Goal: Task Accomplishment & Management: Manage account settings

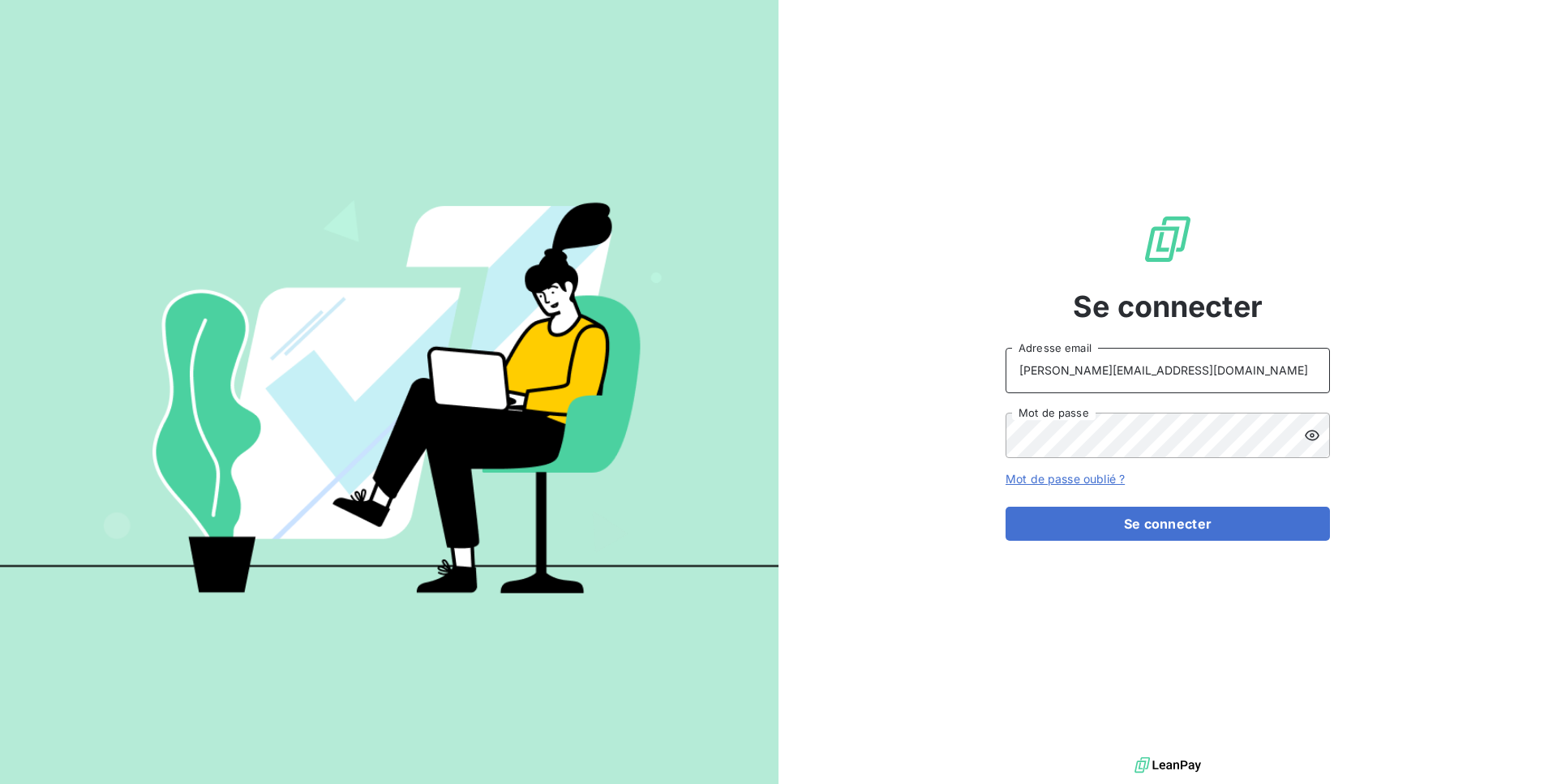
type input "[PERSON_NAME][EMAIL_ADDRESS][DOMAIN_NAME]"
click at [1247, 512] on button "Se connecter" at bounding box center [1168, 523] width 324 height 34
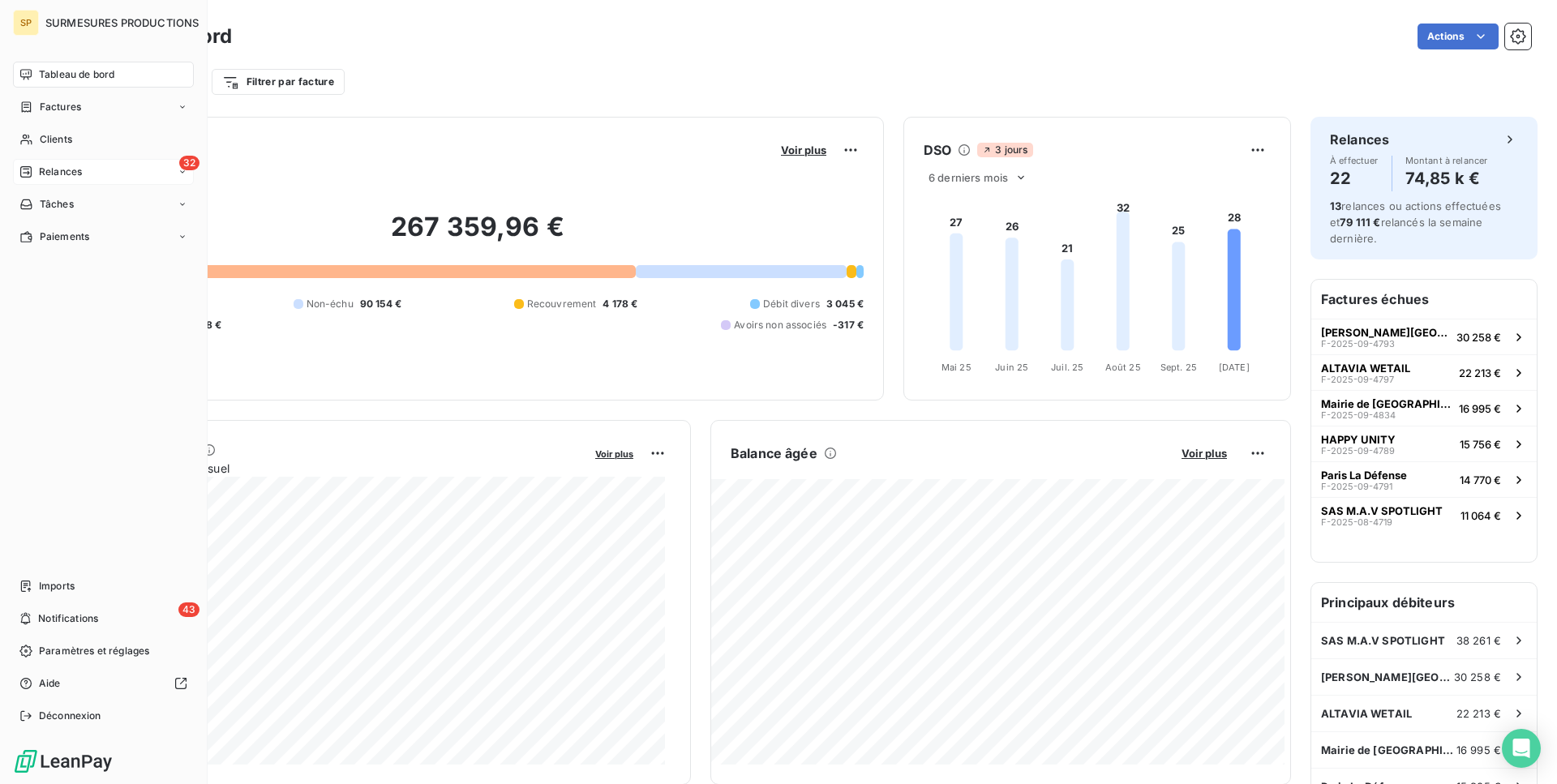
click at [34, 179] on div "Relances" at bounding box center [51, 172] width 63 height 15
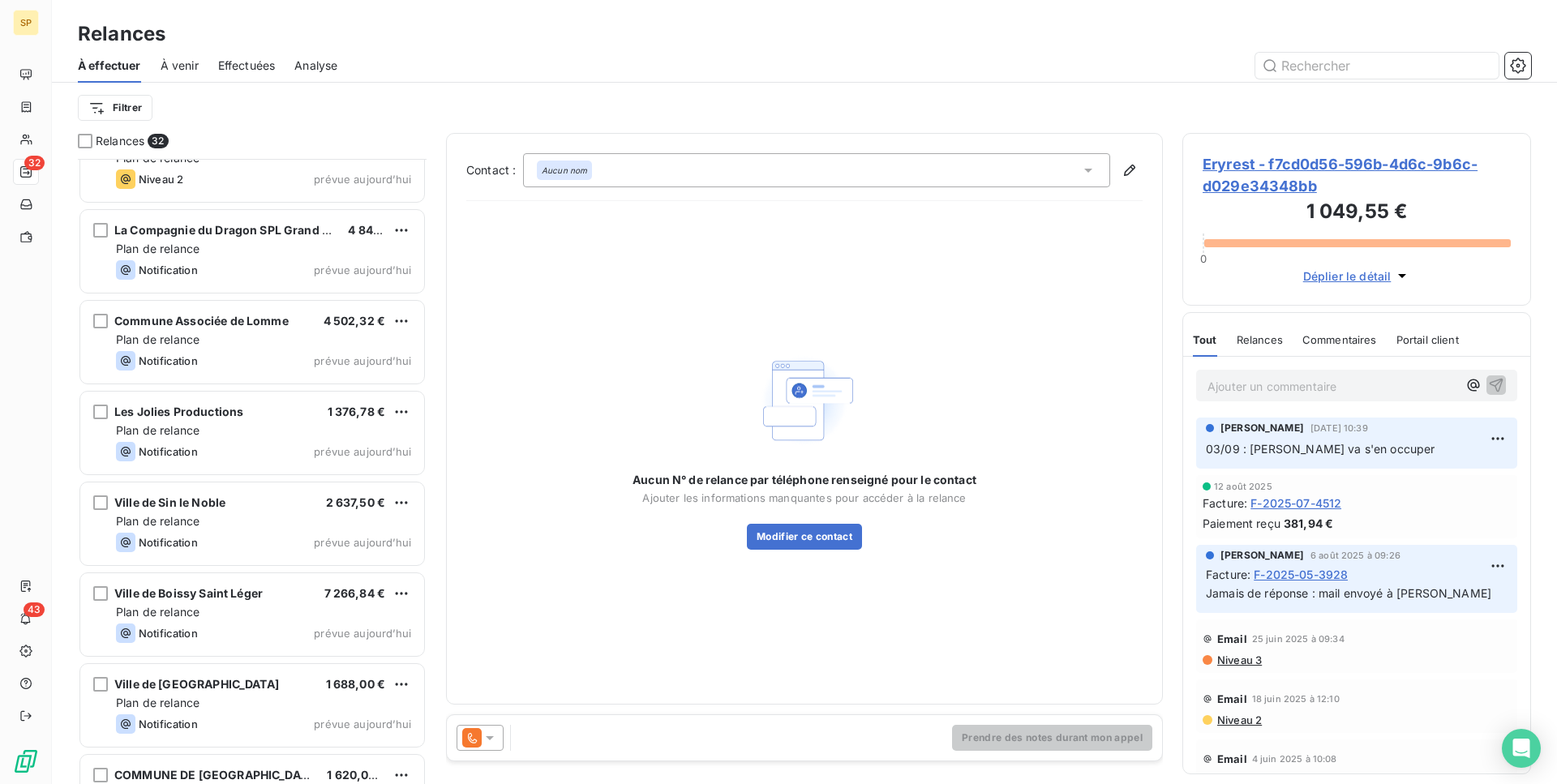
scroll to position [1915, 0]
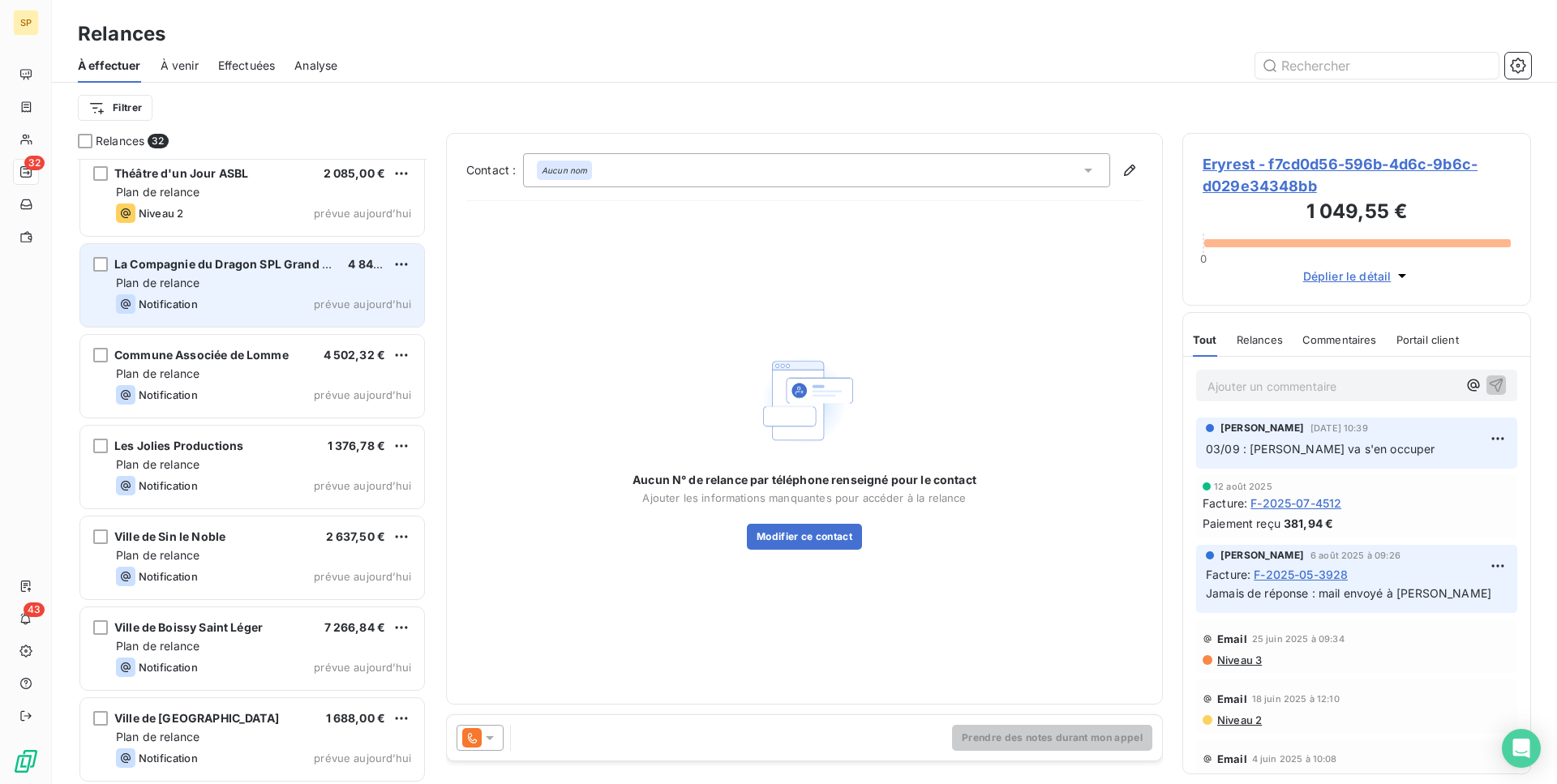
click at [246, 298] on div "Notification prévue aujourd’hui" at bounding box center [264, 303] width 295 height 19
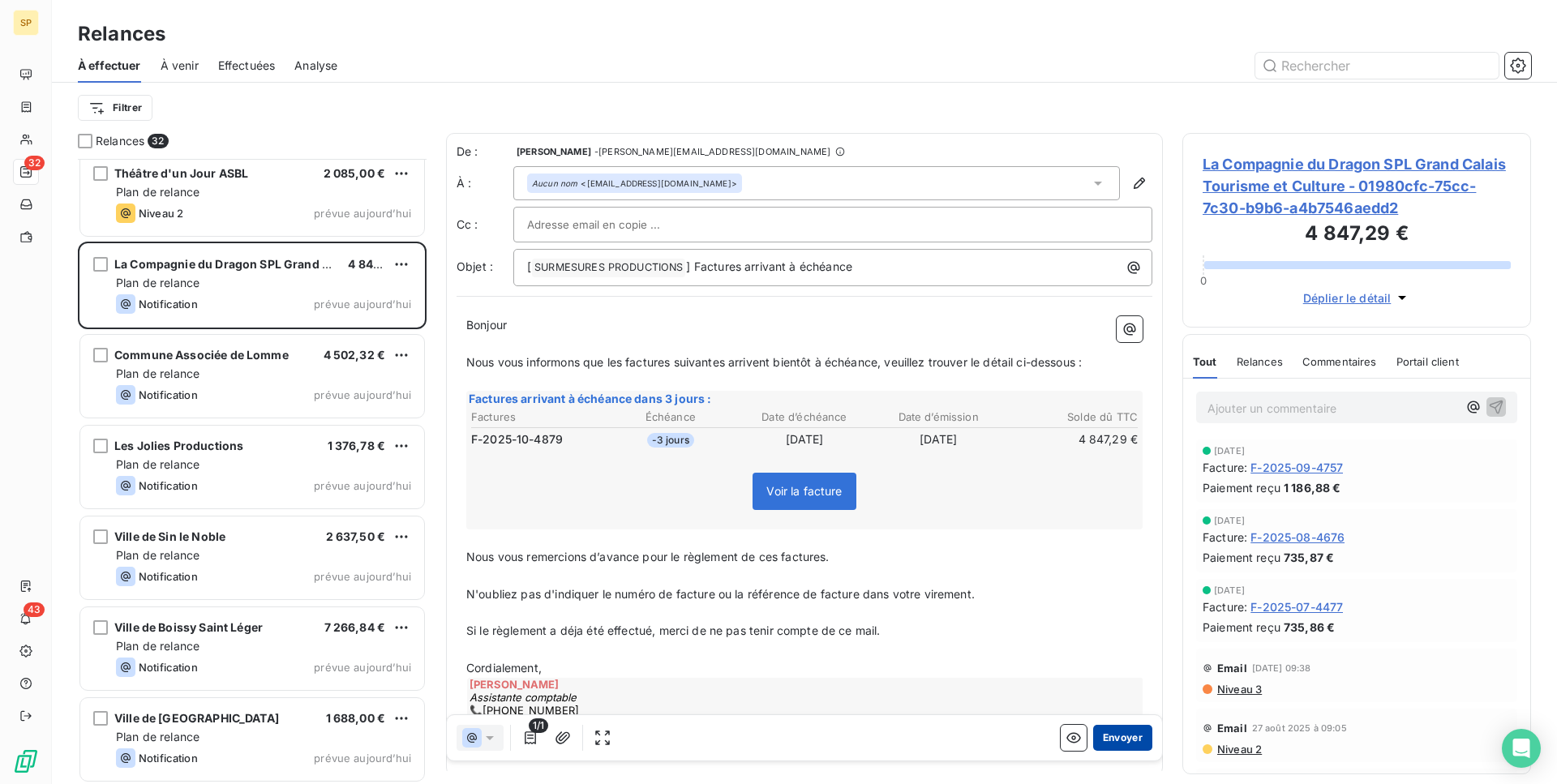
click at [1133, 734] on button "Envoyer" at bounding box center [1123, 737] width 59 height 26
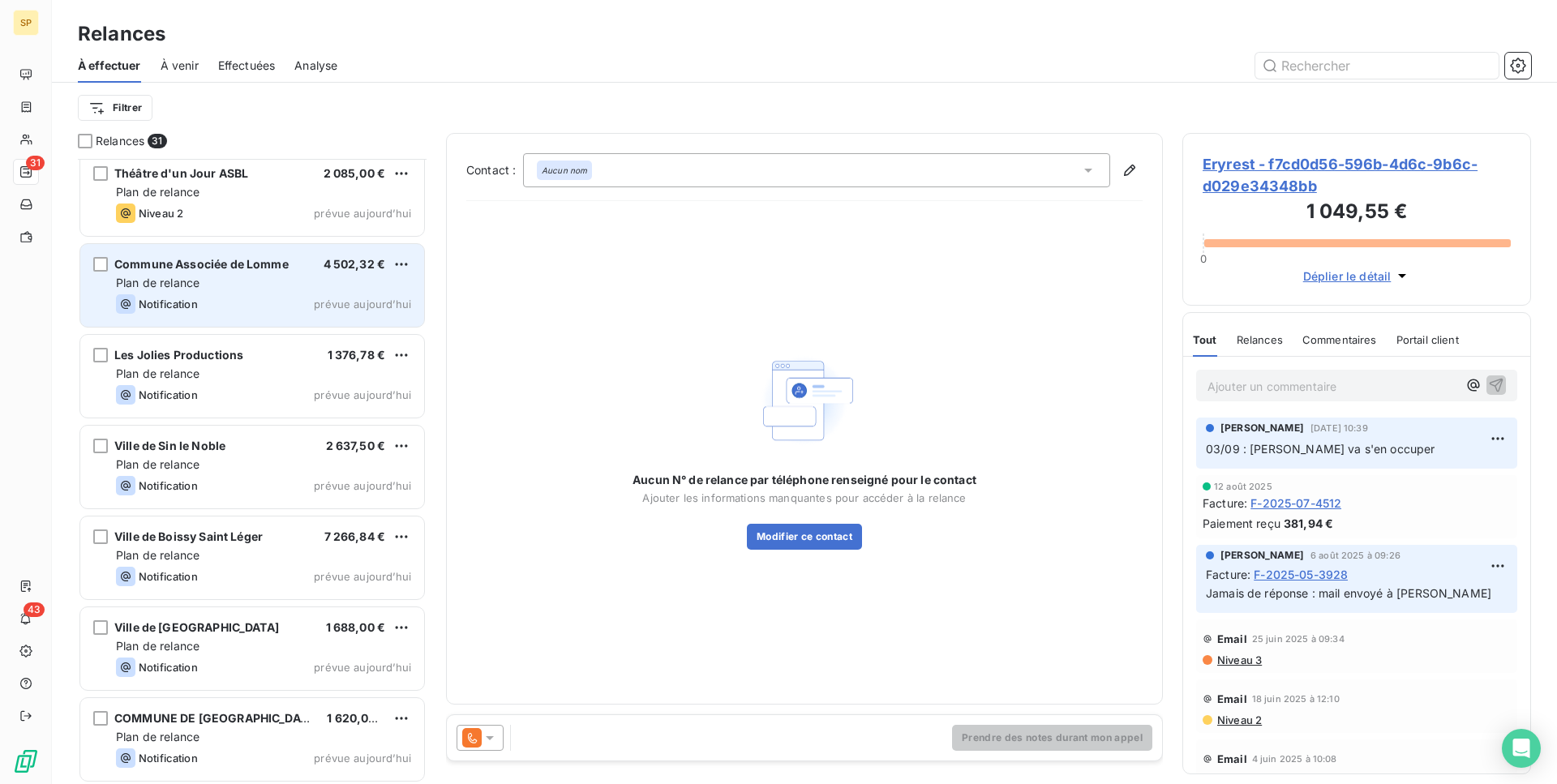
click at [296, 291] on div "Commune Associée de Lomme 4 502,32 € Plan de relance Notification prévue [DATE]" at bounding box center [252, 286] width 344 height 83
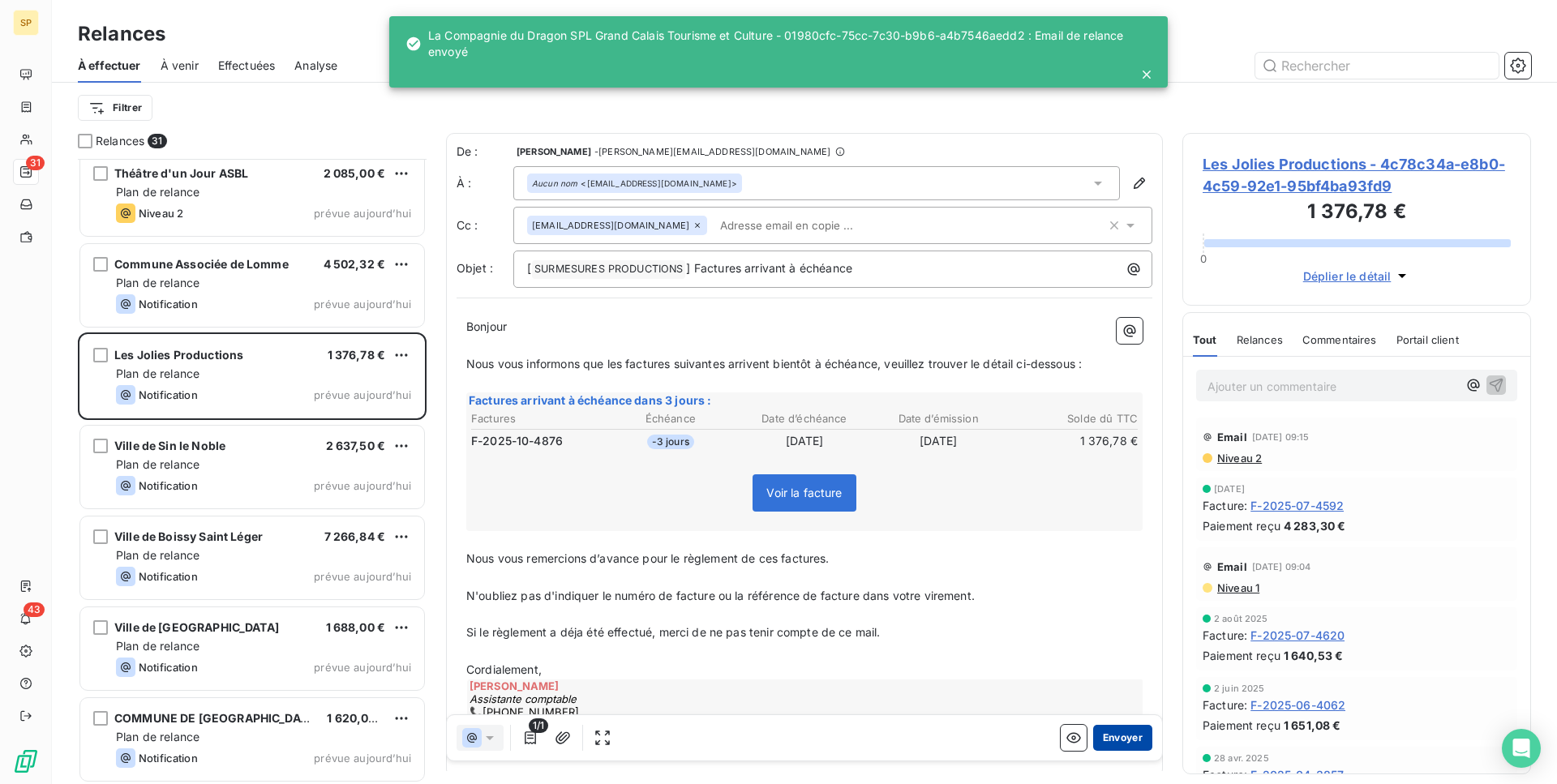
click at [1126, 738] on button "Envoyer" at bounding box center [1123, 737] width 59 height 26
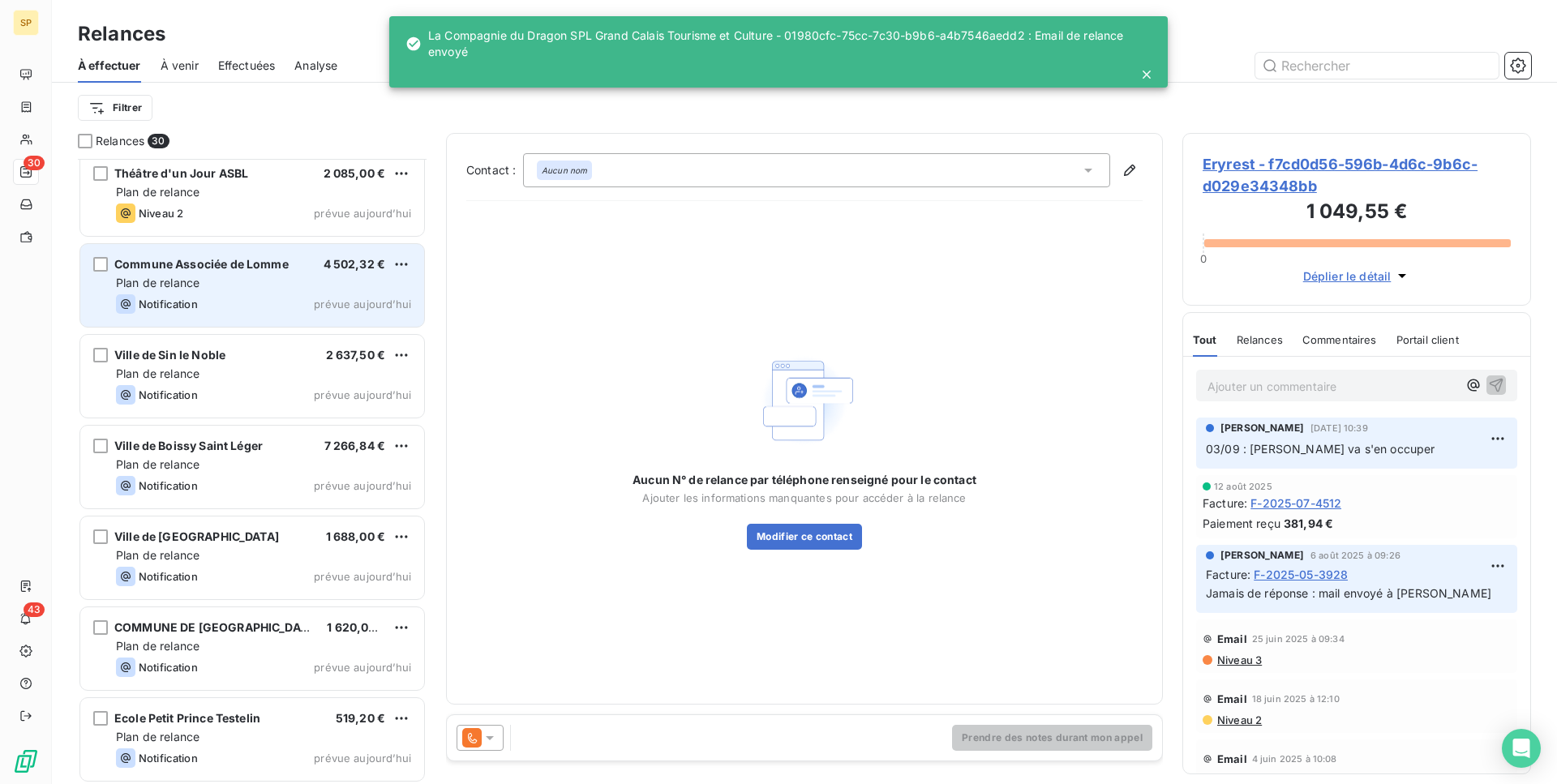
click at [293, 288] on div "Plan de relance" at bounding box center [264, 283] width 295 height 17
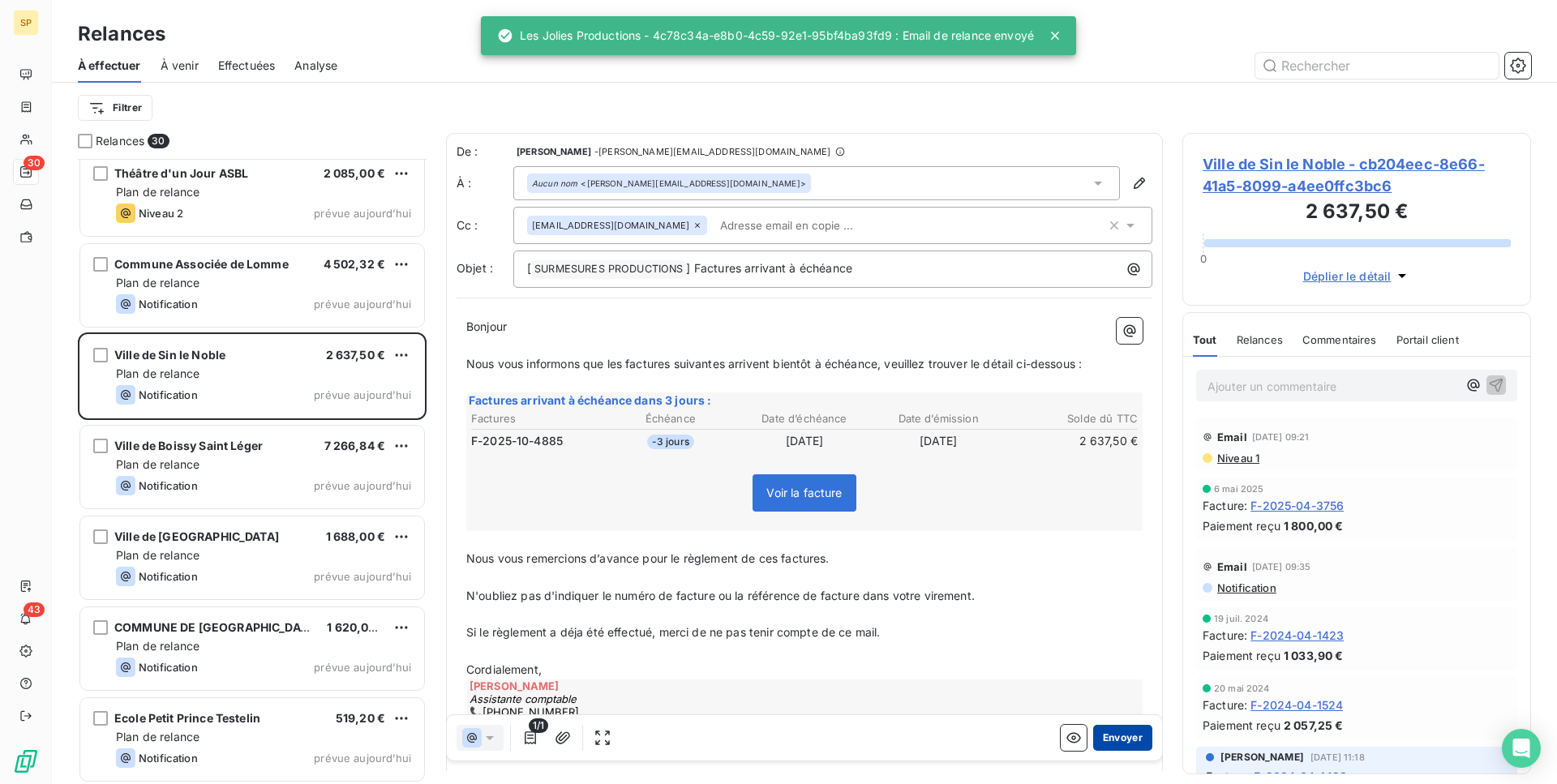
click at [1113, 729] on button "Envoyer" at bounding box center [1123, 737] width 59 height 26
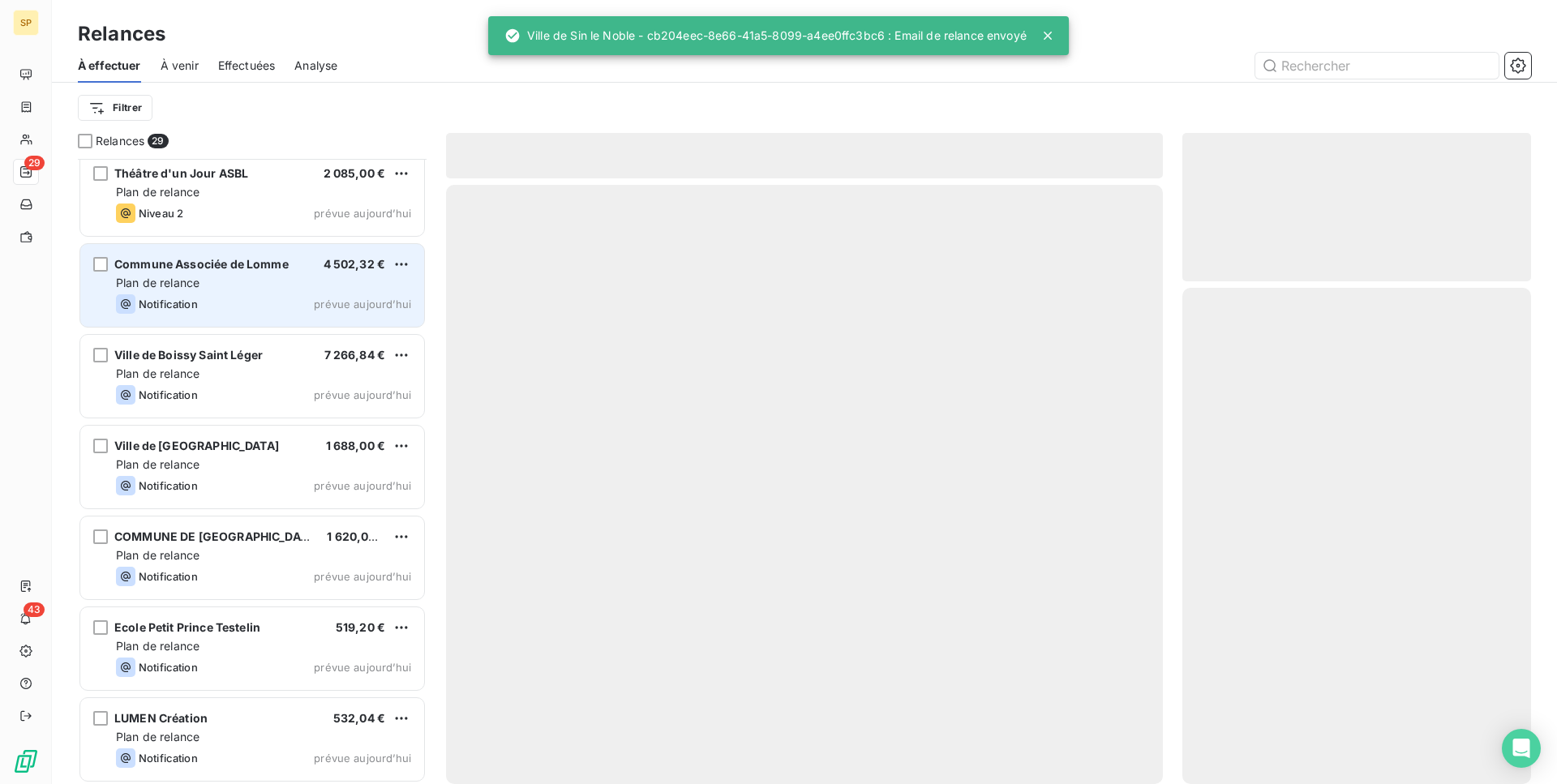
click at [242, 279] on div "Plan de relance" at bounding box center [264, 283] width 295 height 17
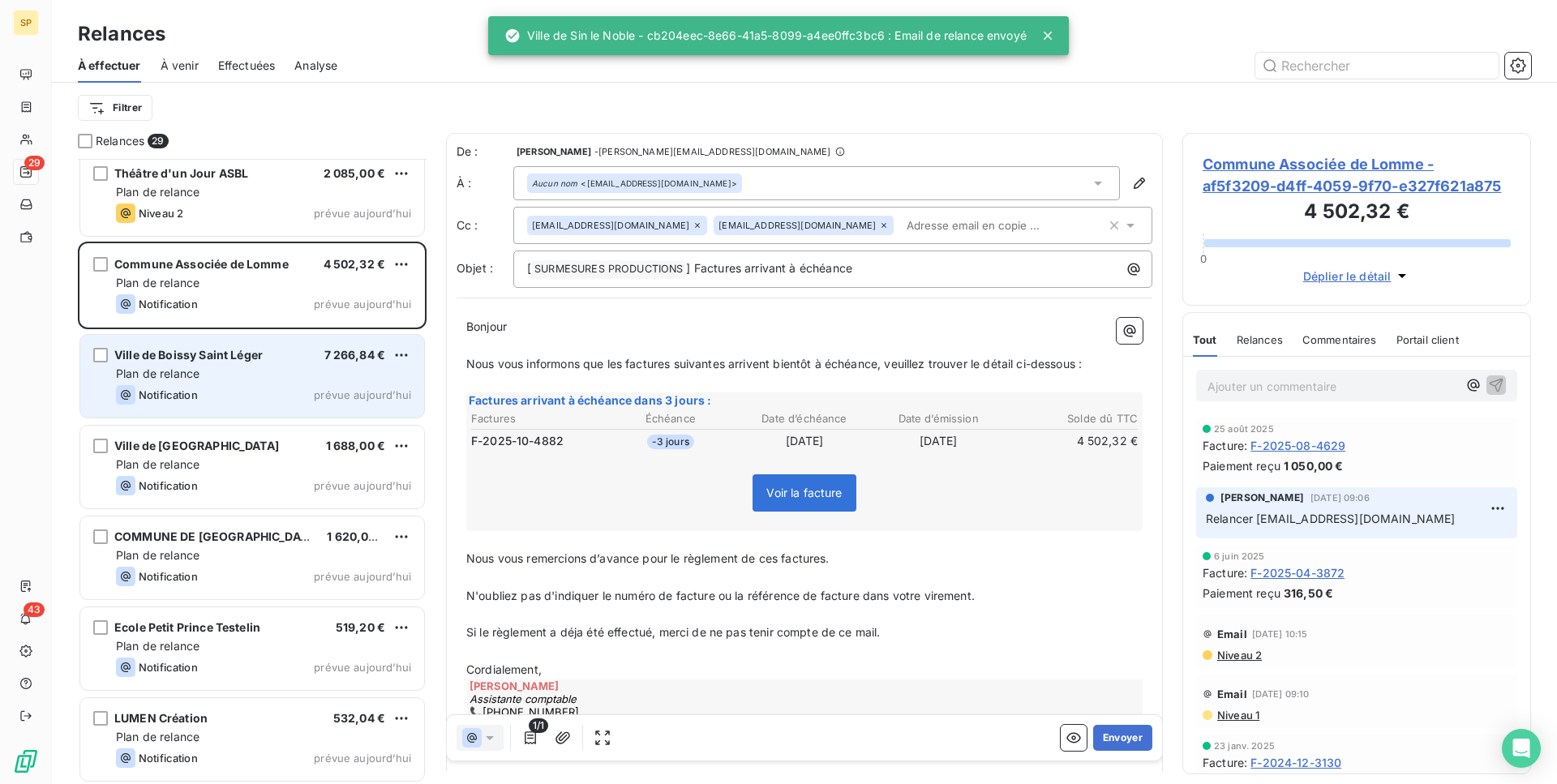
click at [270, 377] on div "Plan de relance" at bounding box center [264, 374] width 295 height 17
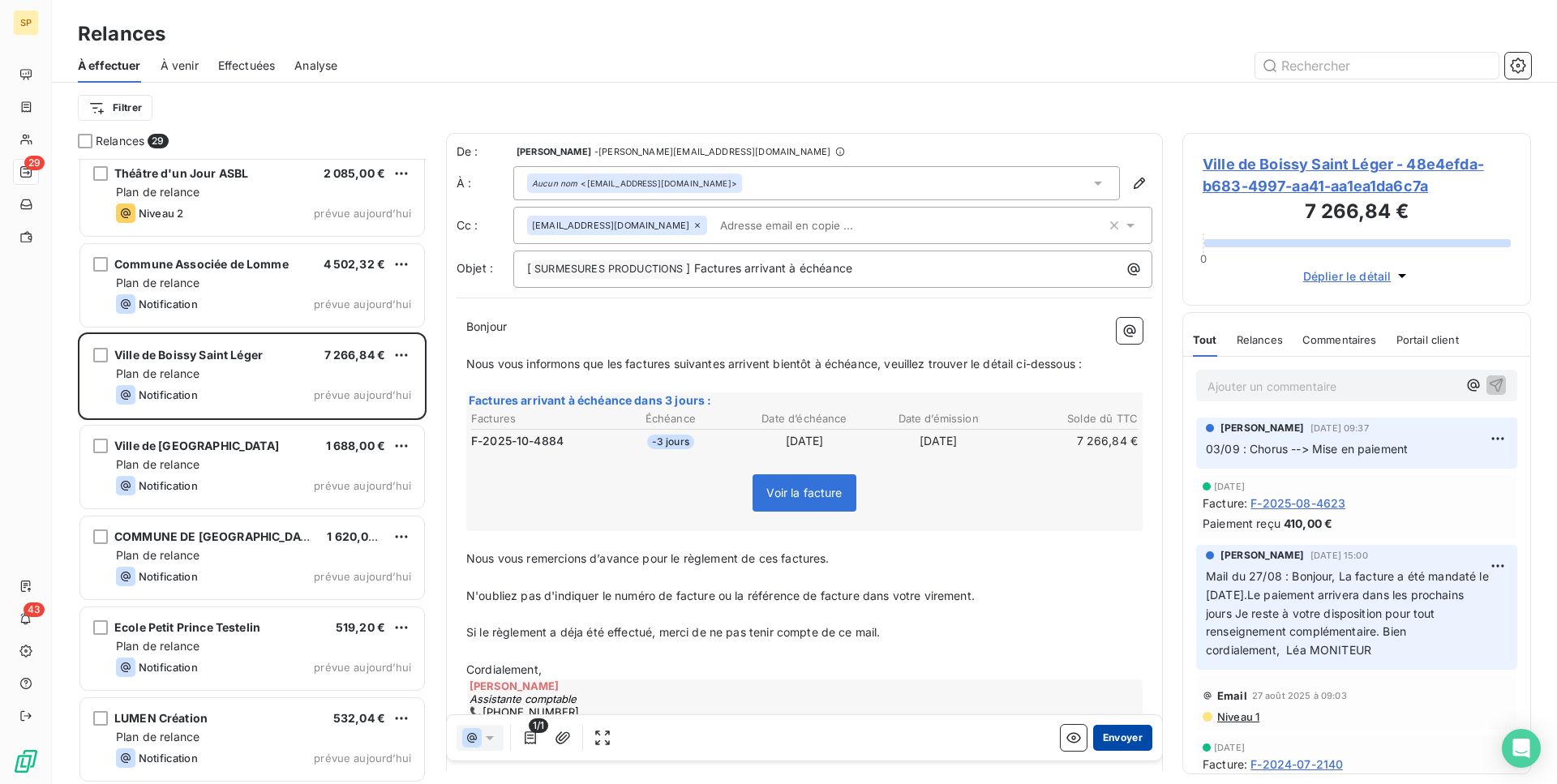
click at [1127, 733] on button "Envoyer" at bounding box center [1123, 737] width 59 height 26
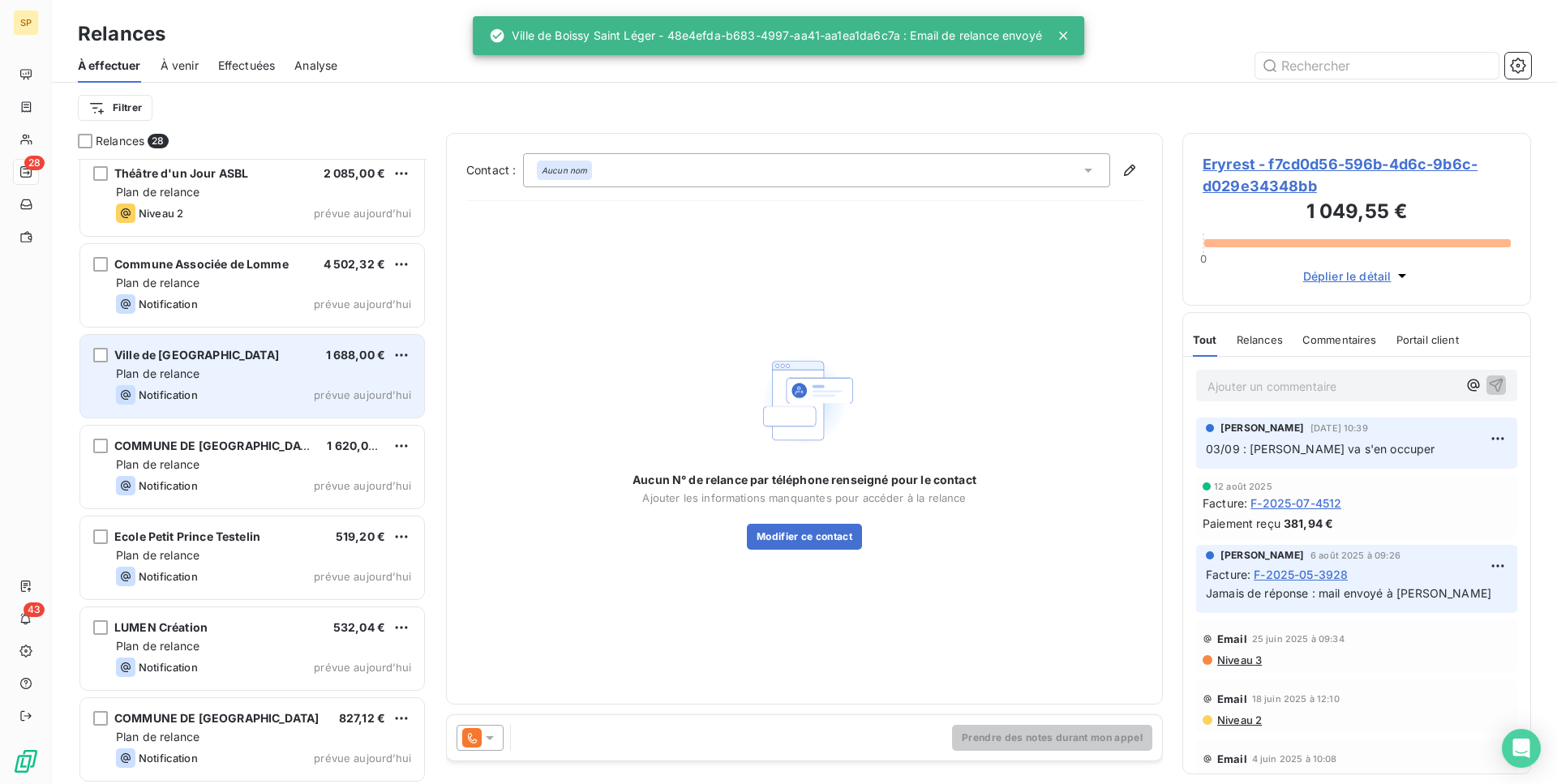
click at [218, 369] on div "Plan de relance" at bounding box center [264, 374] width 295 height 17
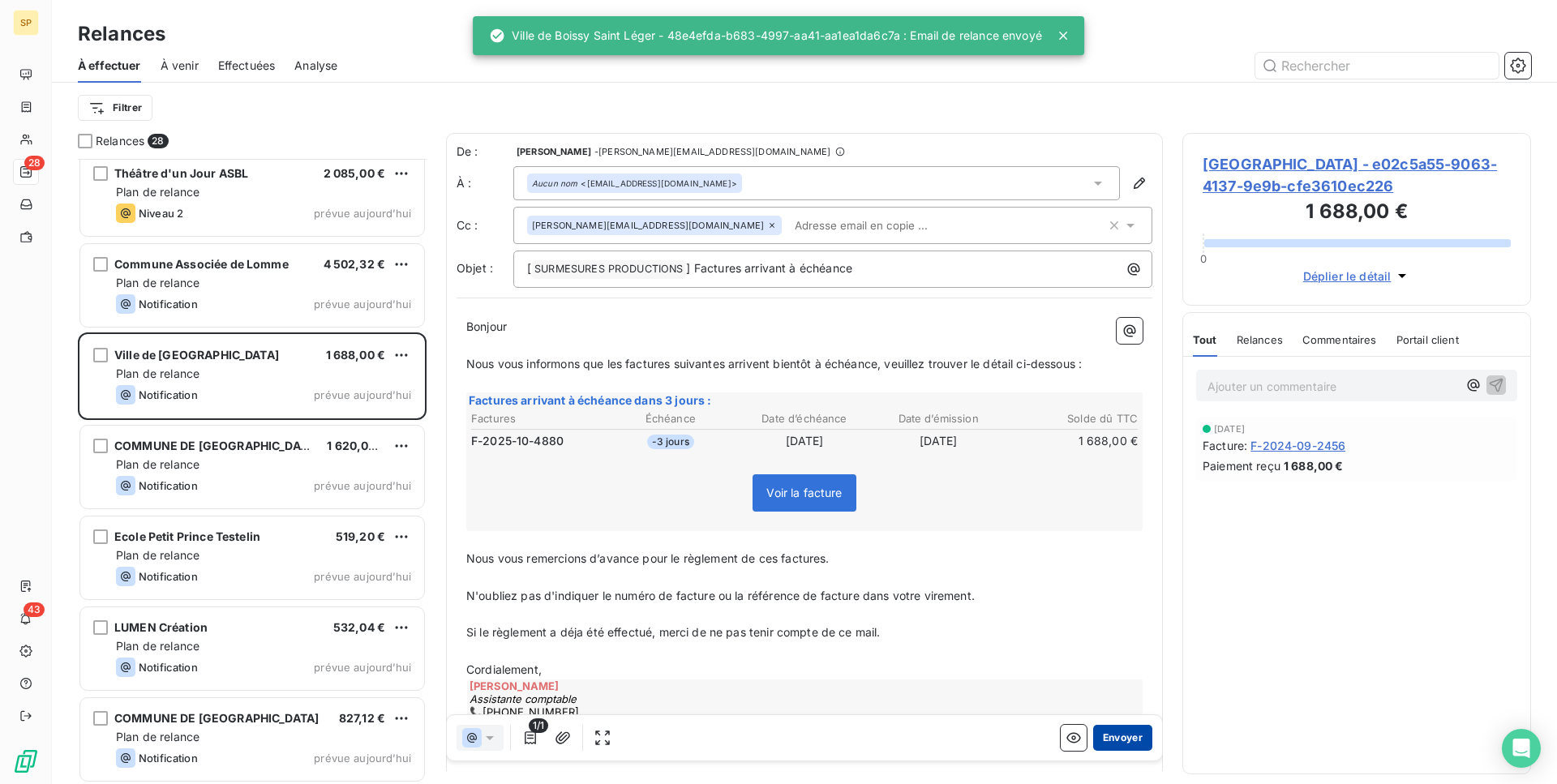
click at [1095, 732] on button "Envoyer" at bounding box center [1123, 737] width 59 height 26
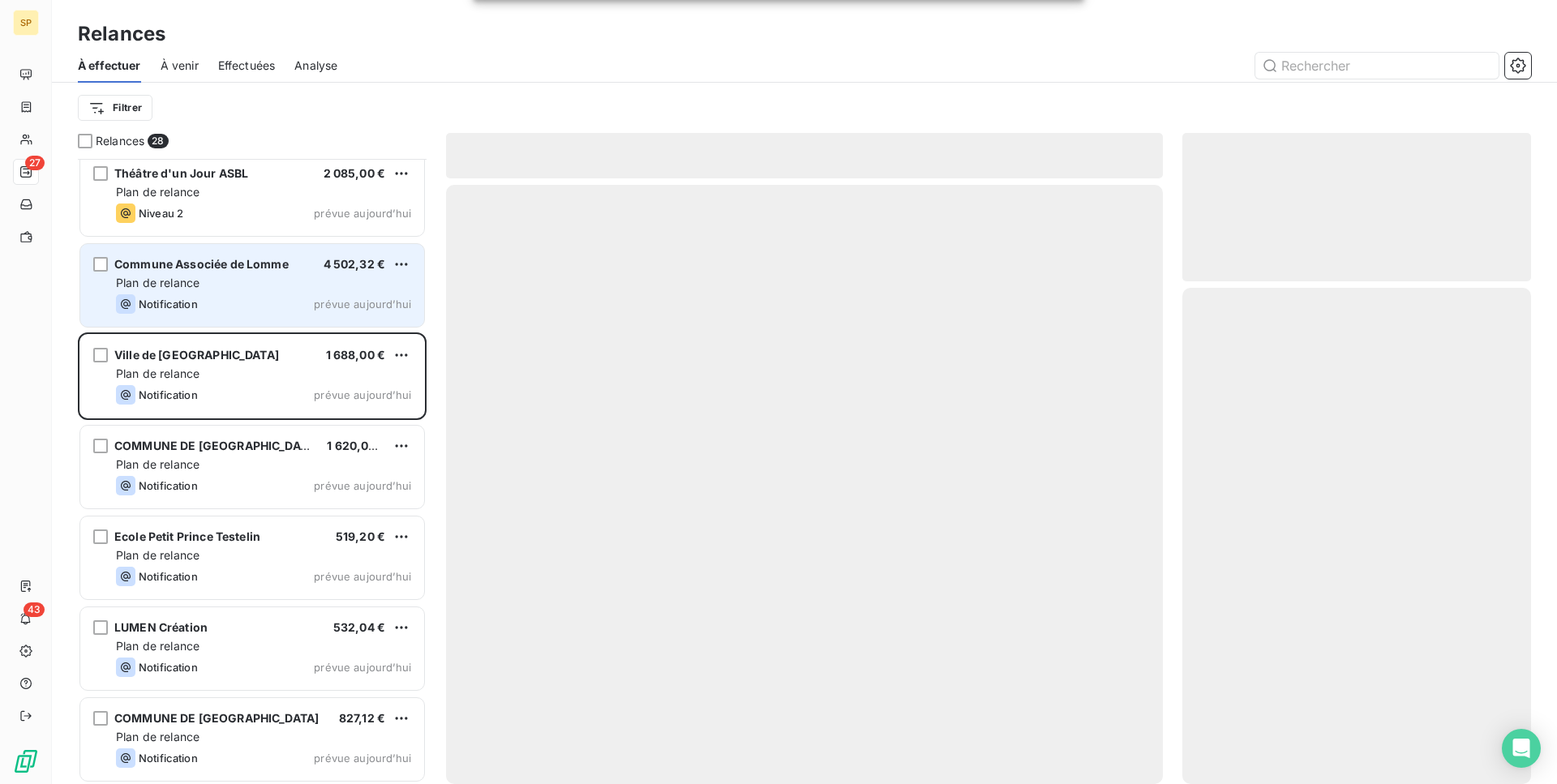
scroll to position [1826, 0]
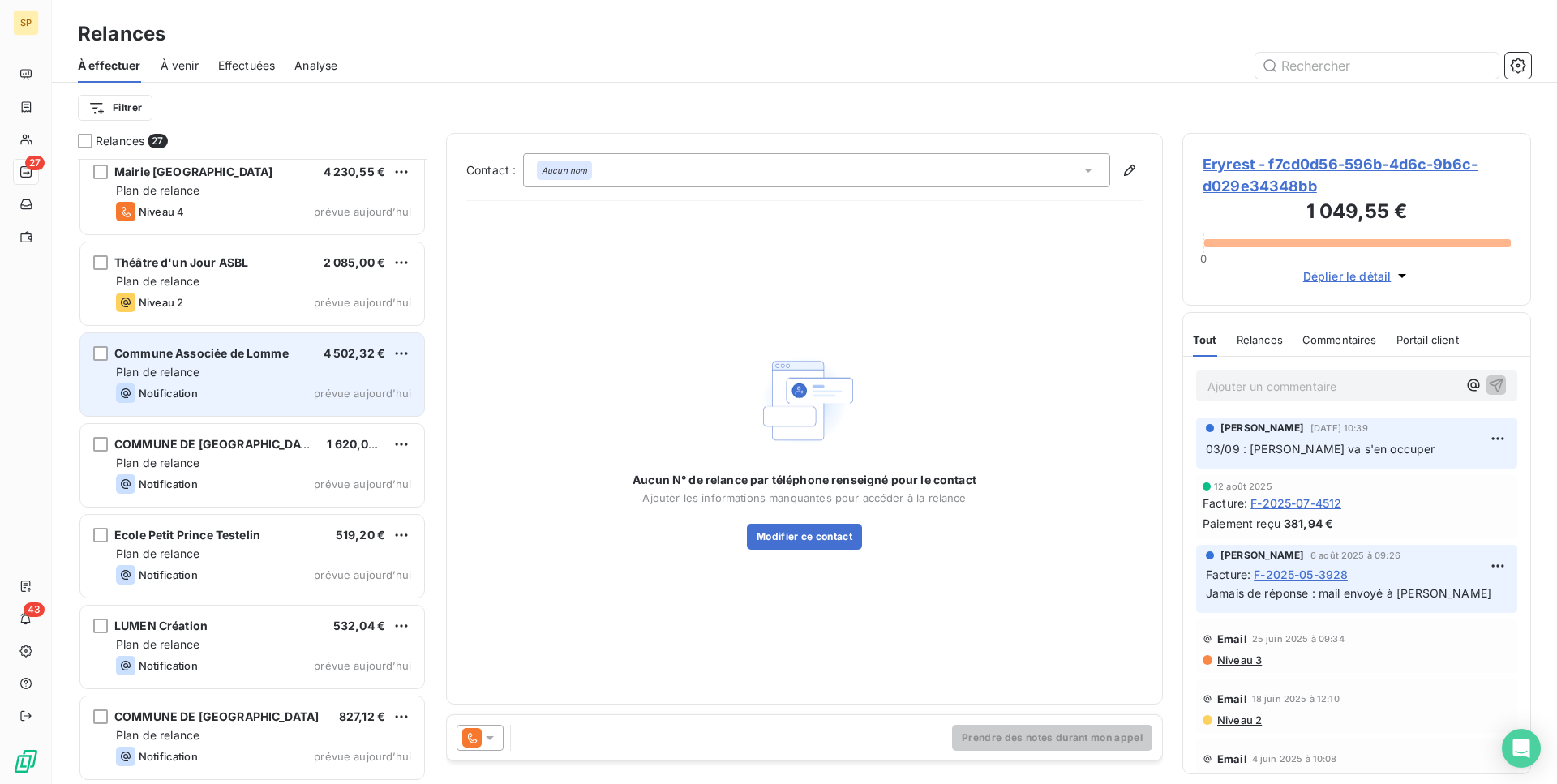
click at [270, 390] on div "Notification prévue aujourd’hui" at bounding box center [264, 392] width 295 height 19
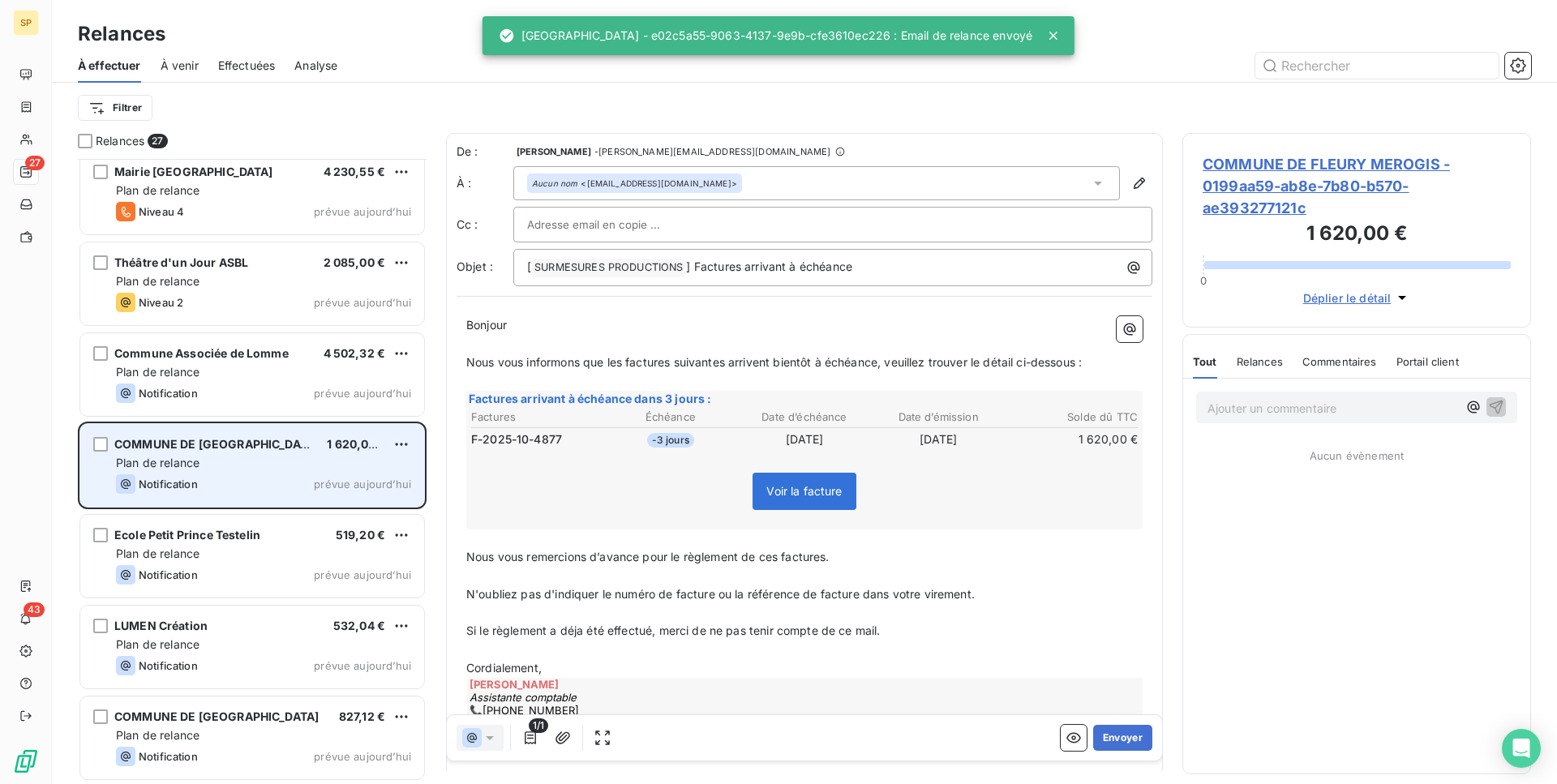
click at [265, 441] on span "COMMUNE DE [GEOGRAPHIC_DATA]" at bounding box center [217, 443] width 205 height 14
click at [339, 472] on div "COMMUNE DE FLEURY MEROGIS 1 620,00 € Plan de relance Notification prévue [DATE]" at bounding box center [252, 465] width 344 height 83
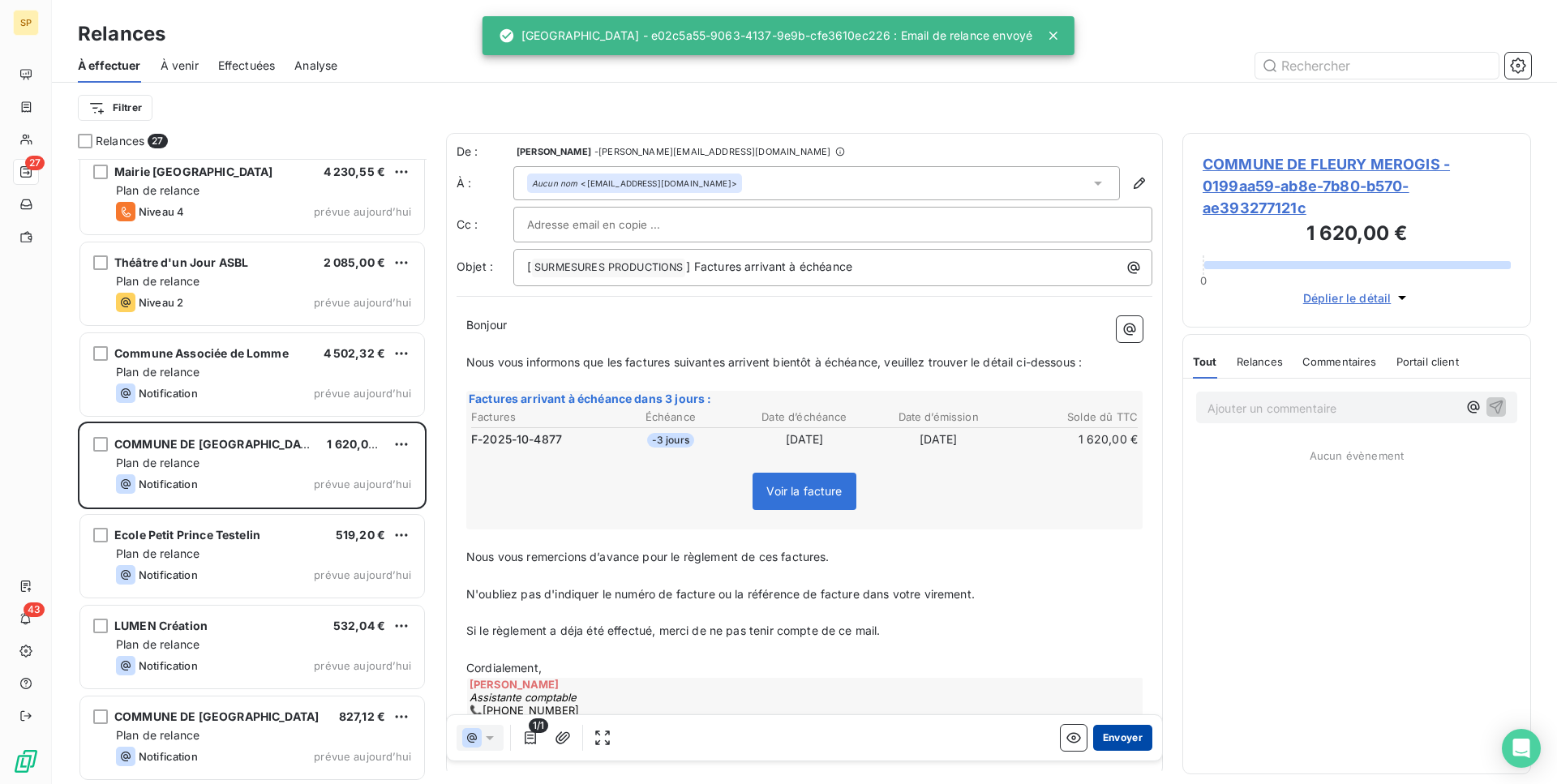
click at [1125, 731] on button "Envoyer" at bounding box center [1123, 737] width 59 height 26
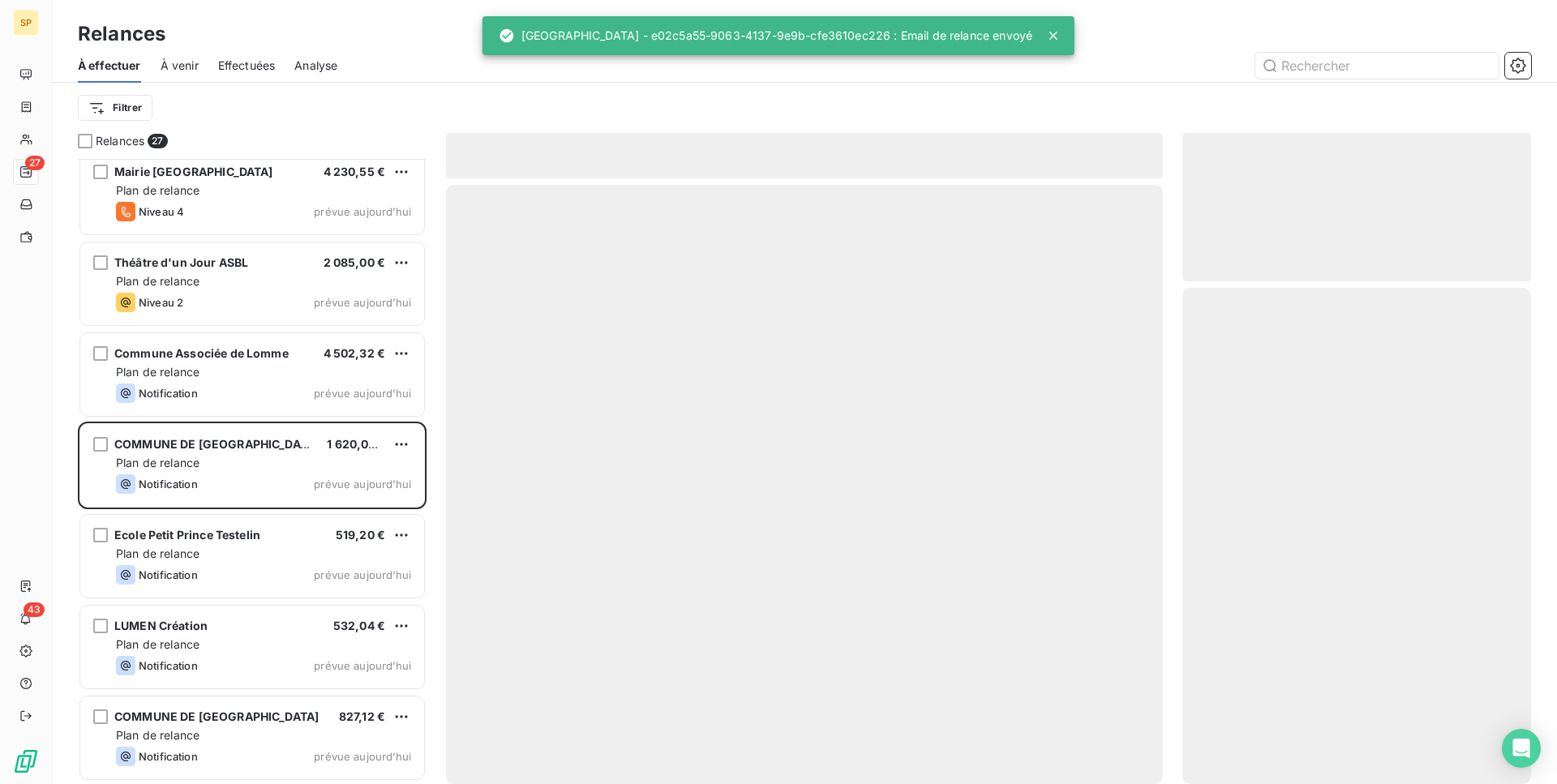
scroll to position [1735, 0]
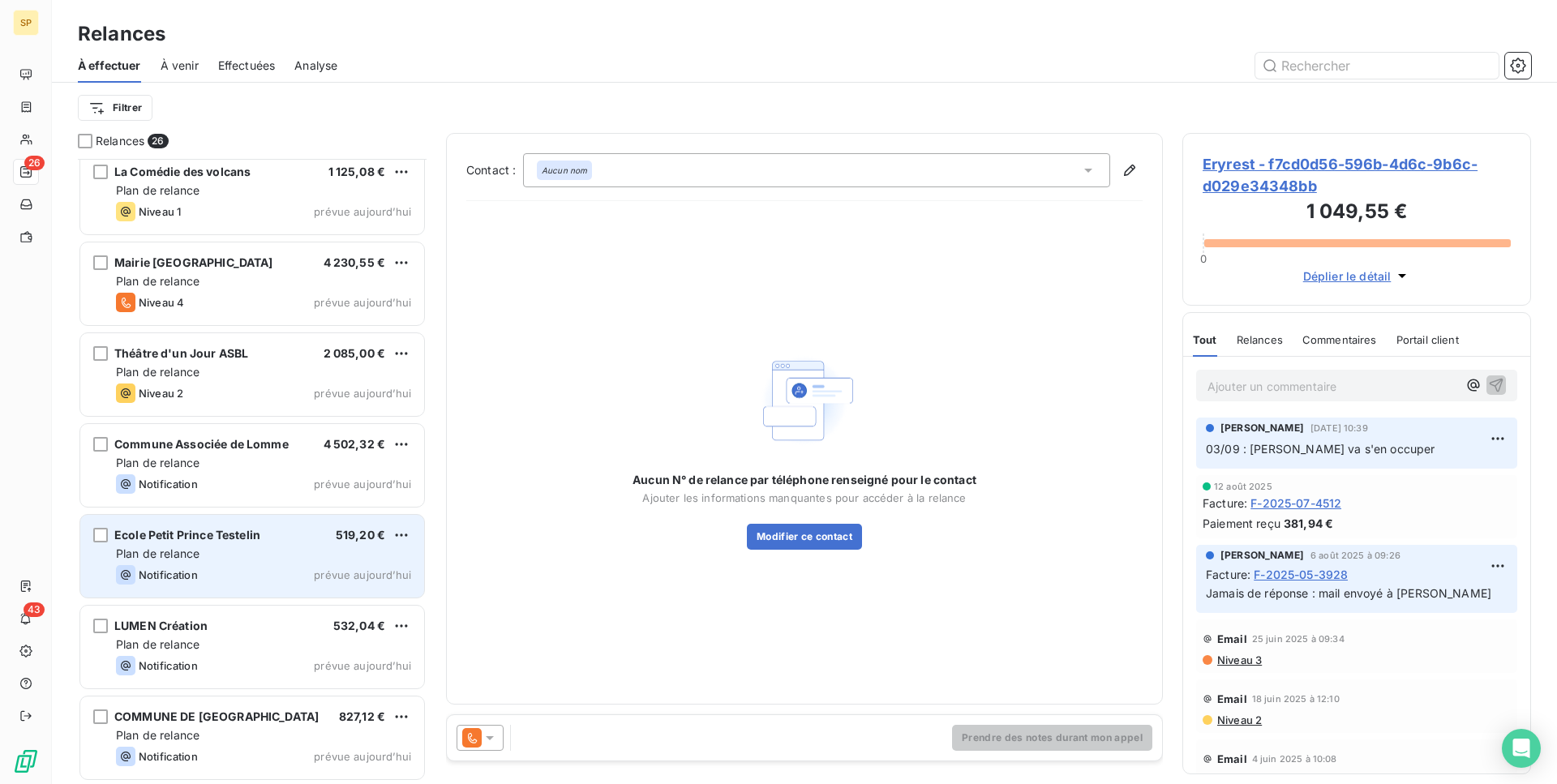
click at [318, 579] on span "prévue aujourd’hui" at bounding box center [362, 575] width 98 height 13
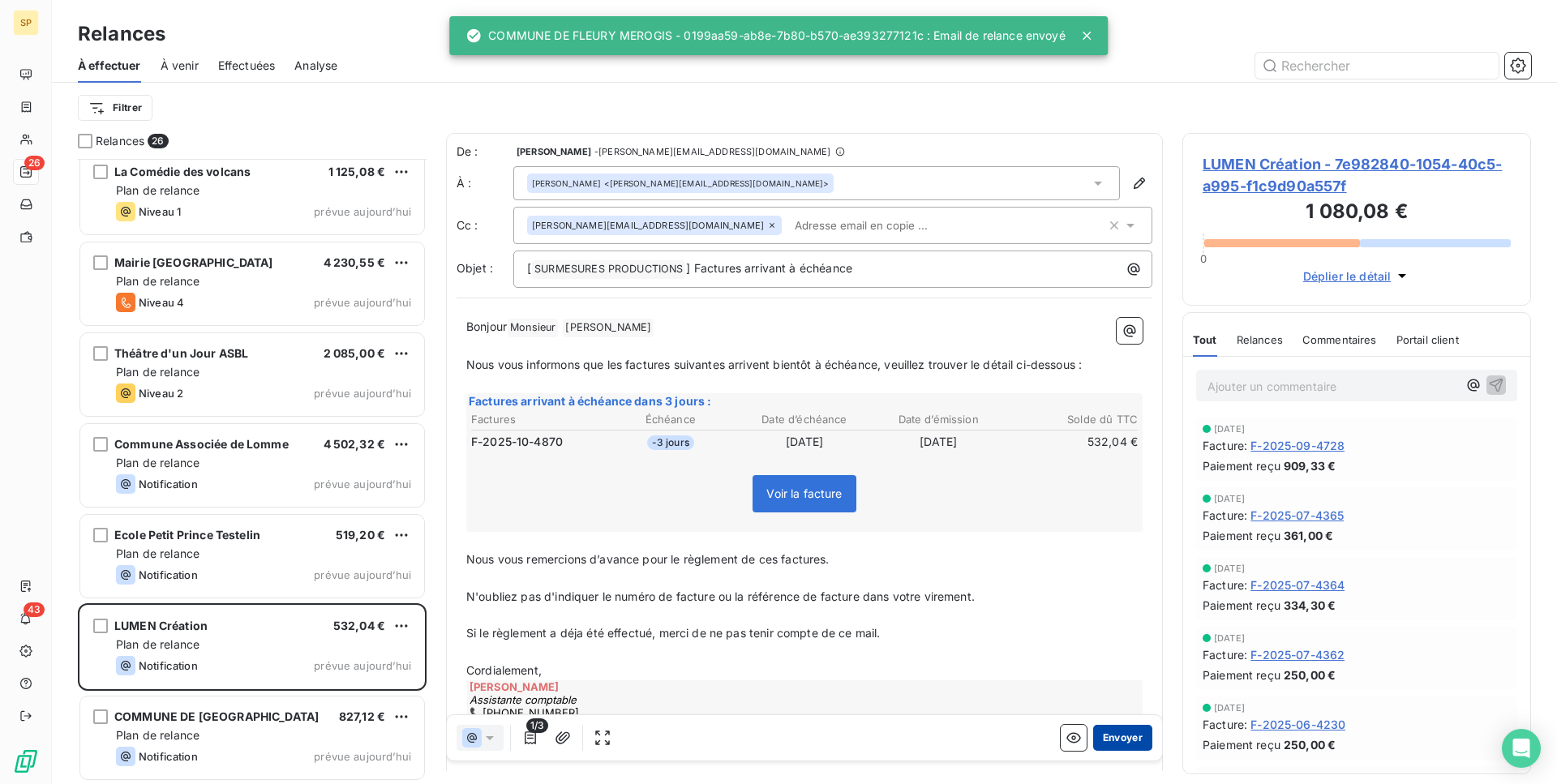
click at [1114, 731] on button "Envoyer" at bounding box center [1123, 737] width 59 height 26
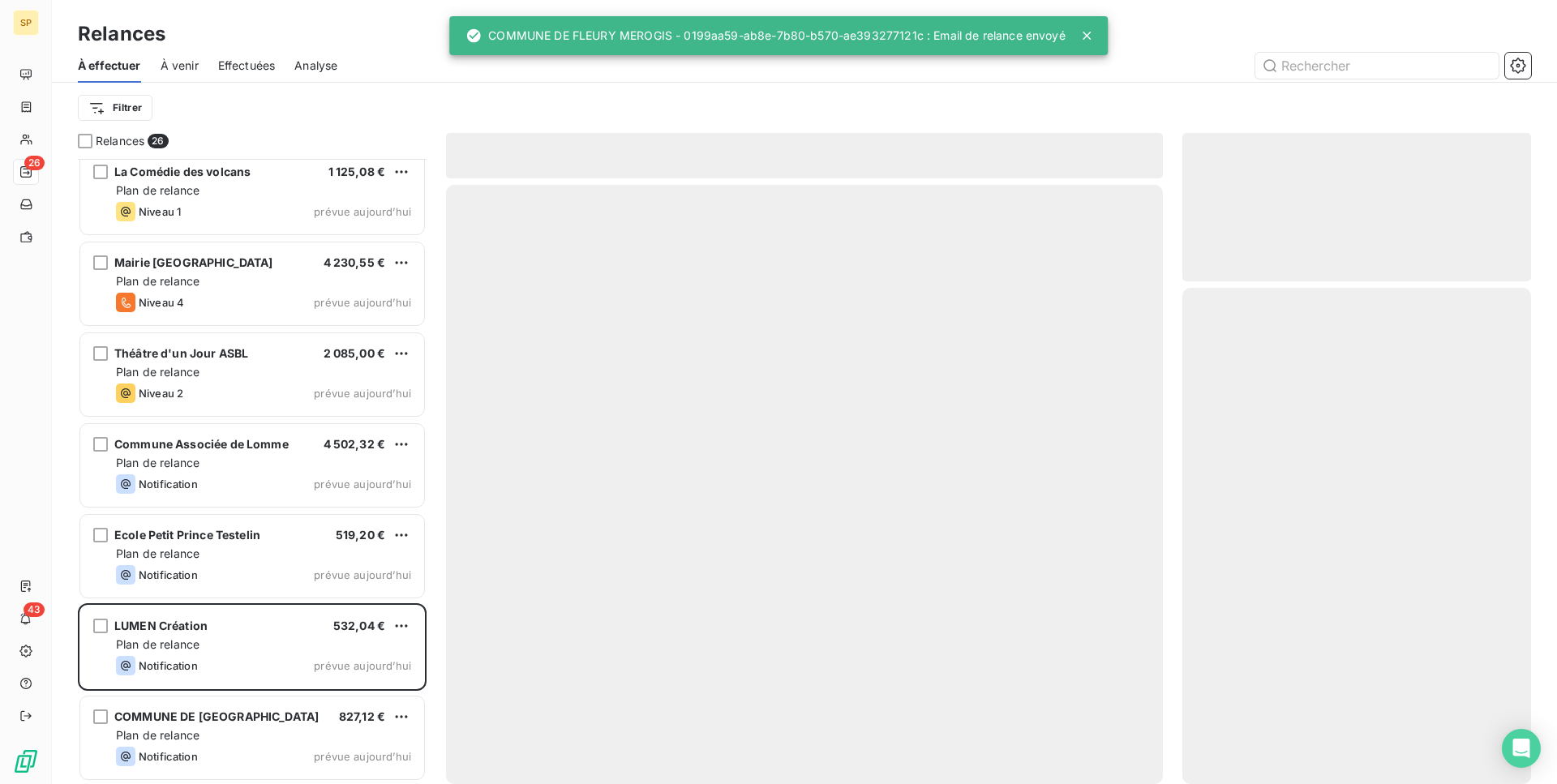
scroll to position [1644, 0]
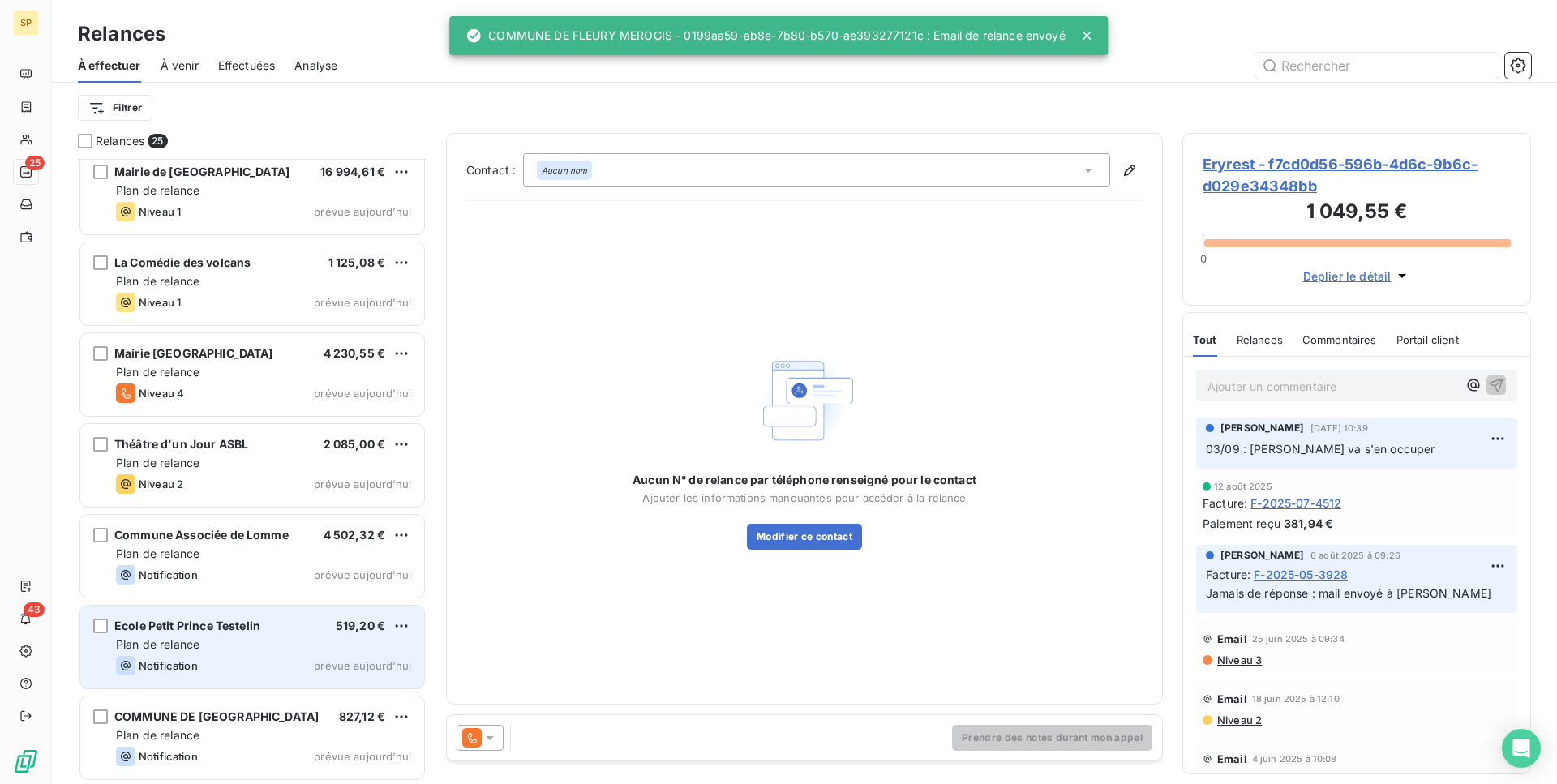
click at [329, 632] on div "Ecole Petit Prince Testelin 519,20 €" at bounding box center [264, 626] width 295 height 15
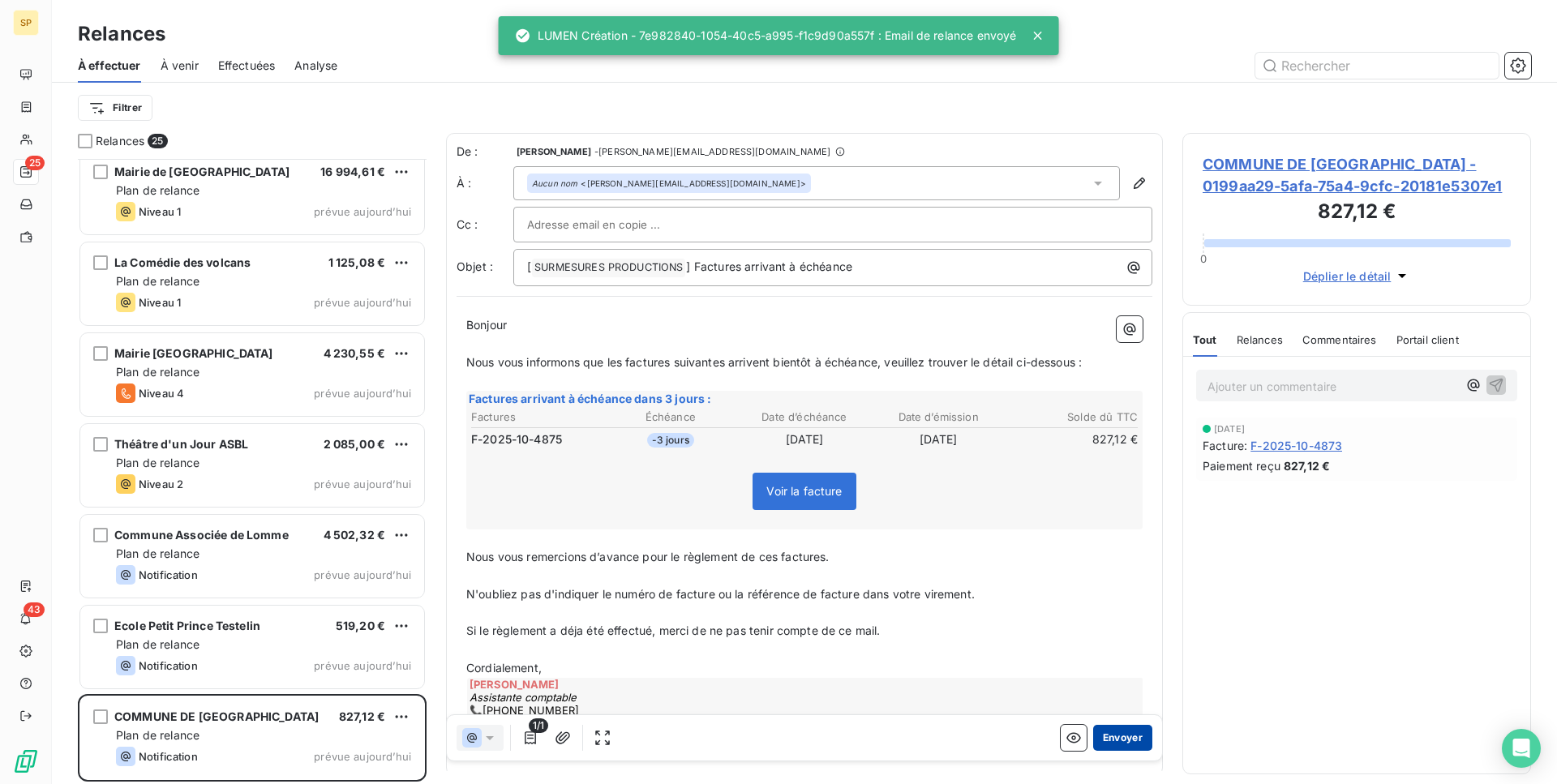
click at [1121, 738] on button "Envoyer" at bounding box center [1123, 737] width 59 height 26
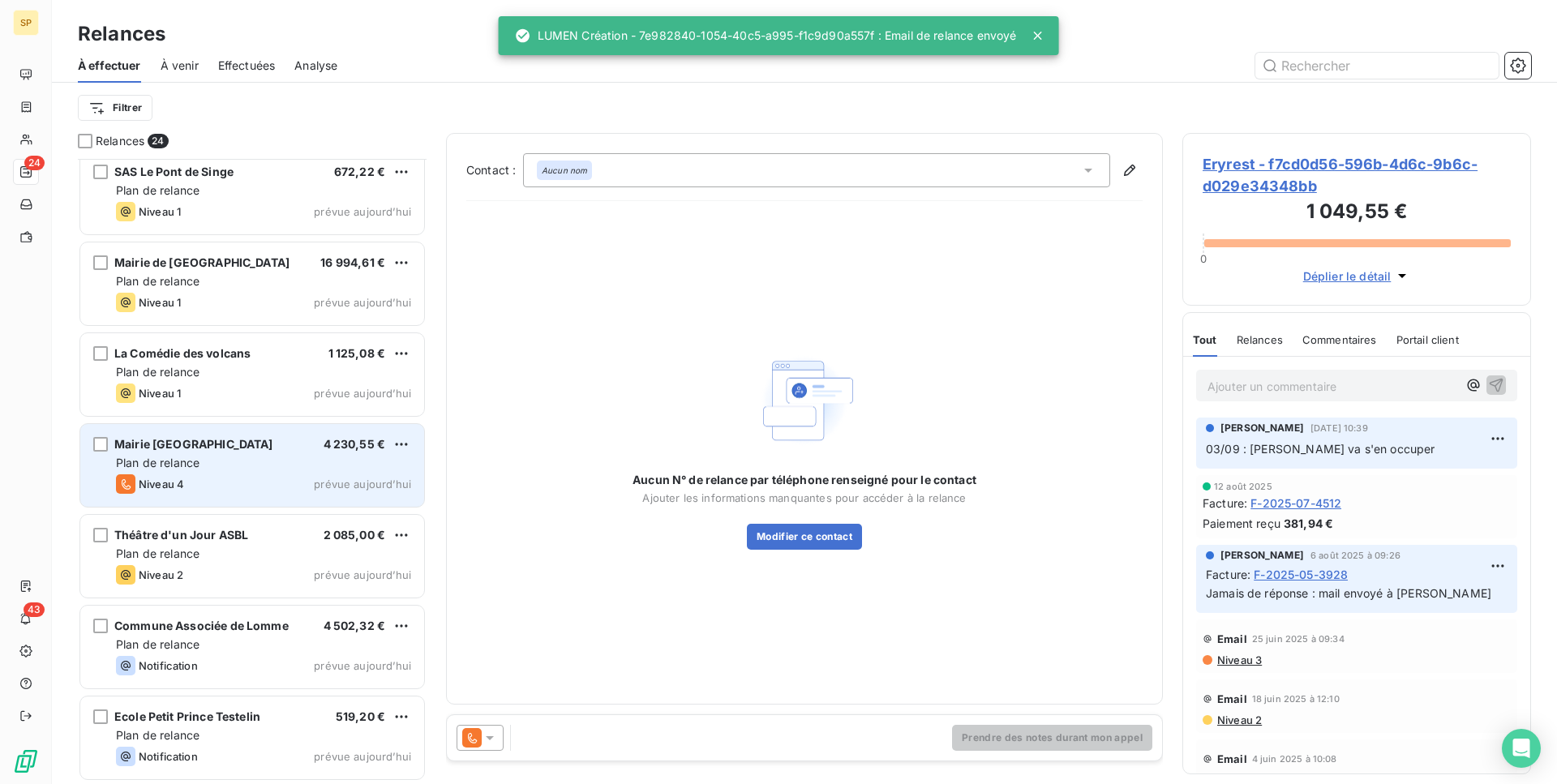
scroll to position [1554, 0]
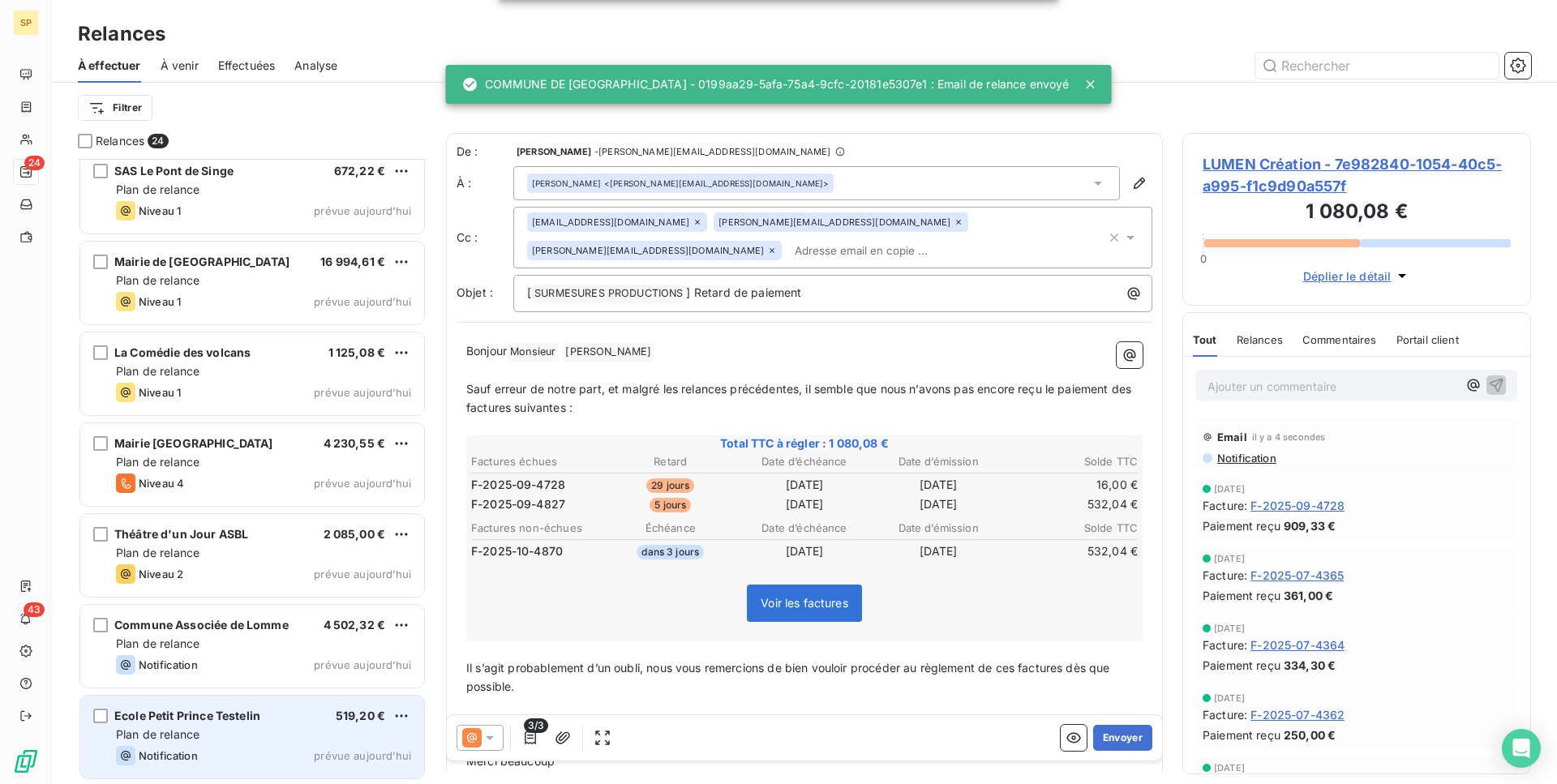
click at [322, 717] on div "Ecole Petit Prince Testelin 519,20 €" at bounding box center [264, 716] width 295 height 15
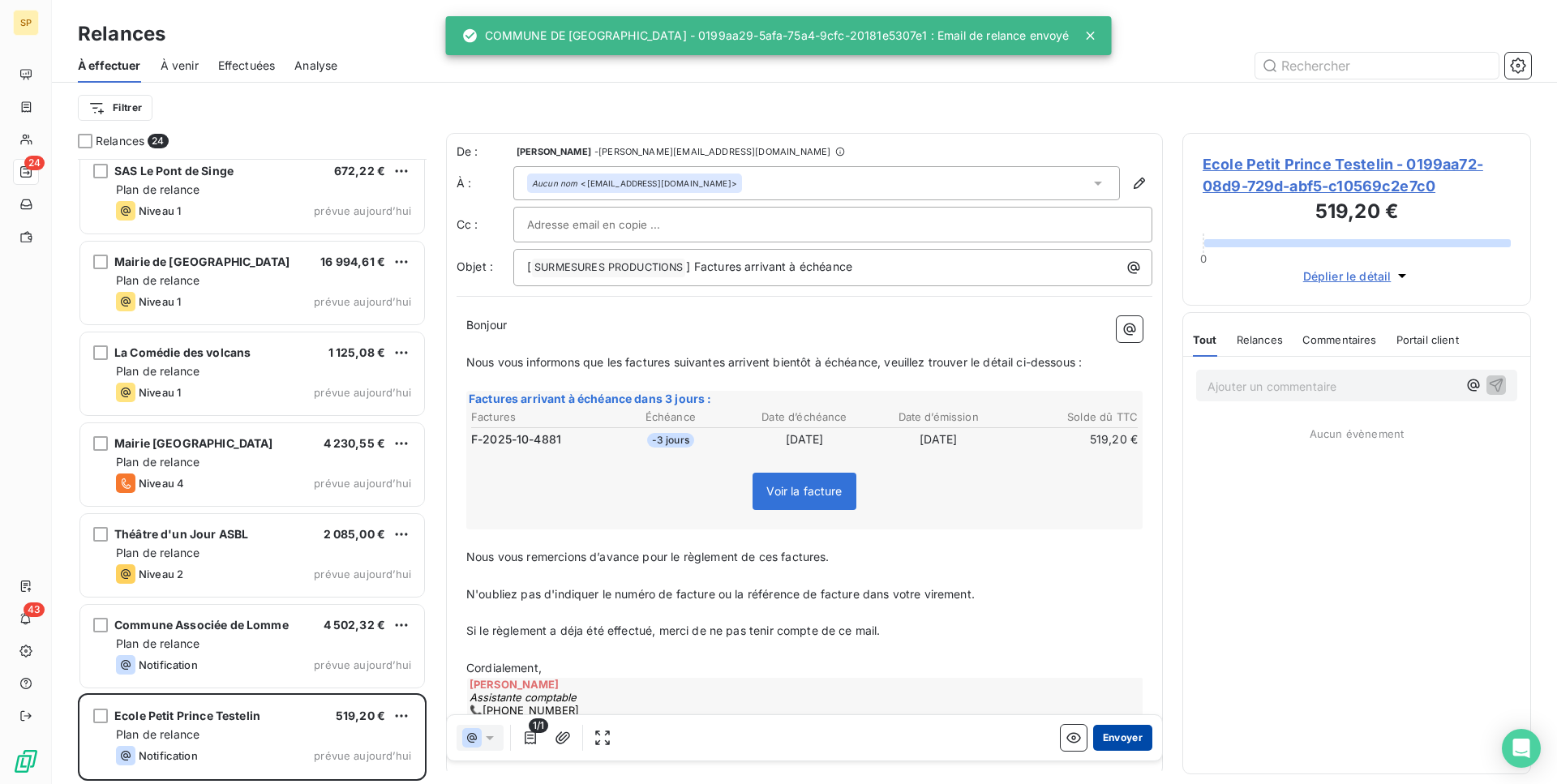
click at [1111, 741] on button "Envoyer" at bounding box center [1123, 737] width 59 height 26
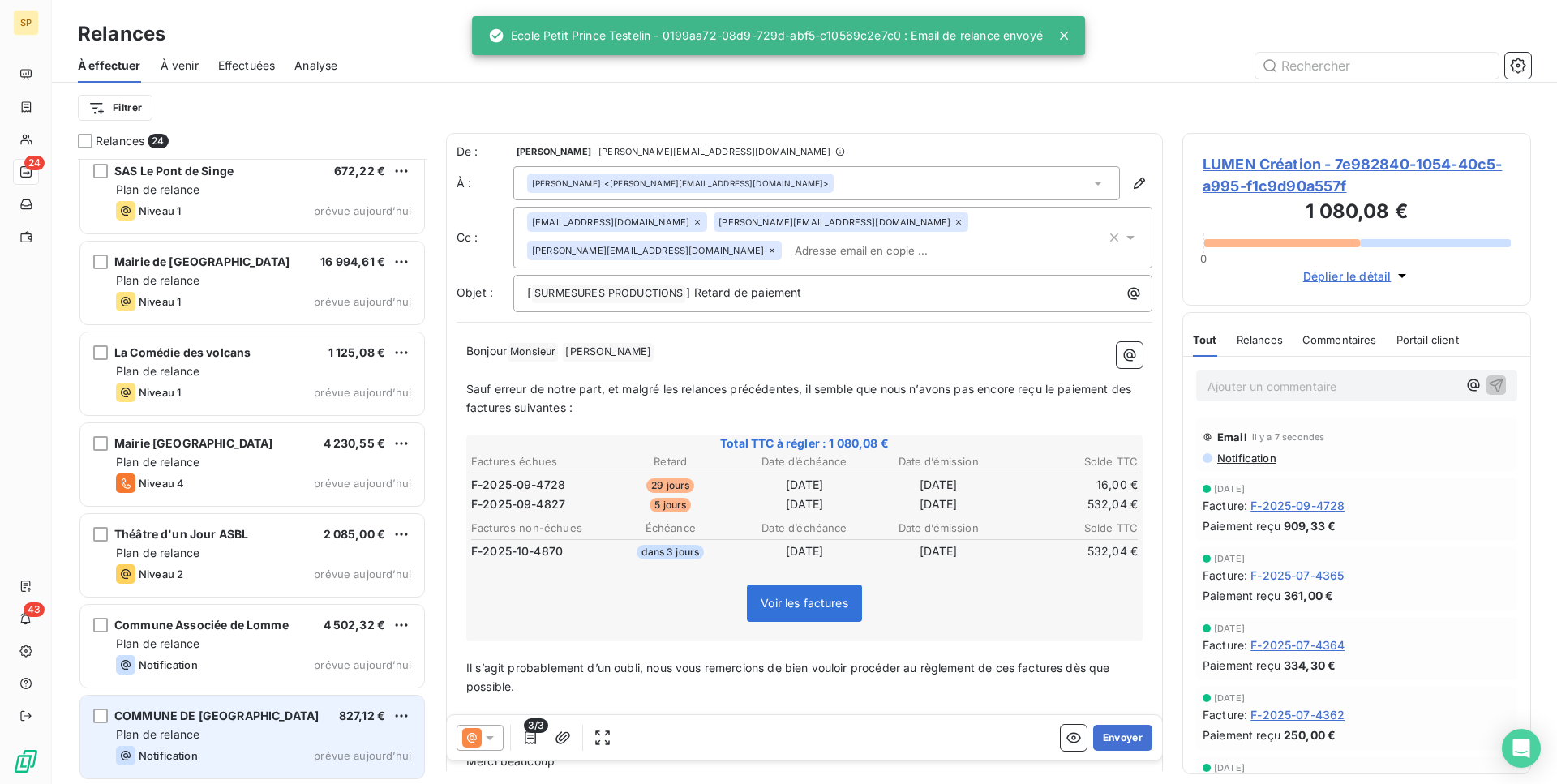
click at [271, 721] on span "COMMUNE DE [GEOGRAPHIC_DATA]" at bounding box center [217, 715] width 205 height 14
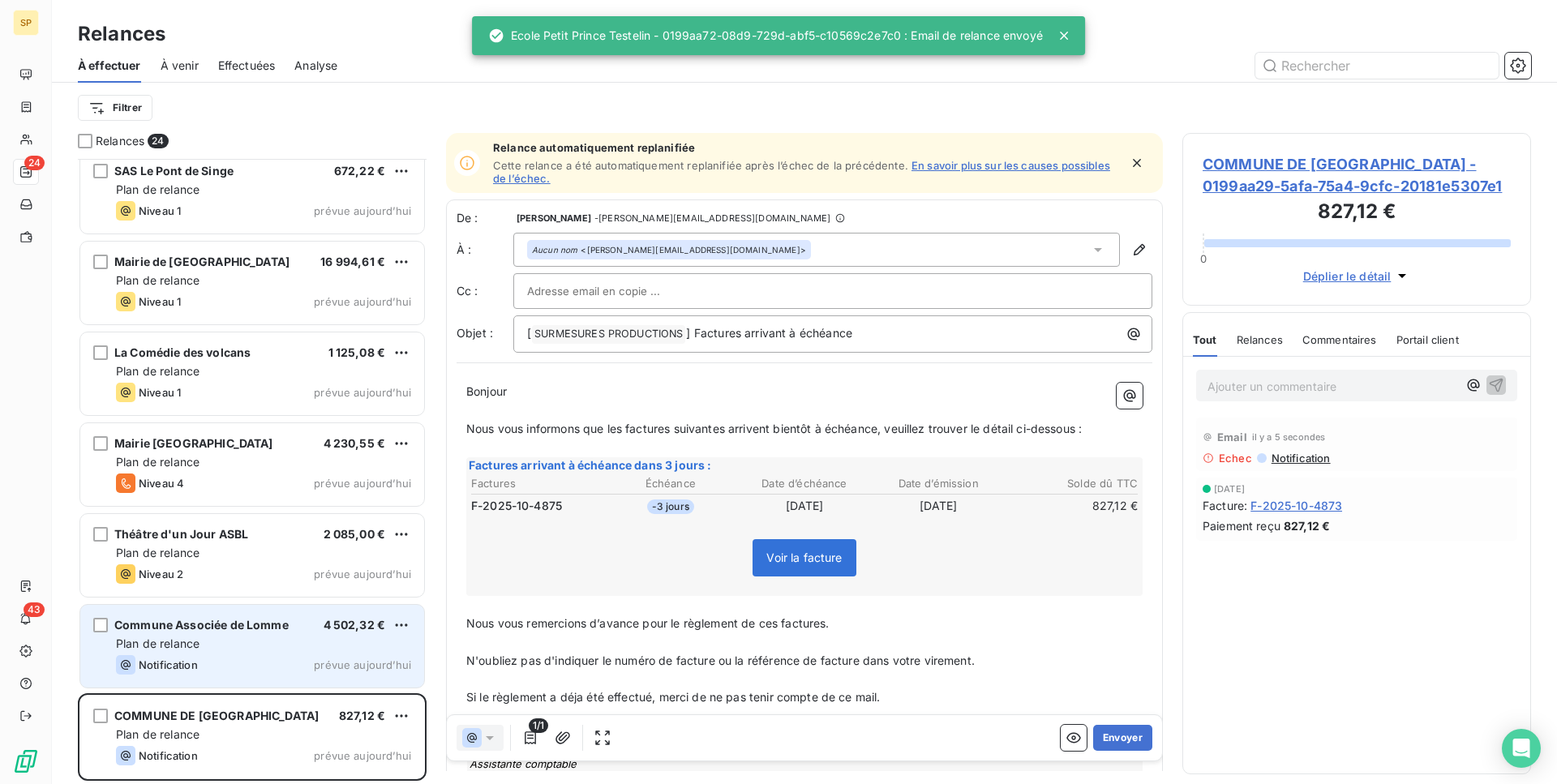
click at [212, 629] on span "Commune Associée de Lomme" at bounding box center [201, 624] width 174 height 14
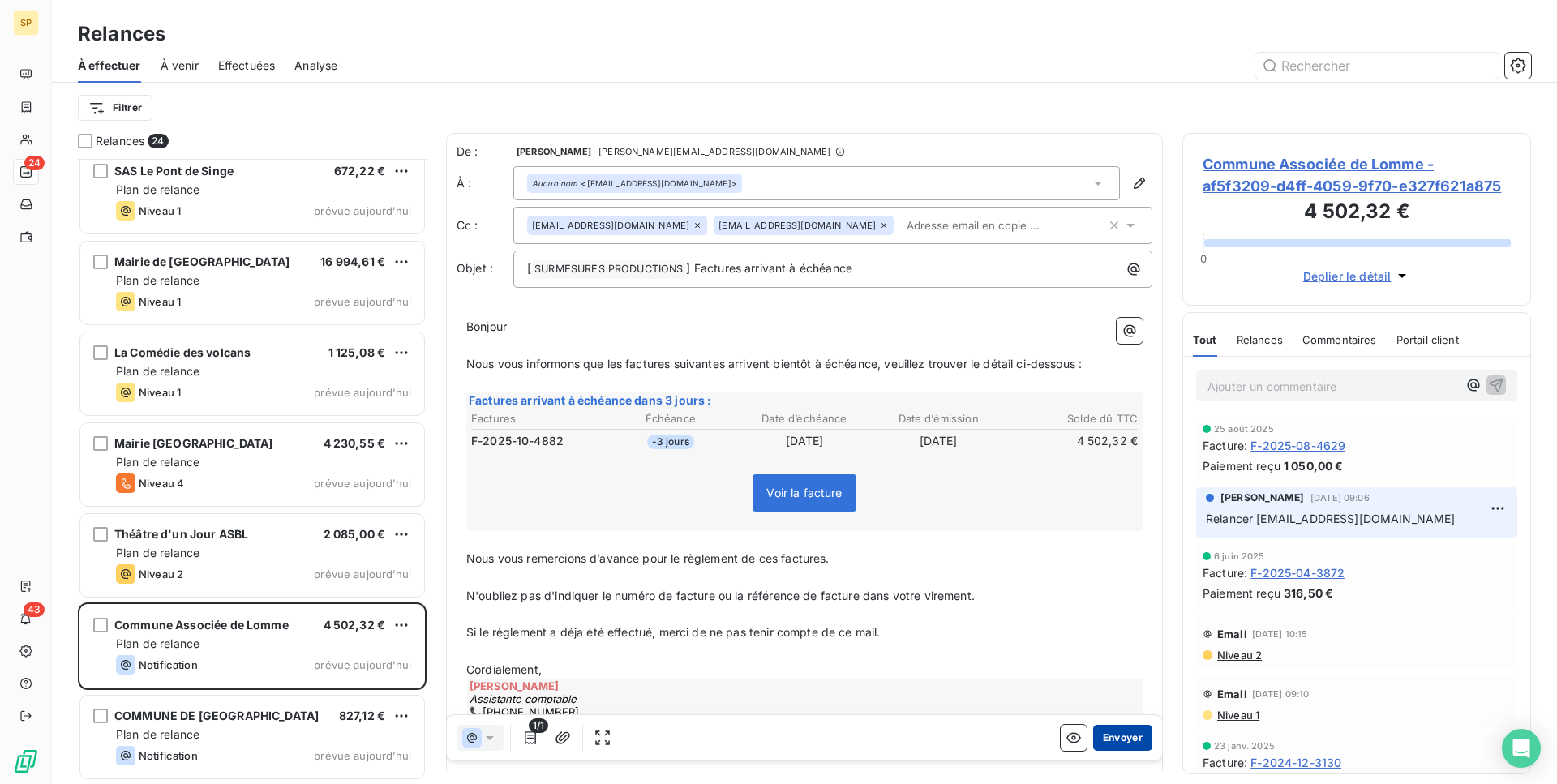
click at [1110, 731] on button "Envoyer" at bounding box center [1123, 737] width 59 height 26
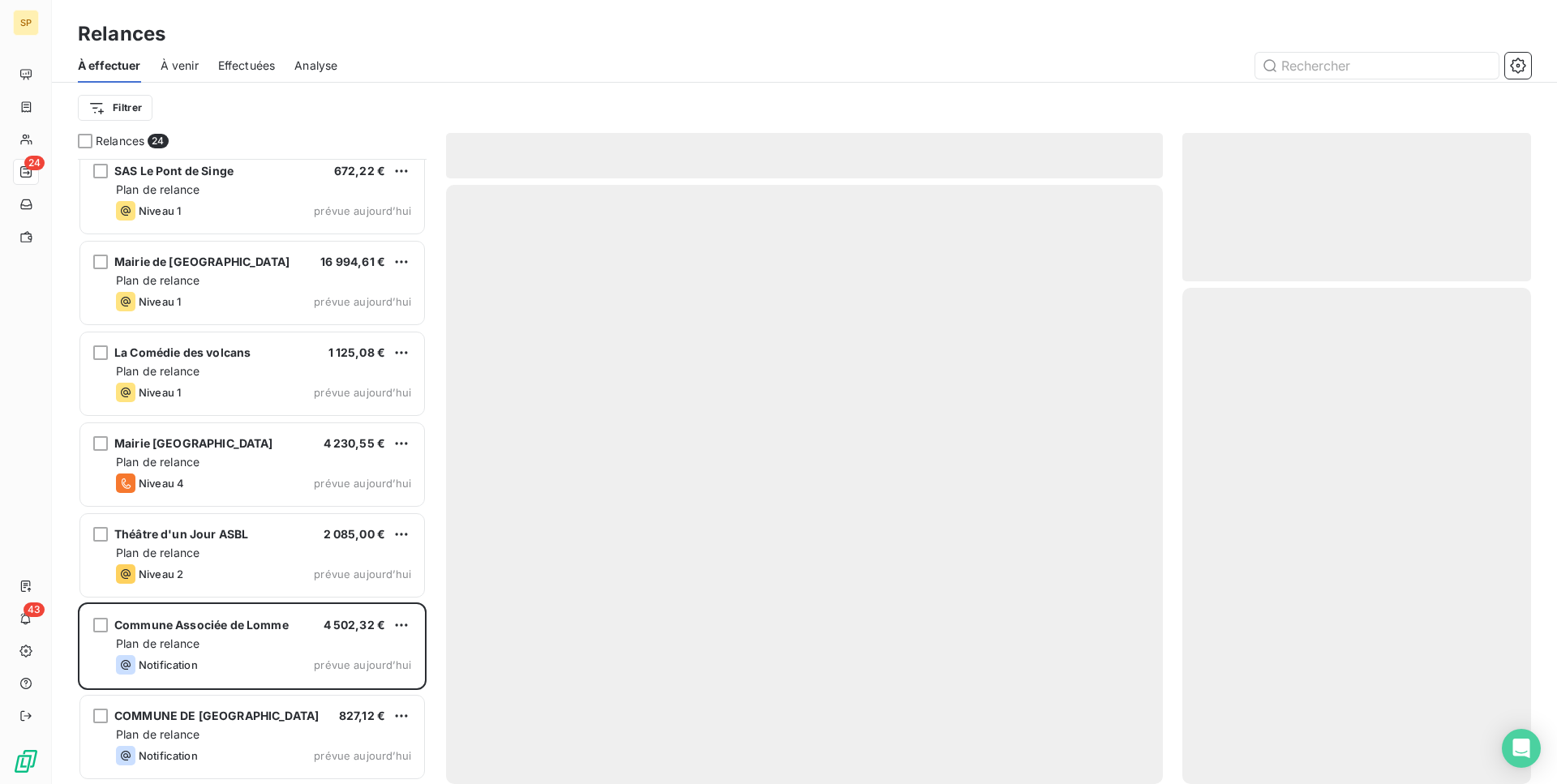
click at [1110, 731] on div at bounding box center [805, 485] width 717 height 599
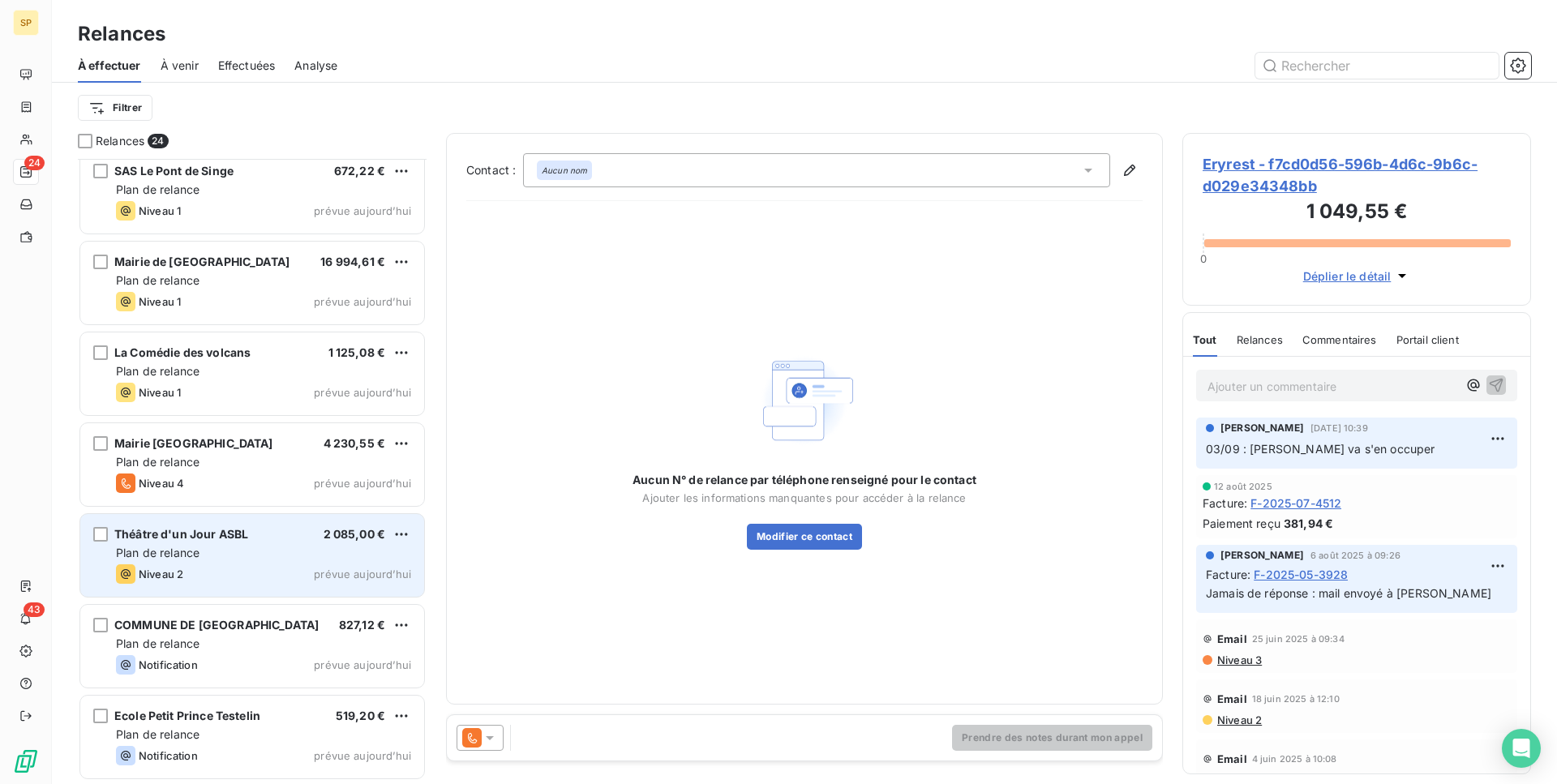
click at [283, 572] on div "Niveau 2 prévue [DATE]" at bounding box center [264, 573] width 295 height 19
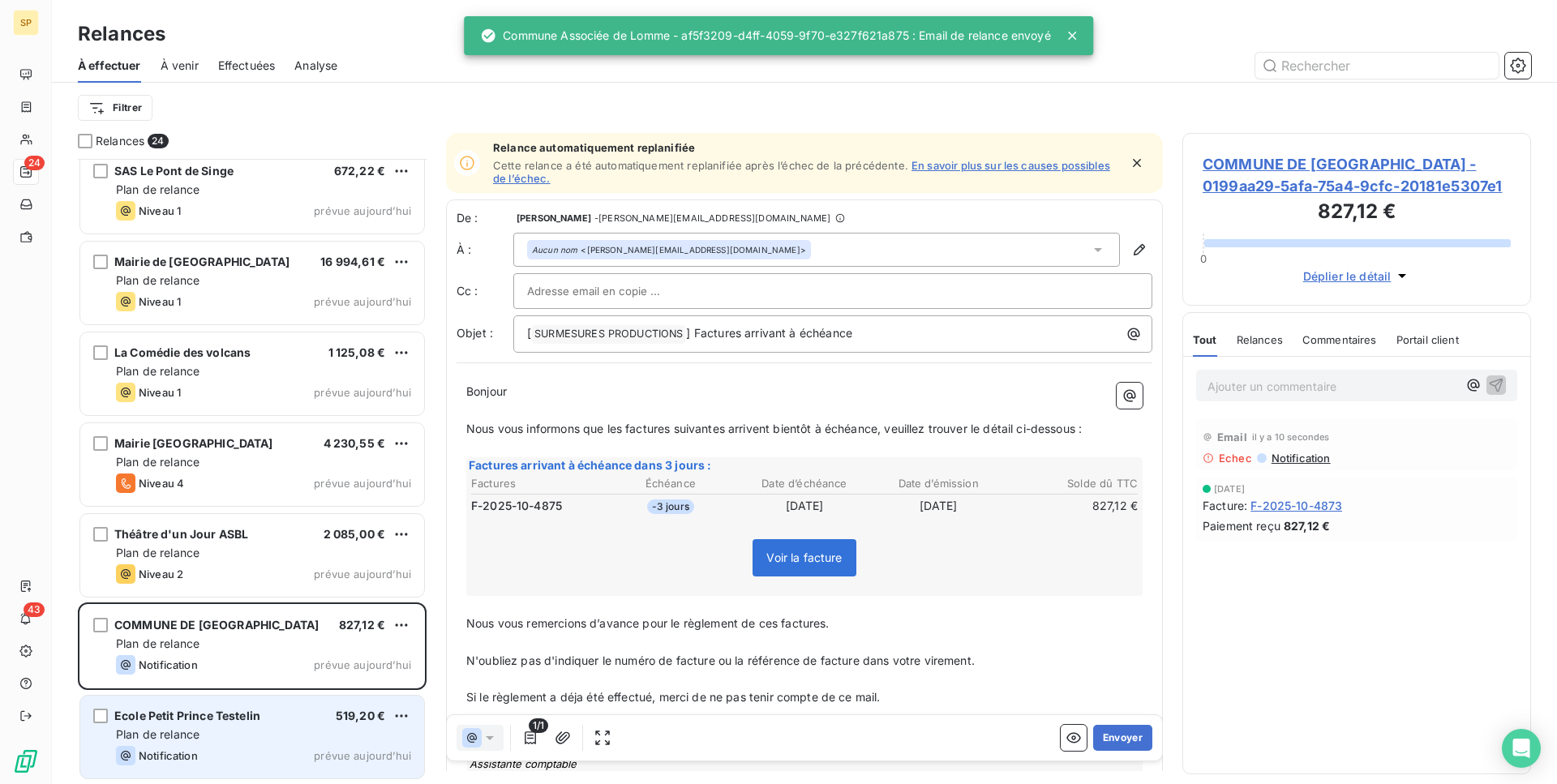
click at [337, 755] on span "prévue aujourd’hui" at bounding box center [362, 755] width 98 height 13
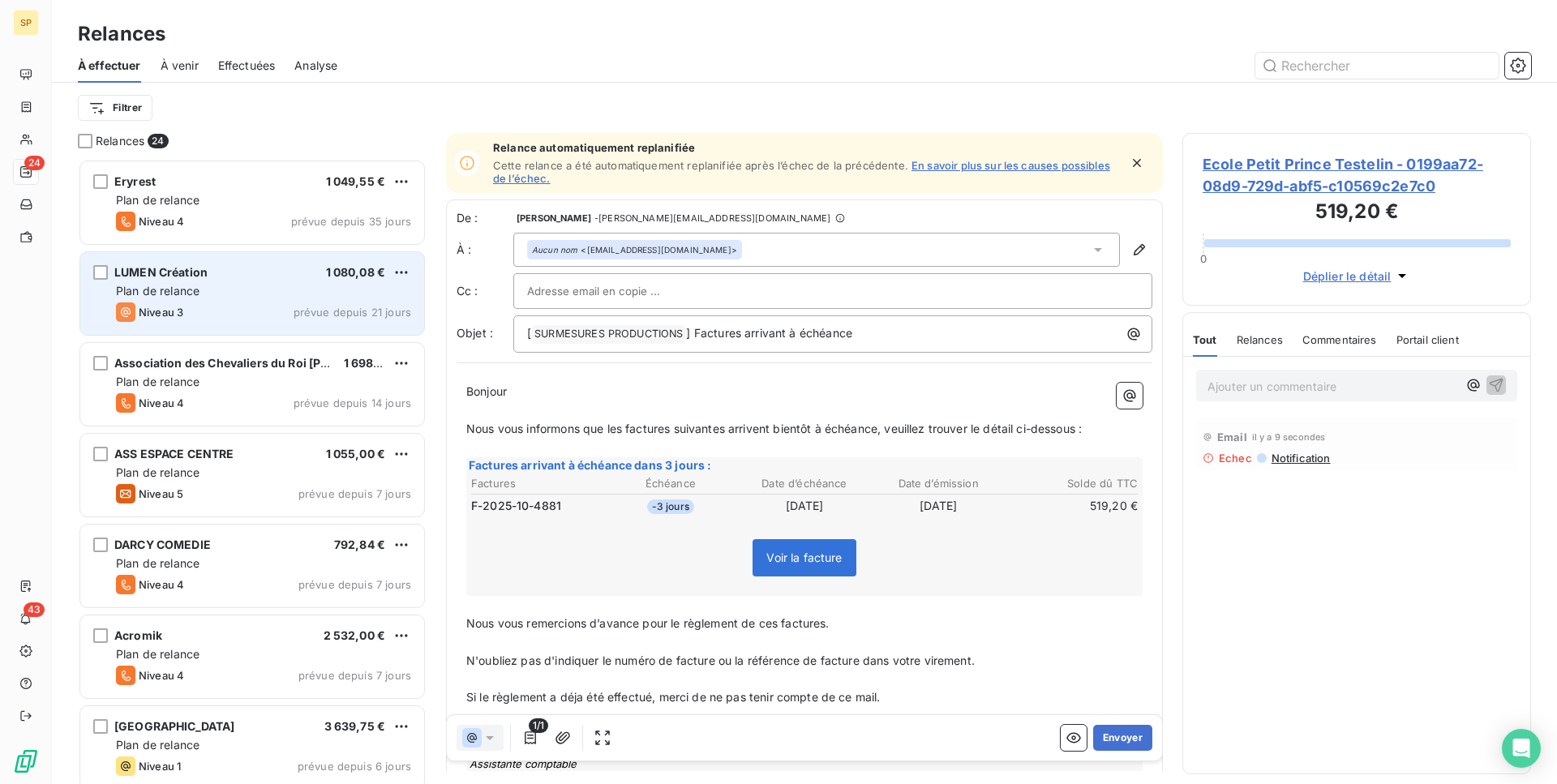
click at [223, 304] on div "Niveau 3 prévue depuis 21 jours" at bounding box center [264, 311] width 295 height 19
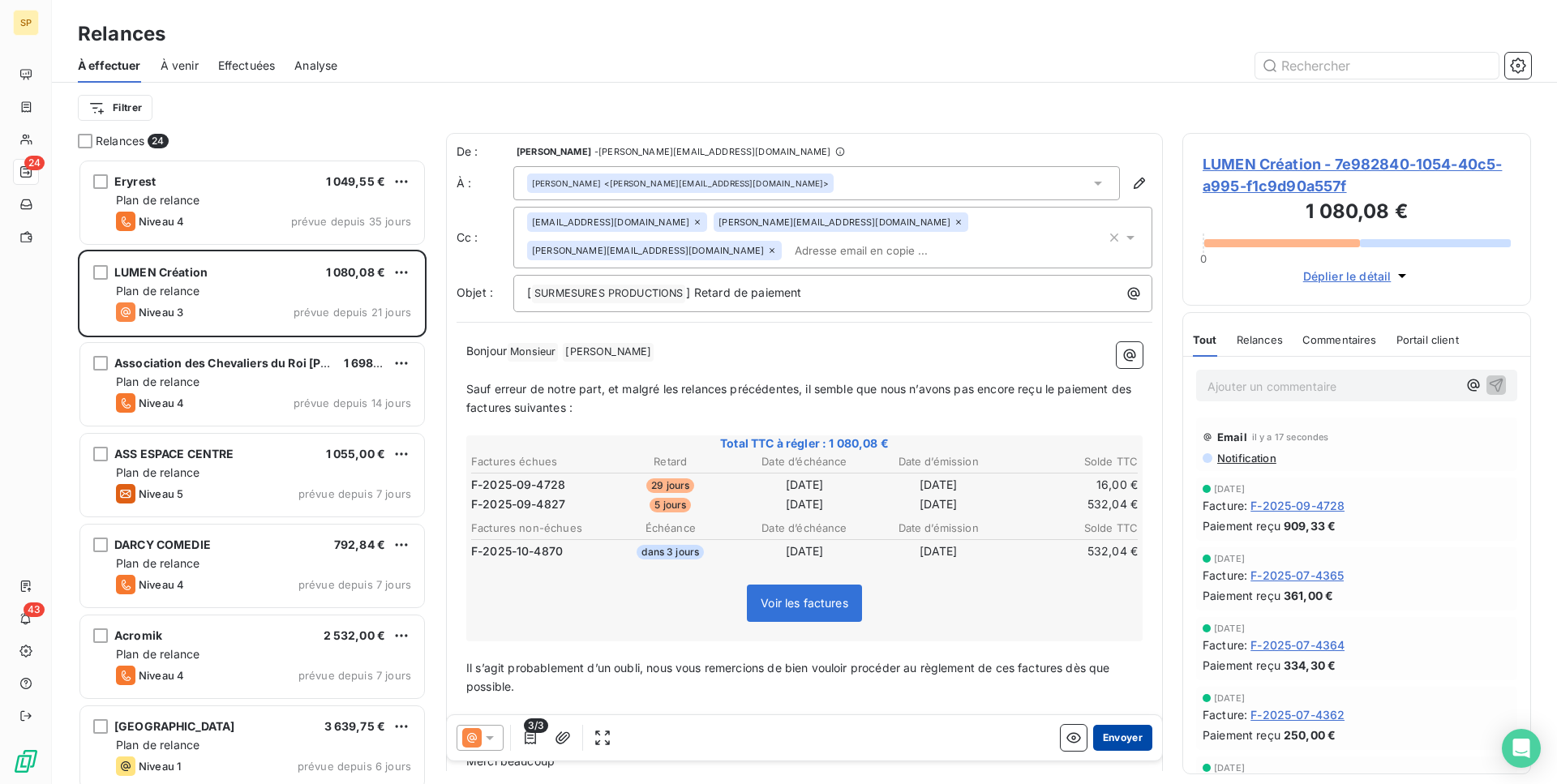
click at [1115, 728] on button "Envoyer" at bounding box center [1123, 737] width 59 height 26
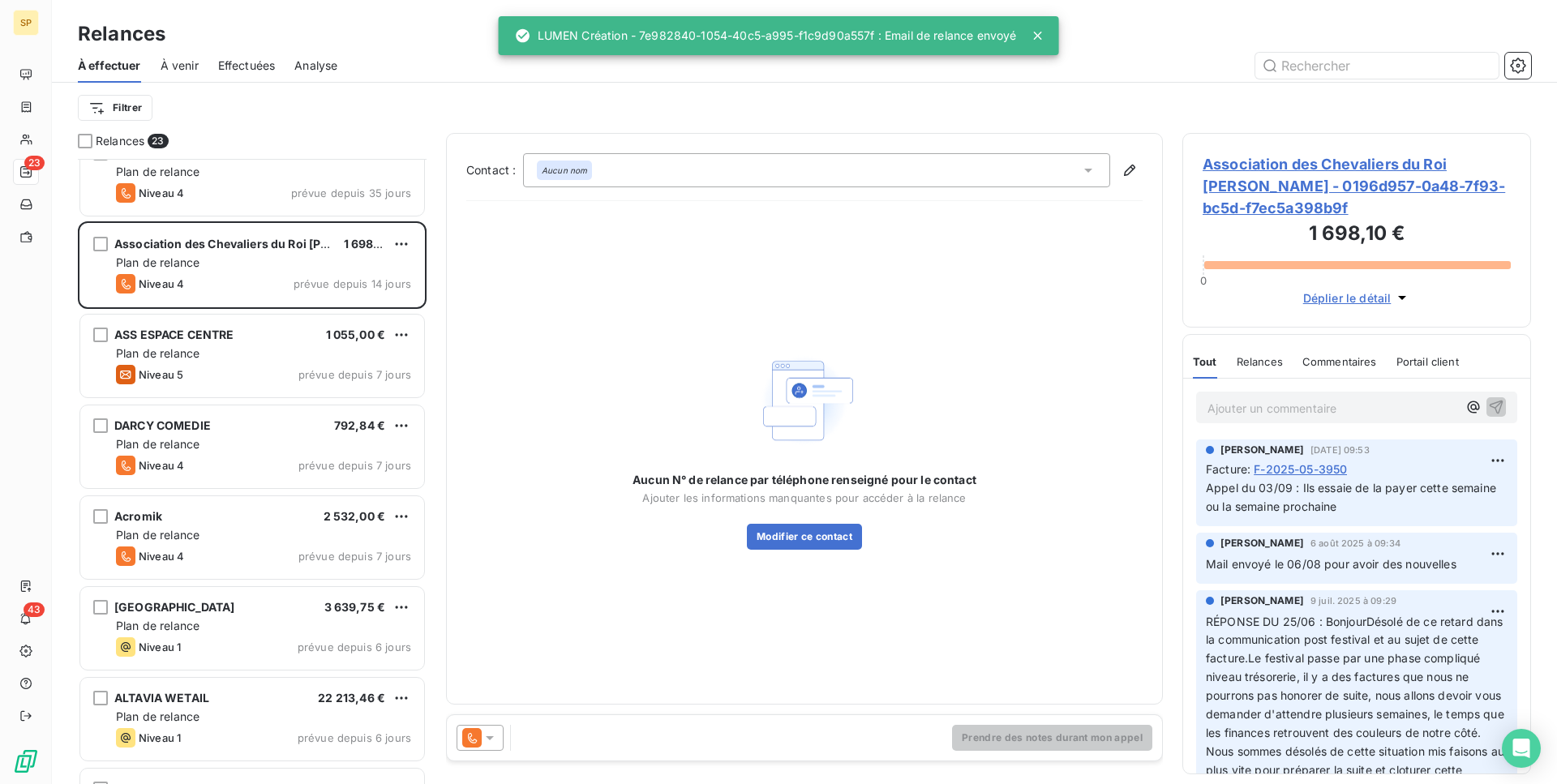
scroll to position [160, 0]
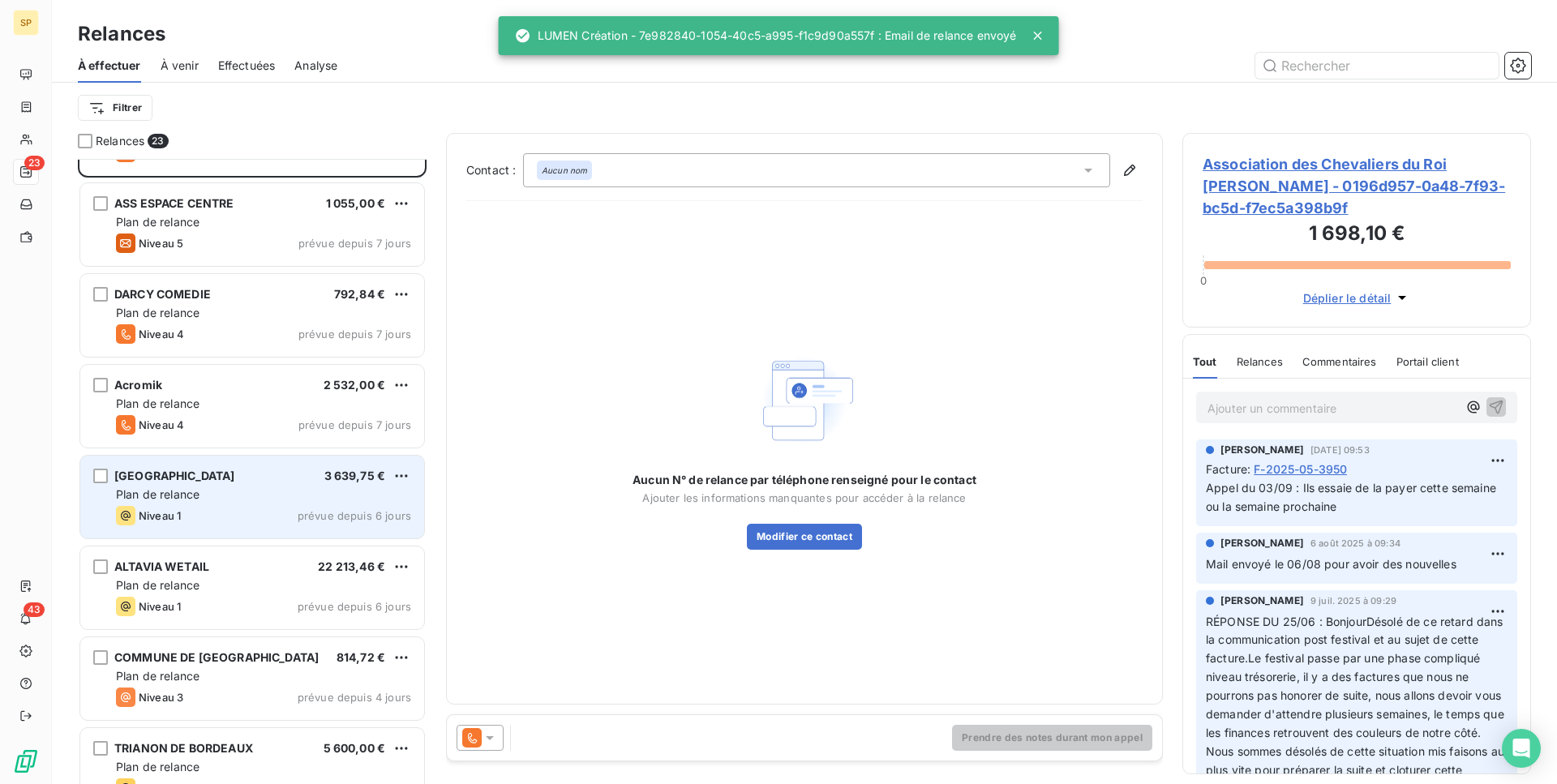
click at [324, 519] on span "prévue depuis 6 jours" at bounding box center [354, 515] width 113 height 13
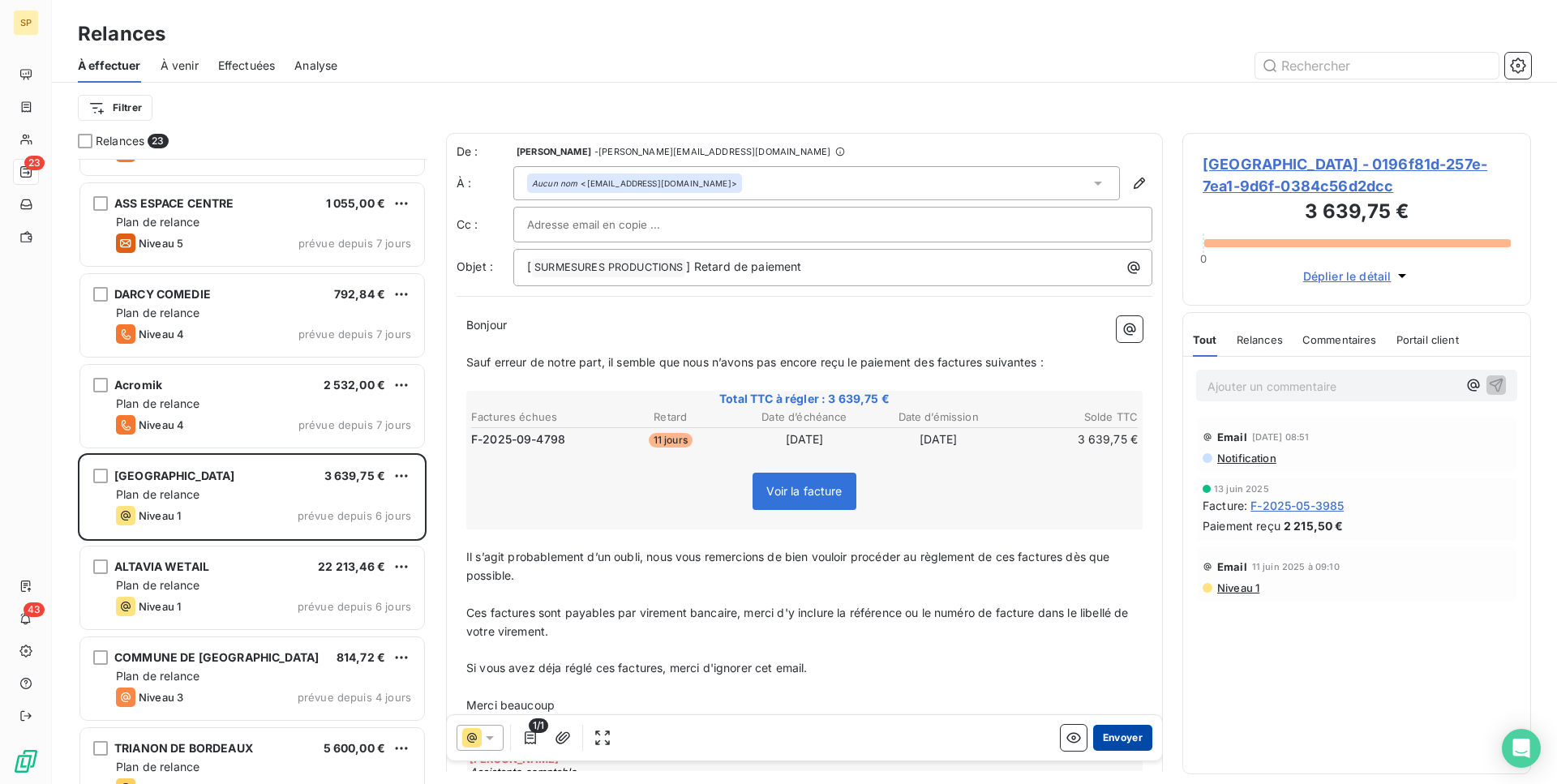
click at [1097, 735] on button "Envoyer" at bounding box center [1123, 737] width 59 height 26
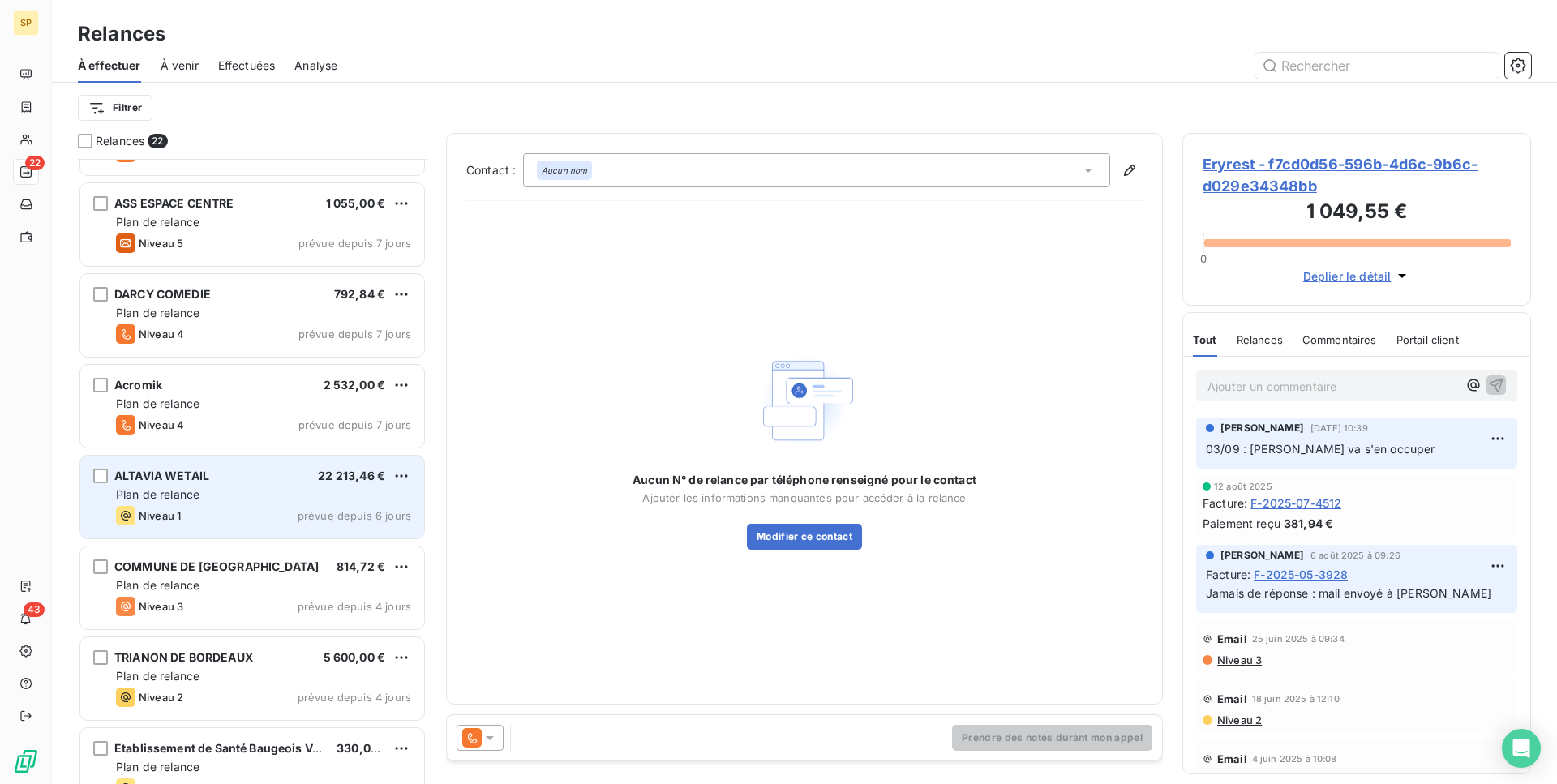
click at [281, 522] on div "Niveau 1 prévue depuis 6 jours" at bounding box center [264, 515] width 295 height 19
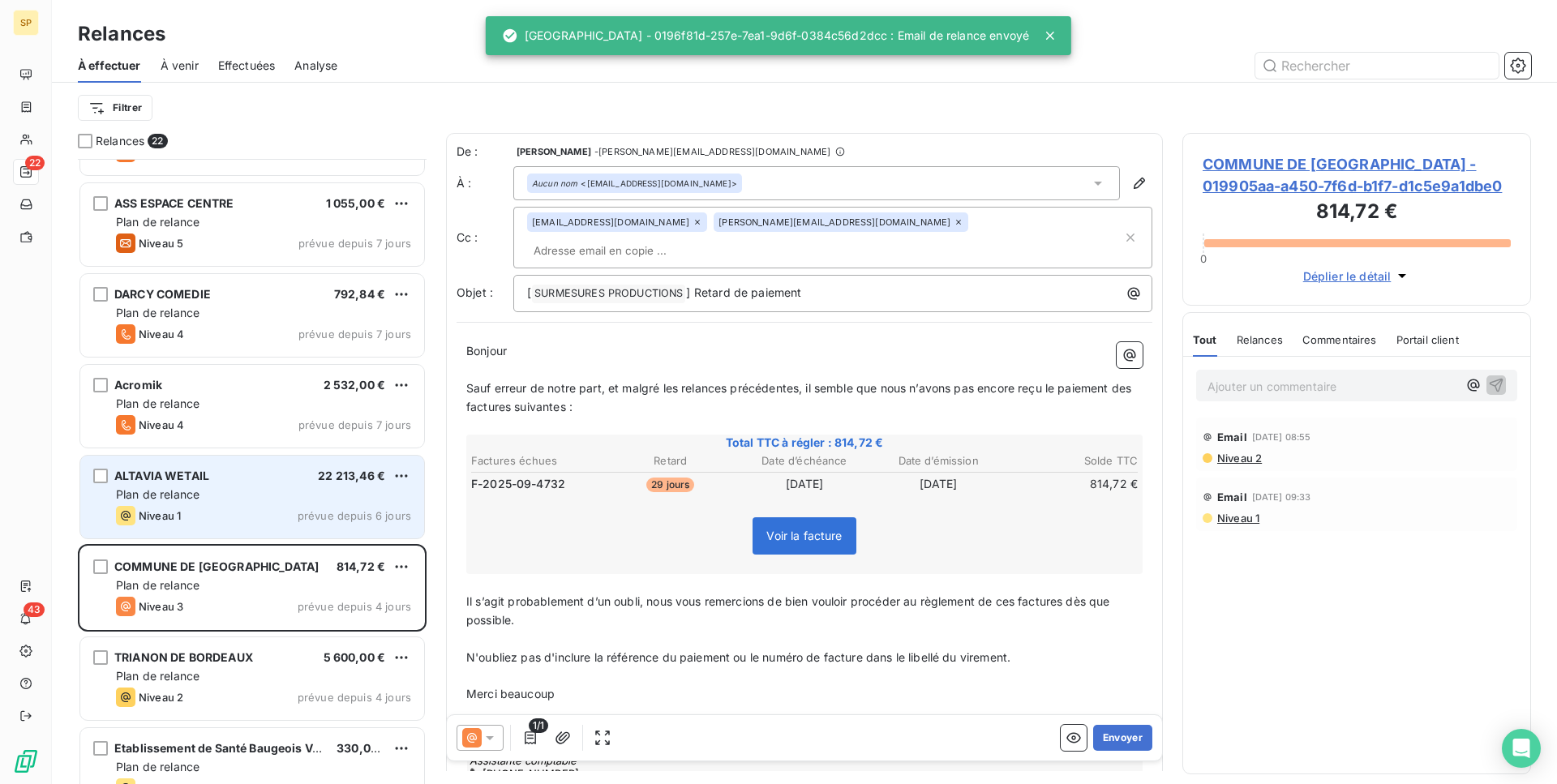
click at [165, 533] on div "ALTAVIA WETAIL 22 213,46 € Plan de relance Niveau 1 prévue depuis 6 jours" at bounding box center [252, 497] width 344 height 83
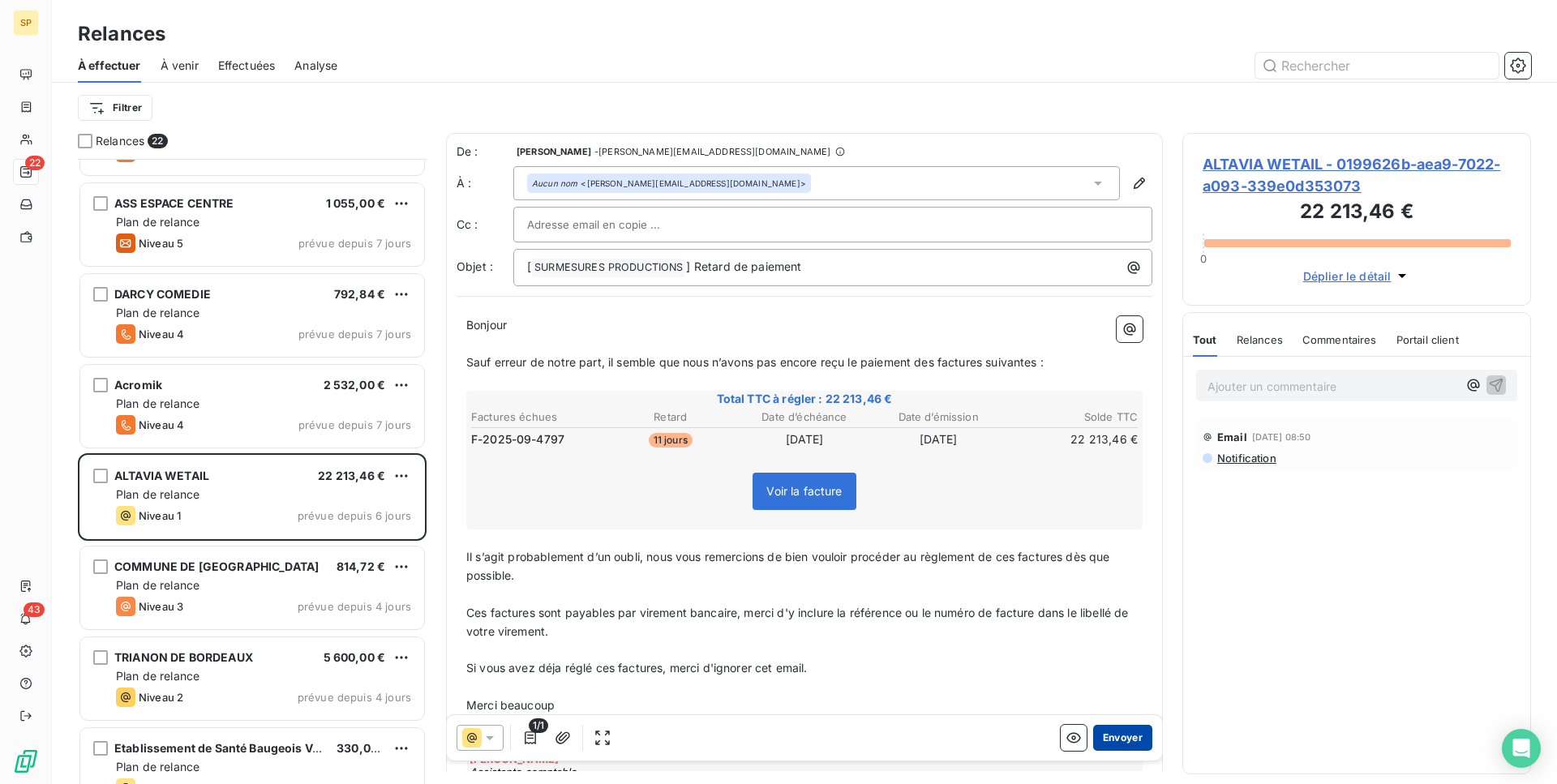
click at [1122, 742] on button "Envoyer" at bounding box center [1123, 737] width 59 height 26
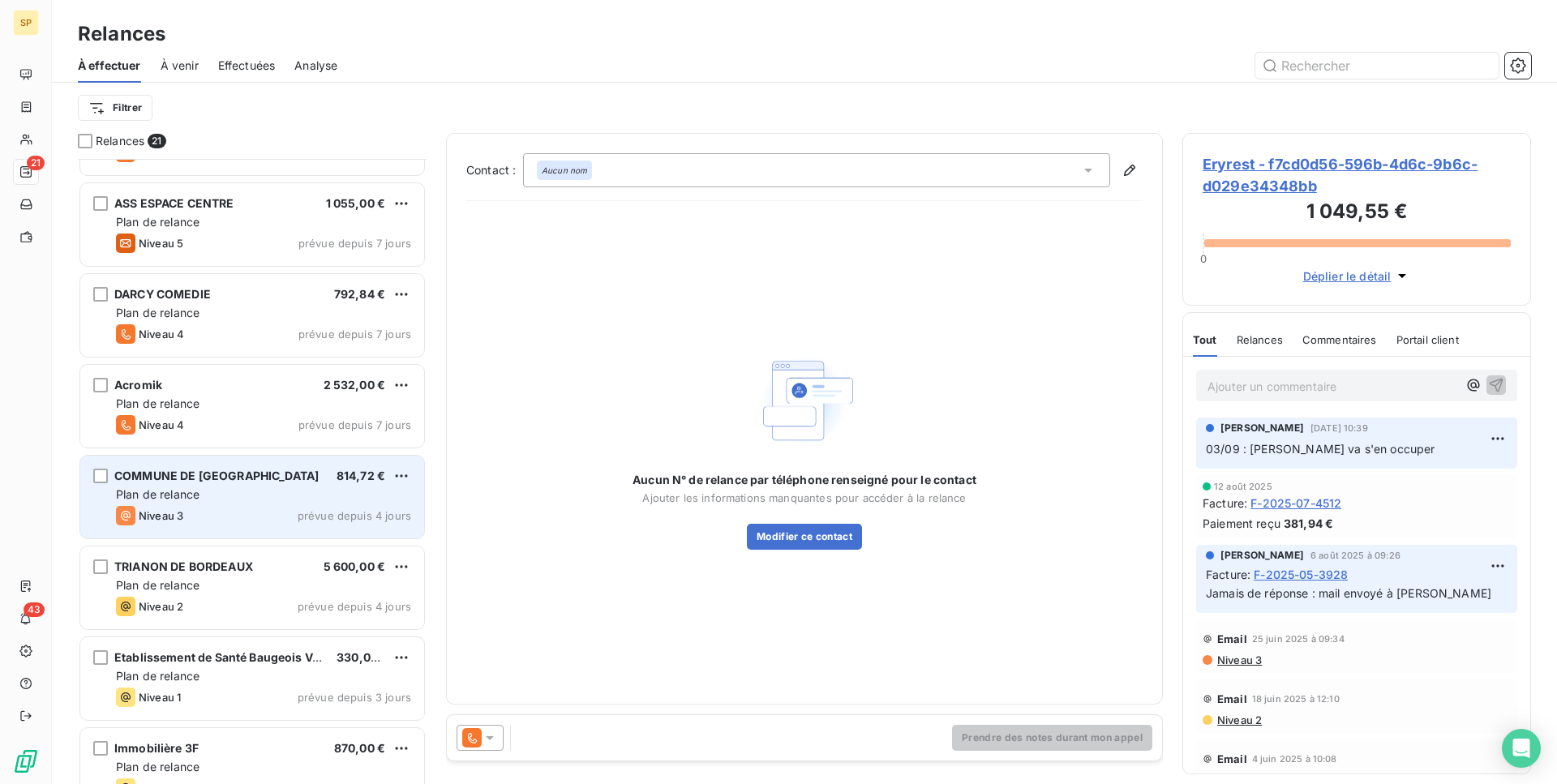
click at [308, 509] on span "prévue depuis 4 jours" at bounding box center [354, 515] width 113 height 13
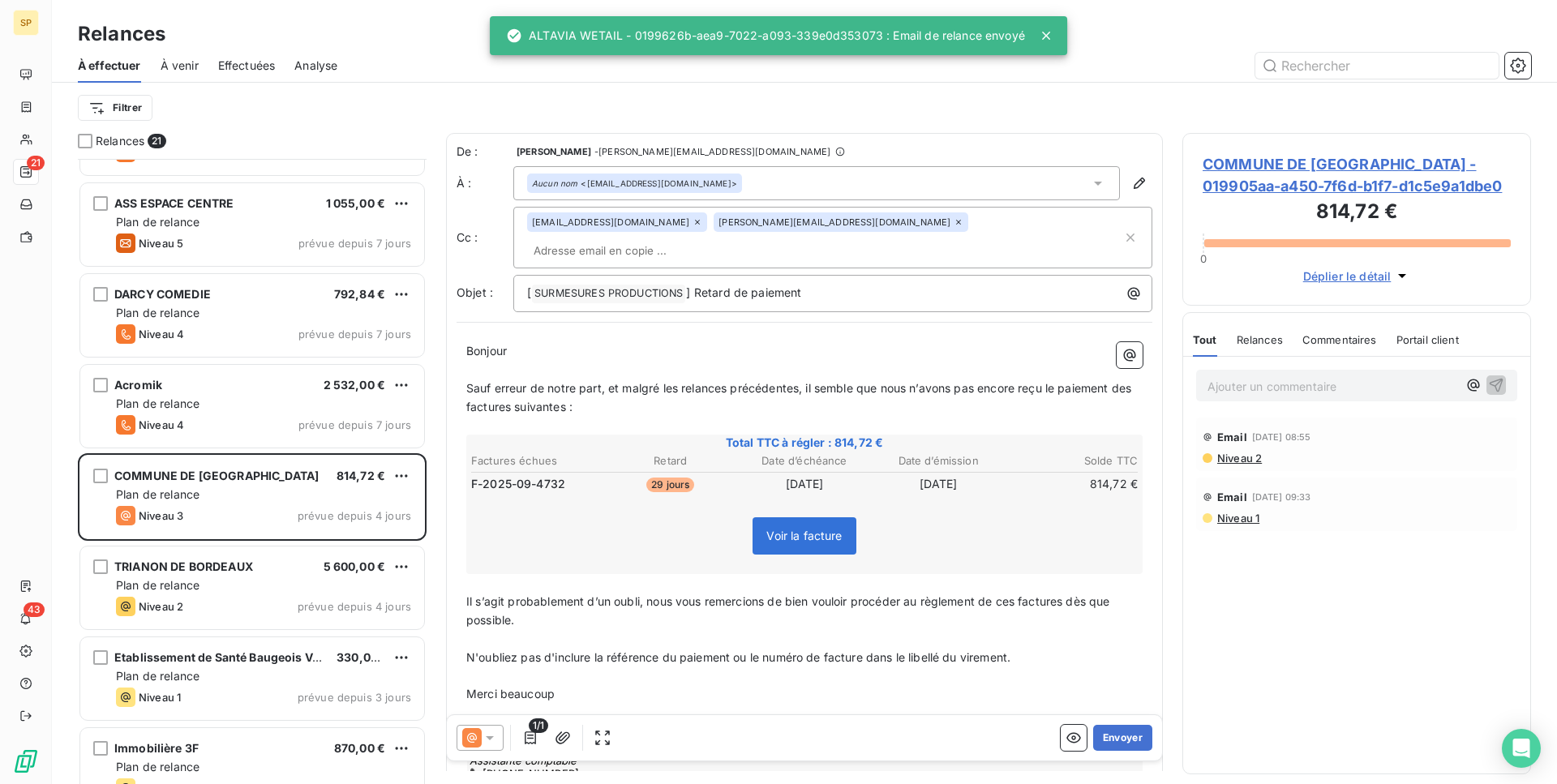
click at [692, 223] on icon at bounding box center [697, 222] width 10 height 10
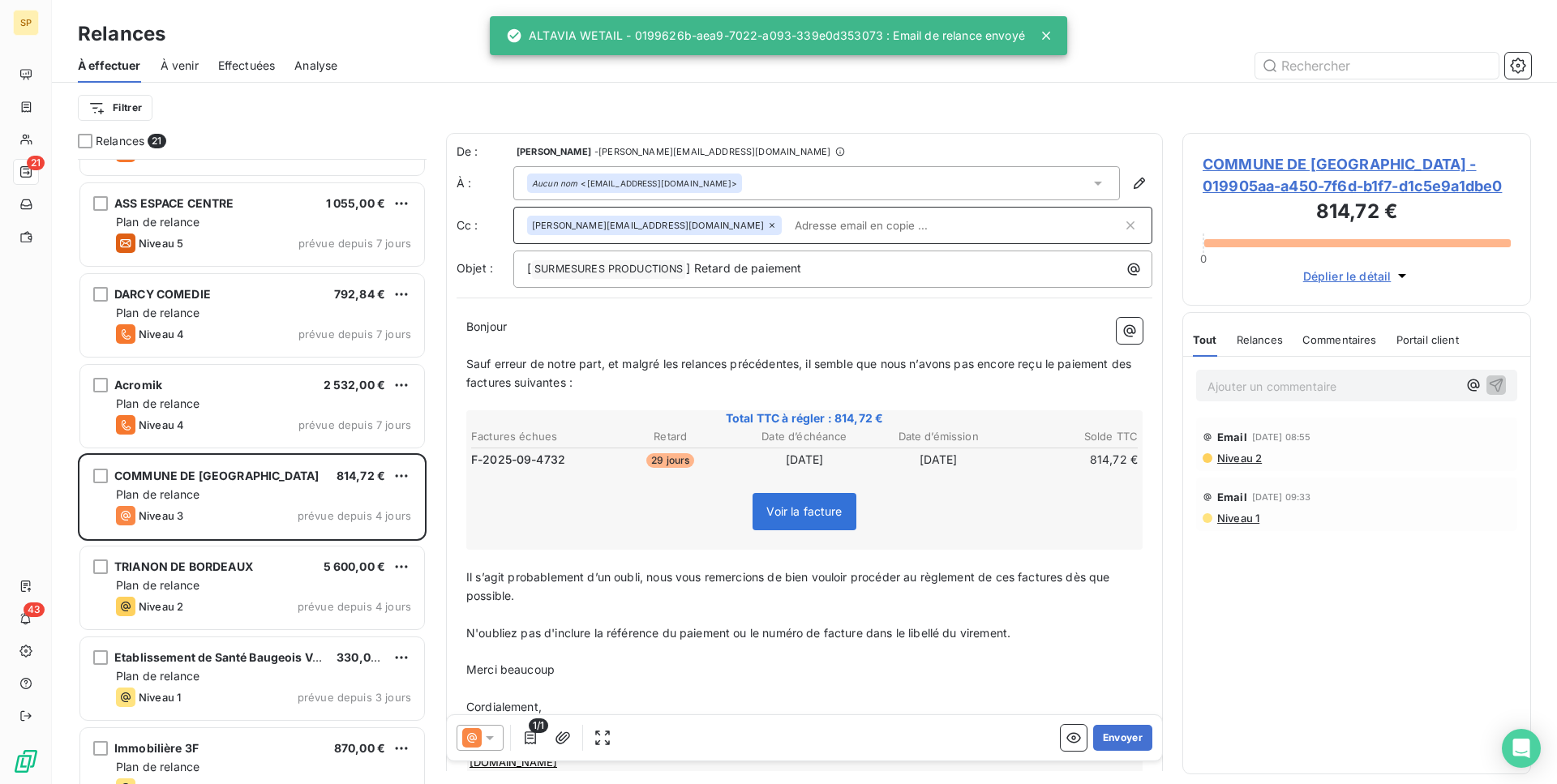
click at [767, 224] on icon at bounding box center [772, 225] width 10 height 10
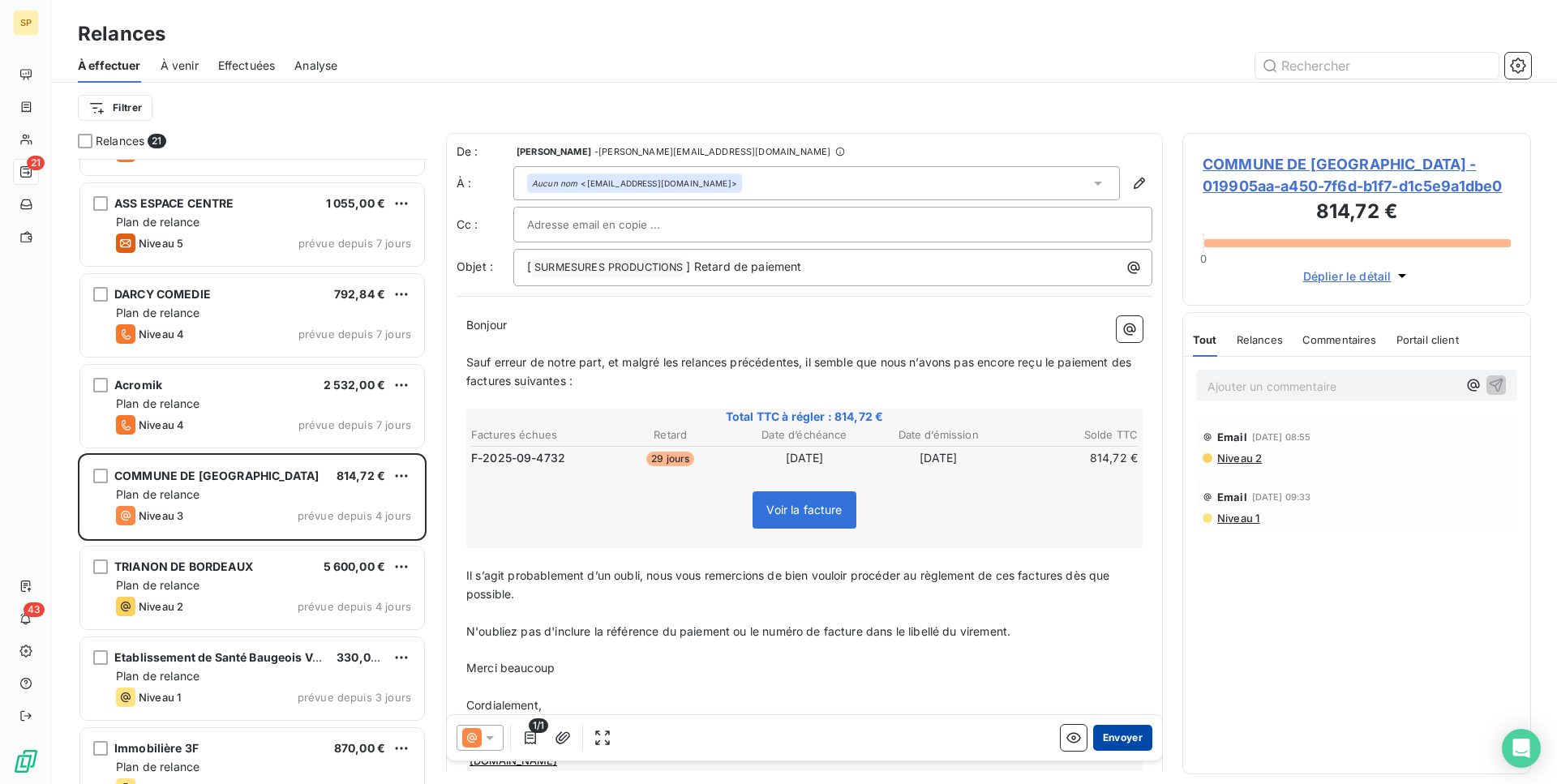
click at [1120, 728] on button "Envoyer" at bounding box center [1123, 737] width 59 height 26
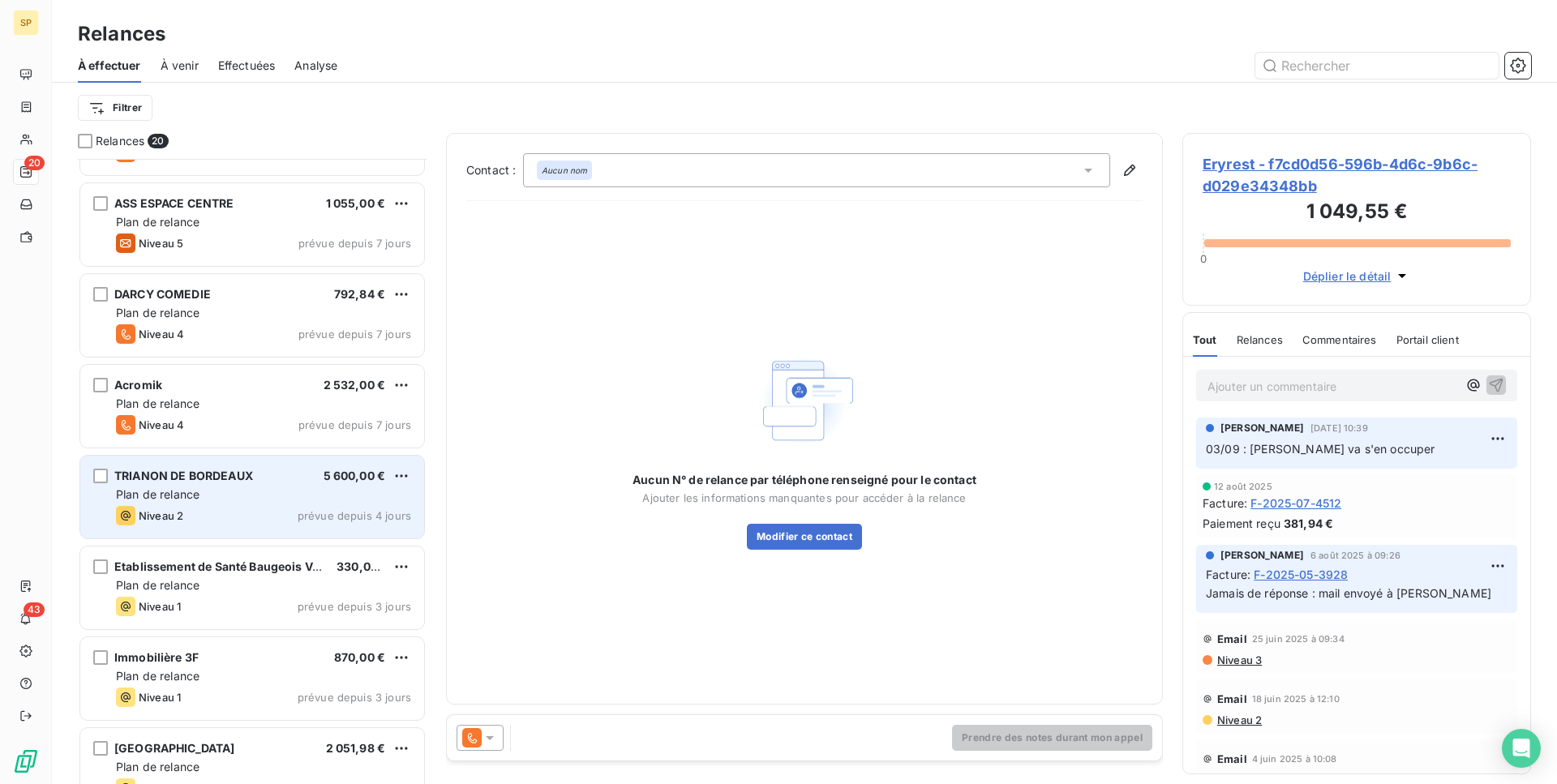
click at [232, 489] on div "Plan de relance" at bounding box center [264, 495] width 295 height 17
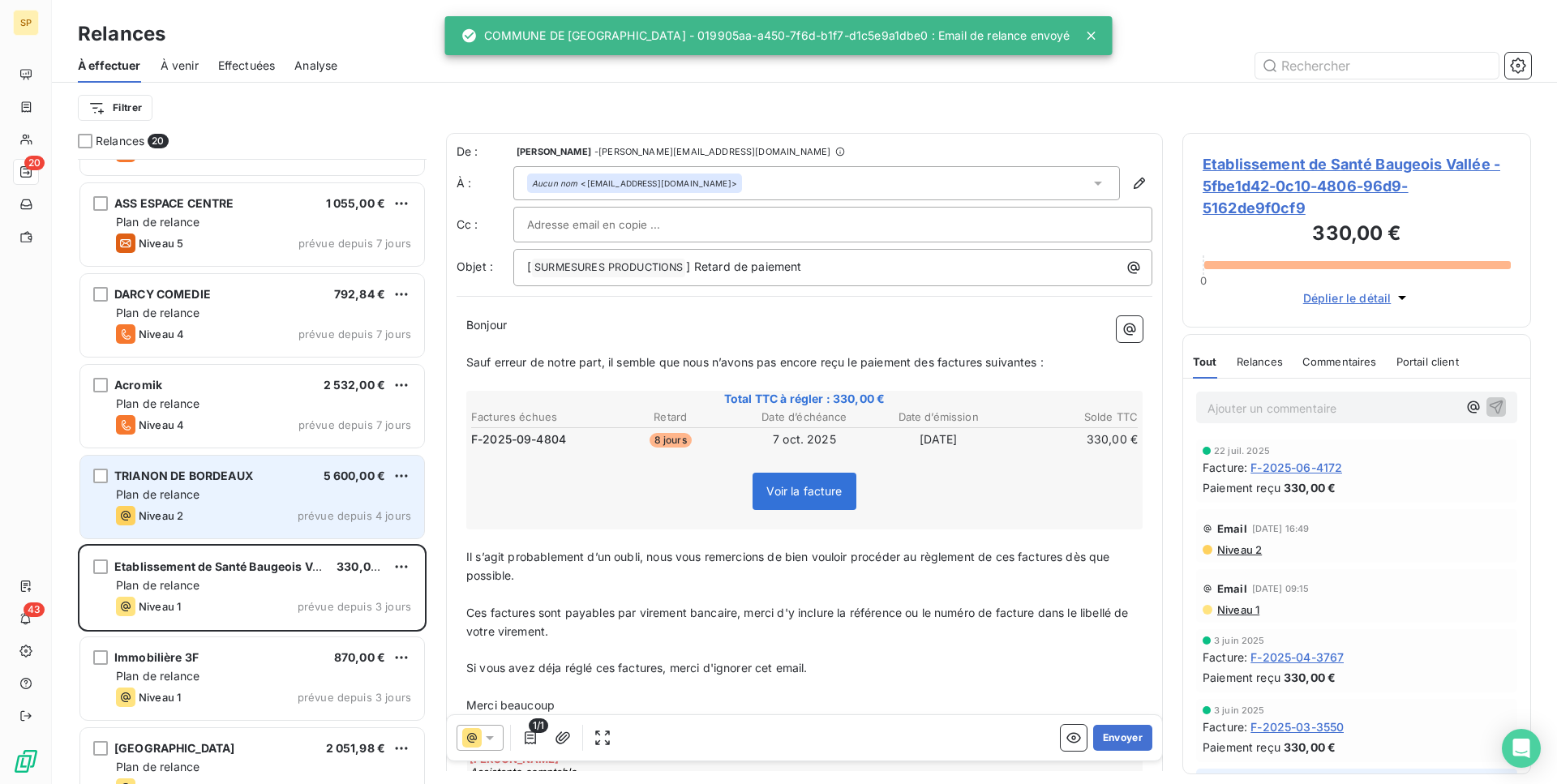
click at [232, 488] on div "Plan de relance" at bounding box center [264, 495] width 295 height 17
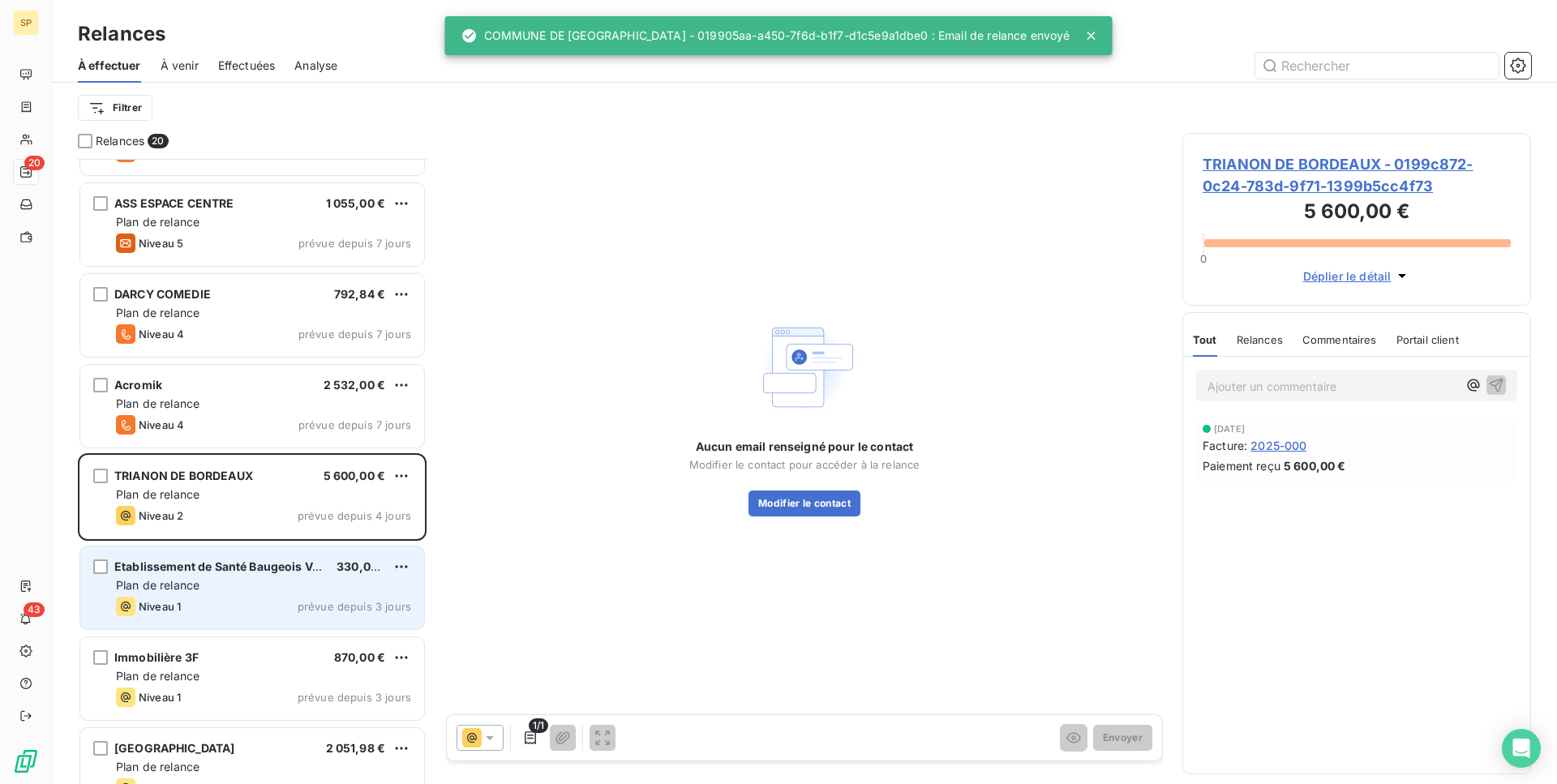
click at [185, 554] on div "Etablissement de Santé Baugeois Vallée 330,00 € Plan de relance Niveau 1 prévue…" at bounding box center [252, 588] width 344 height 83
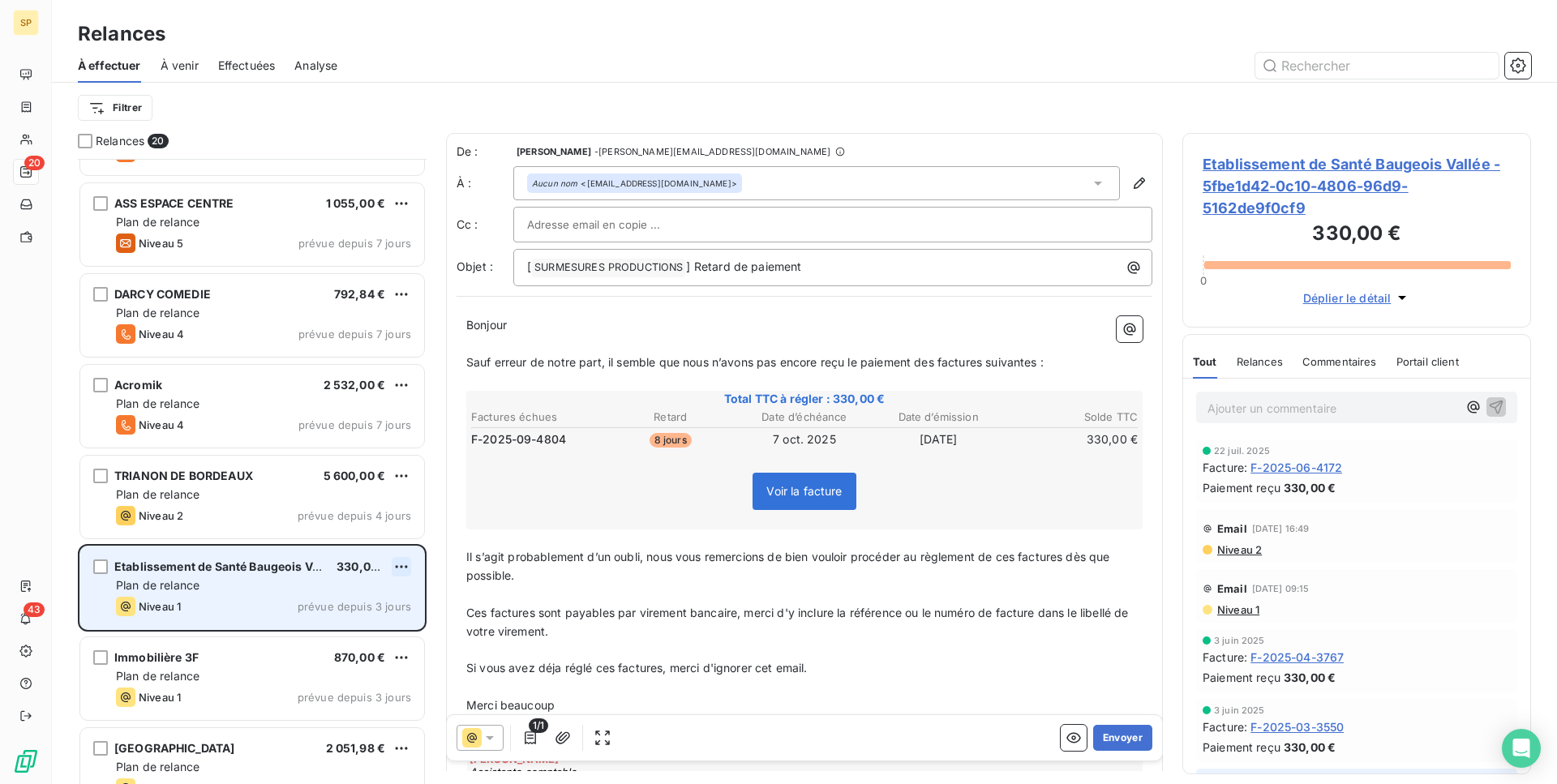
click at [399, 562] on html "SP 20 43 Relances À effectuer À venir Effectuées Analyse Filtrer Relances 20 Er…" at bounding box center [778, 392] width 1557 height 784
click at [389, 592] on div "Replanifier cette action" at bounding box center [331, 599] width 145 height 26
select select "9"
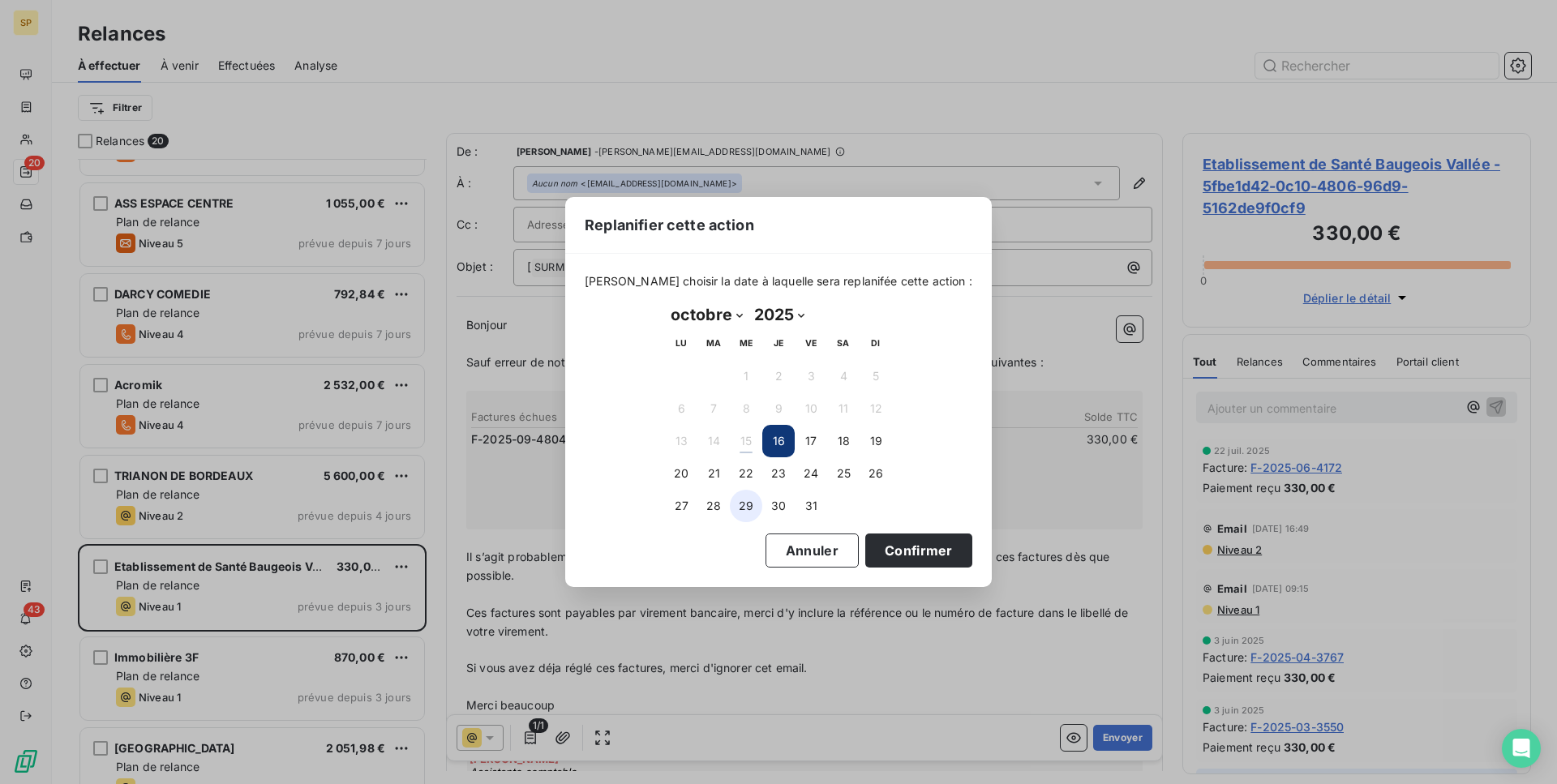
click at [751, 504] on button "29" at bounding box center [746, 505] width 32 height 32
click at [934, 552] on button "Confirmer" at bounding box center [919, 550] width 107 height 34
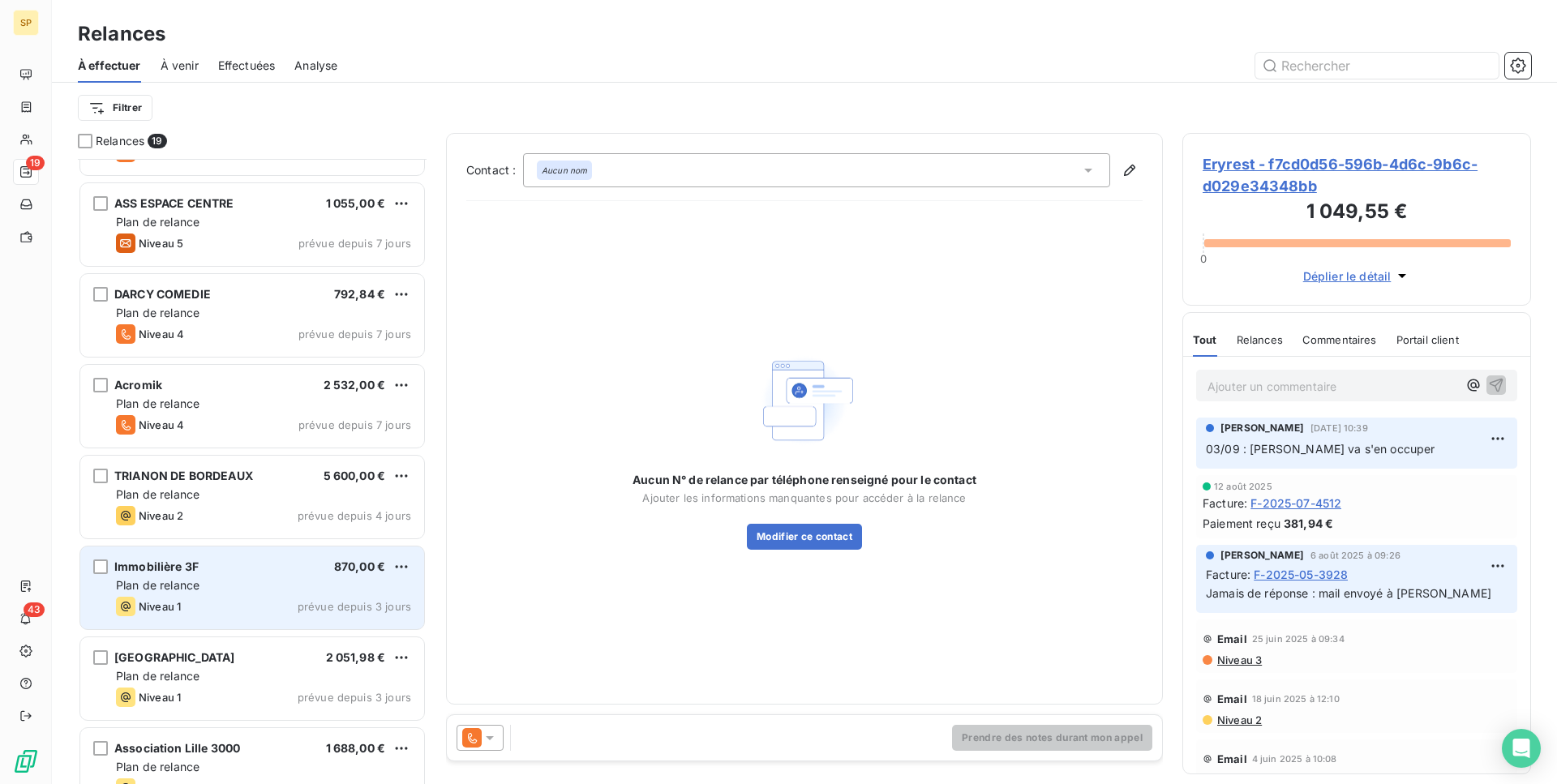
click at [315, 586] on div "Plan de relance" at bounding box center [264, 585] width 295 height 17
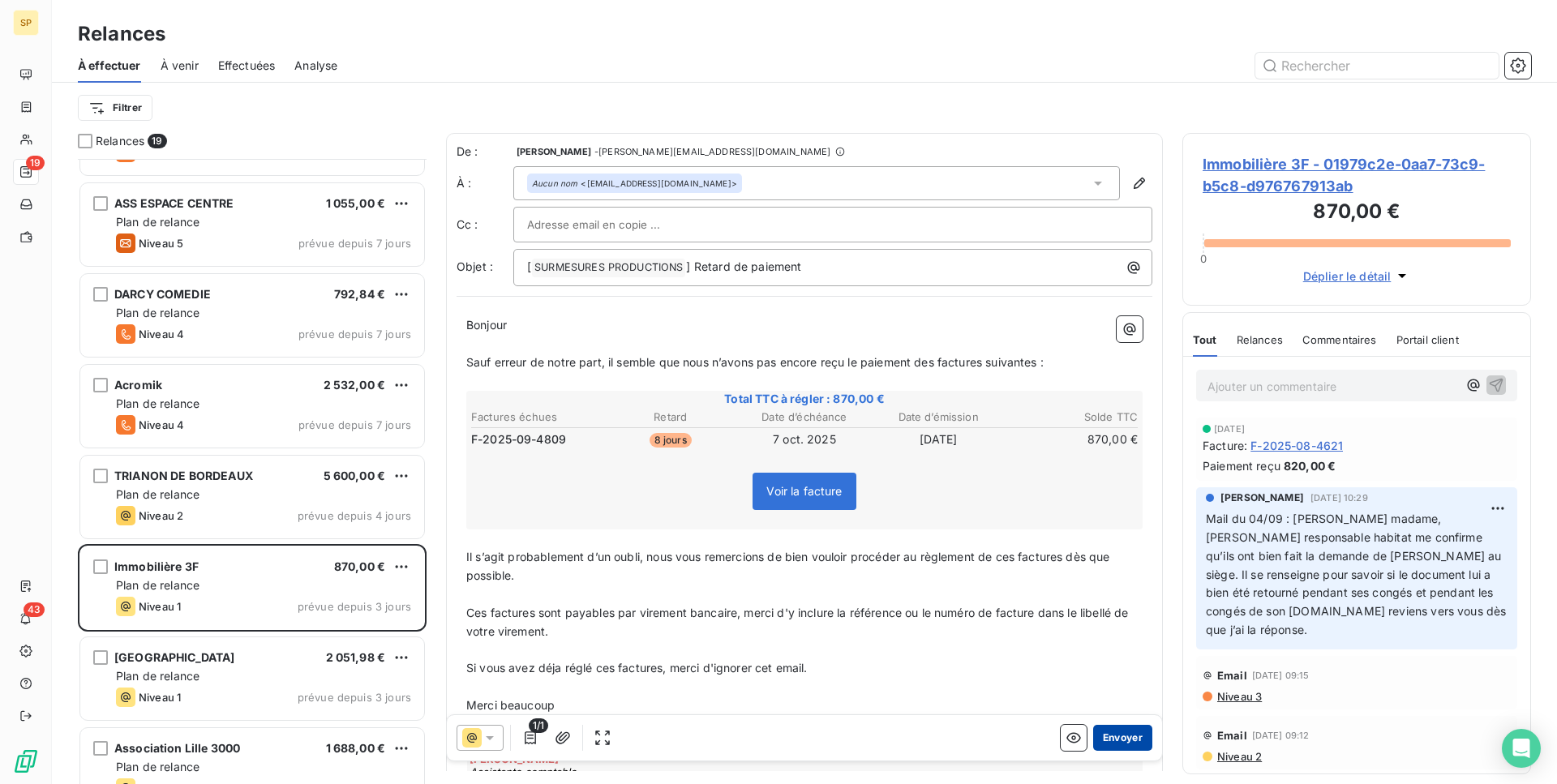
click at [1111, 733] on button "Envoyer" at bounding box center [1123, 737] width 59 height 26
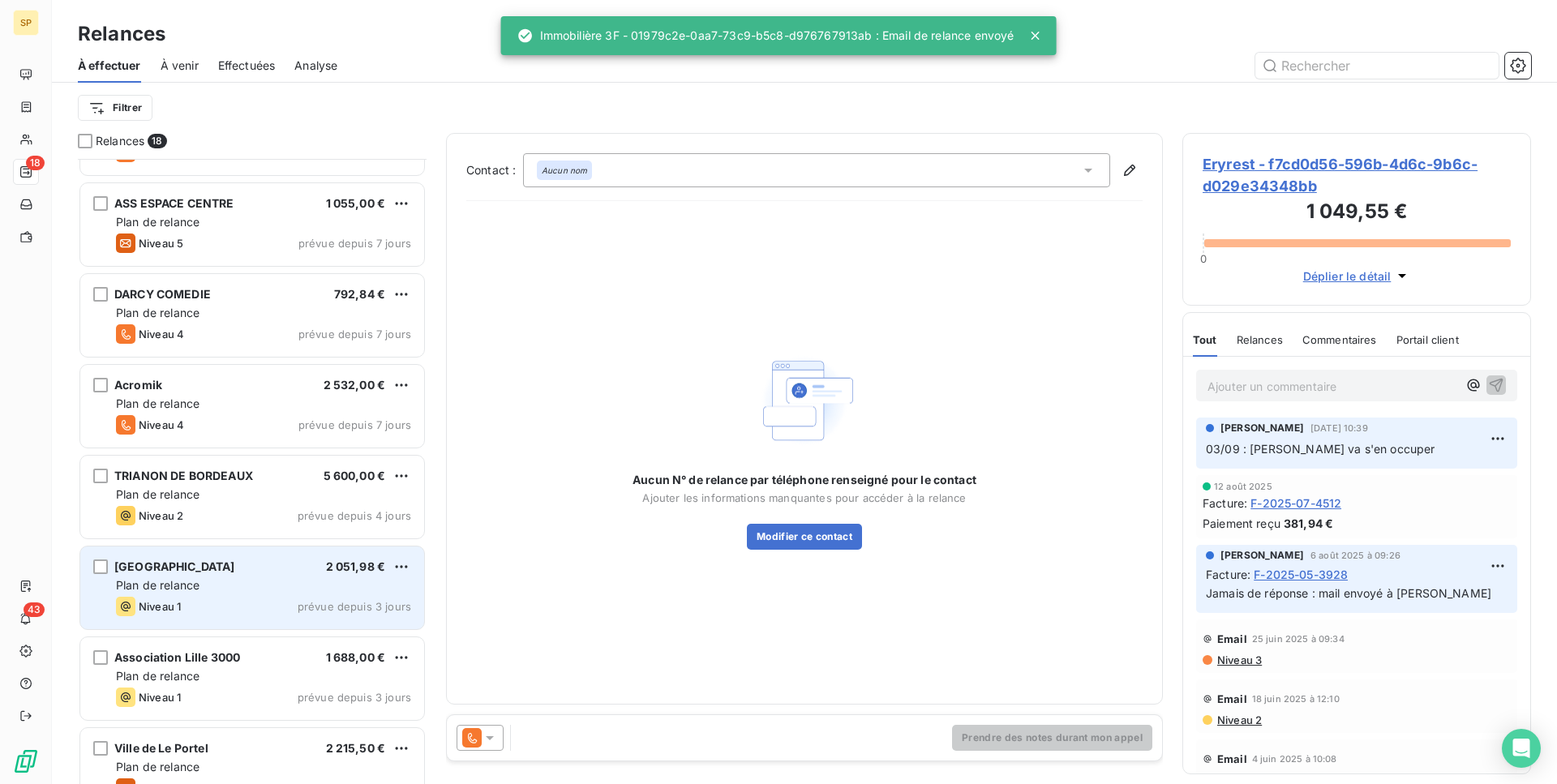
click at [256, 577] on div "Plan de relance" at bounding box center [264, 585] width 295 height 17
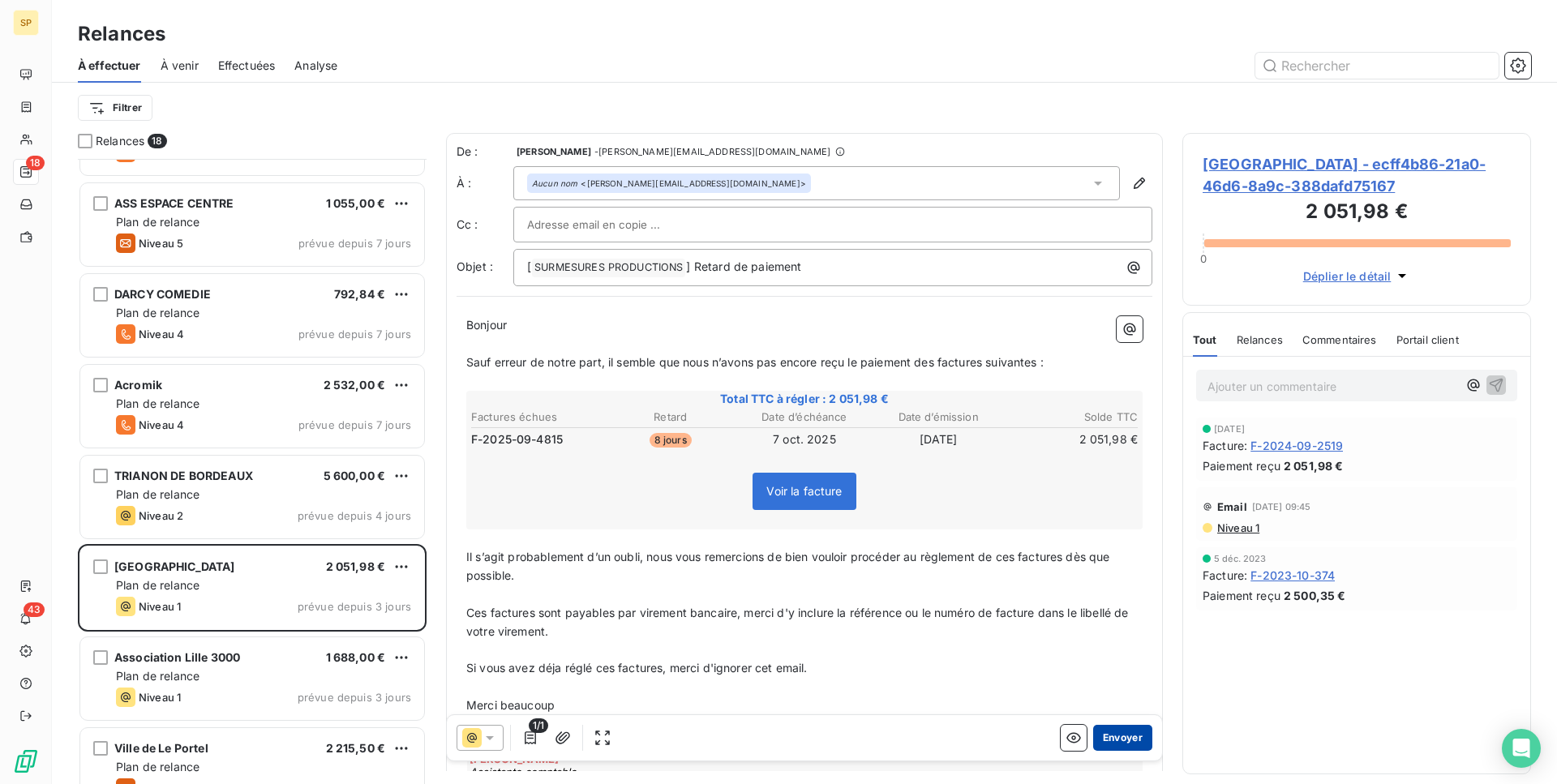
click at [1127, 730] on button "Envoyer" at bounding box center [1123, 737] width 59 height 26
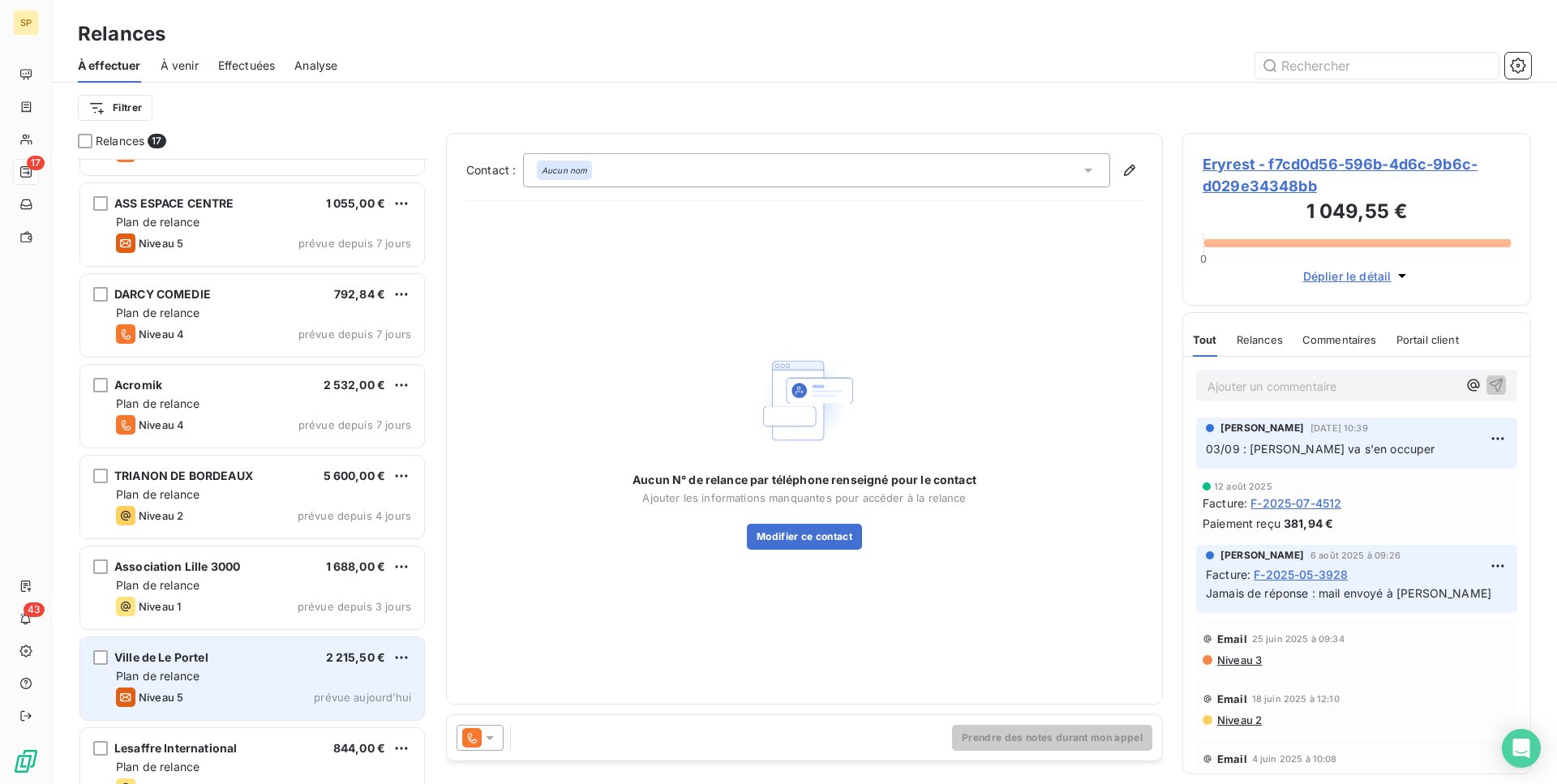
scroll to position [183, 0]
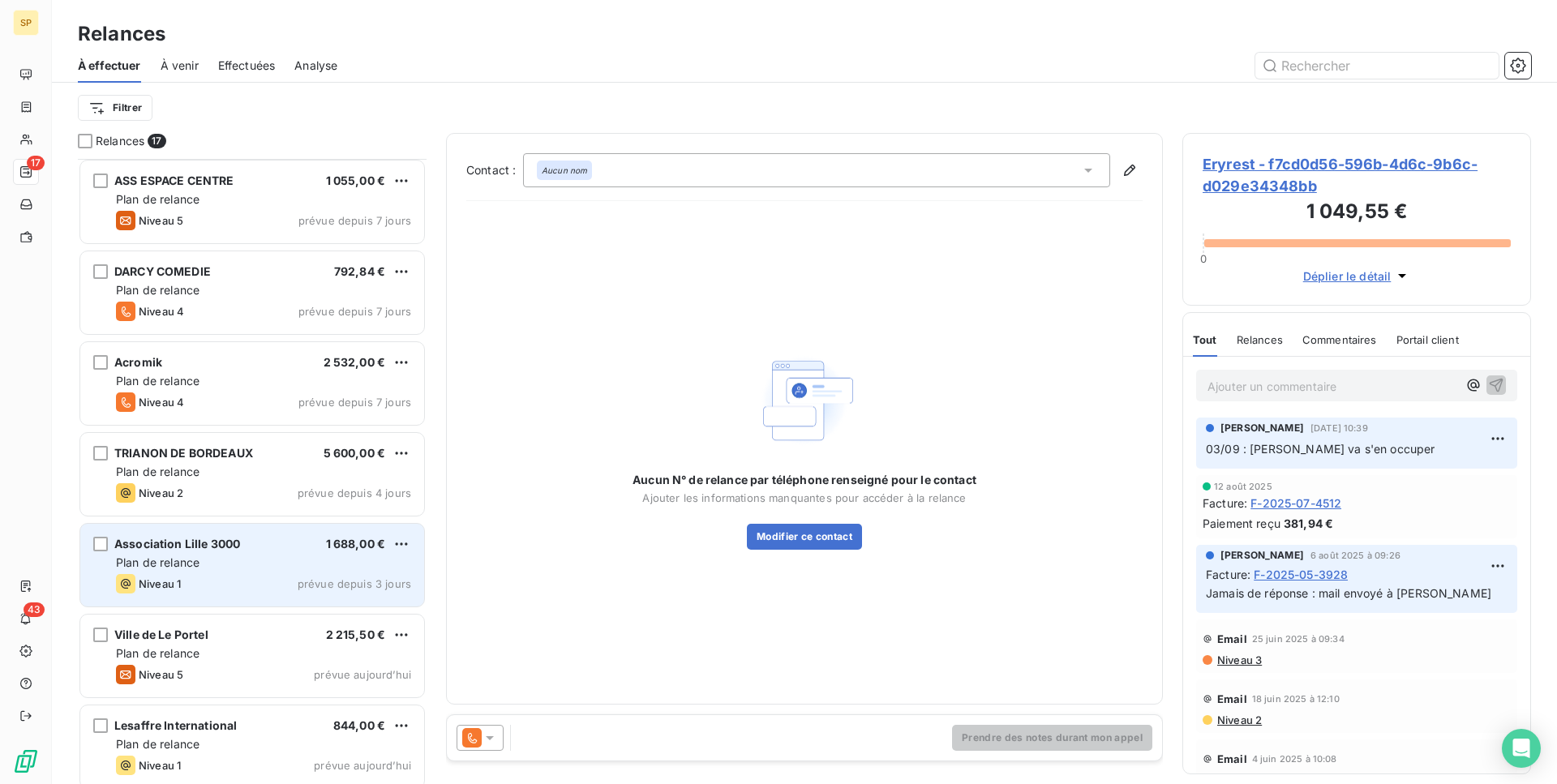
click at [248, 595] on div "Association Lille 3000 1 688,00 € Plan de relance Niveau 1 prévue depuis 3 jours" at bounding box center [252, 565] width 344 height 83
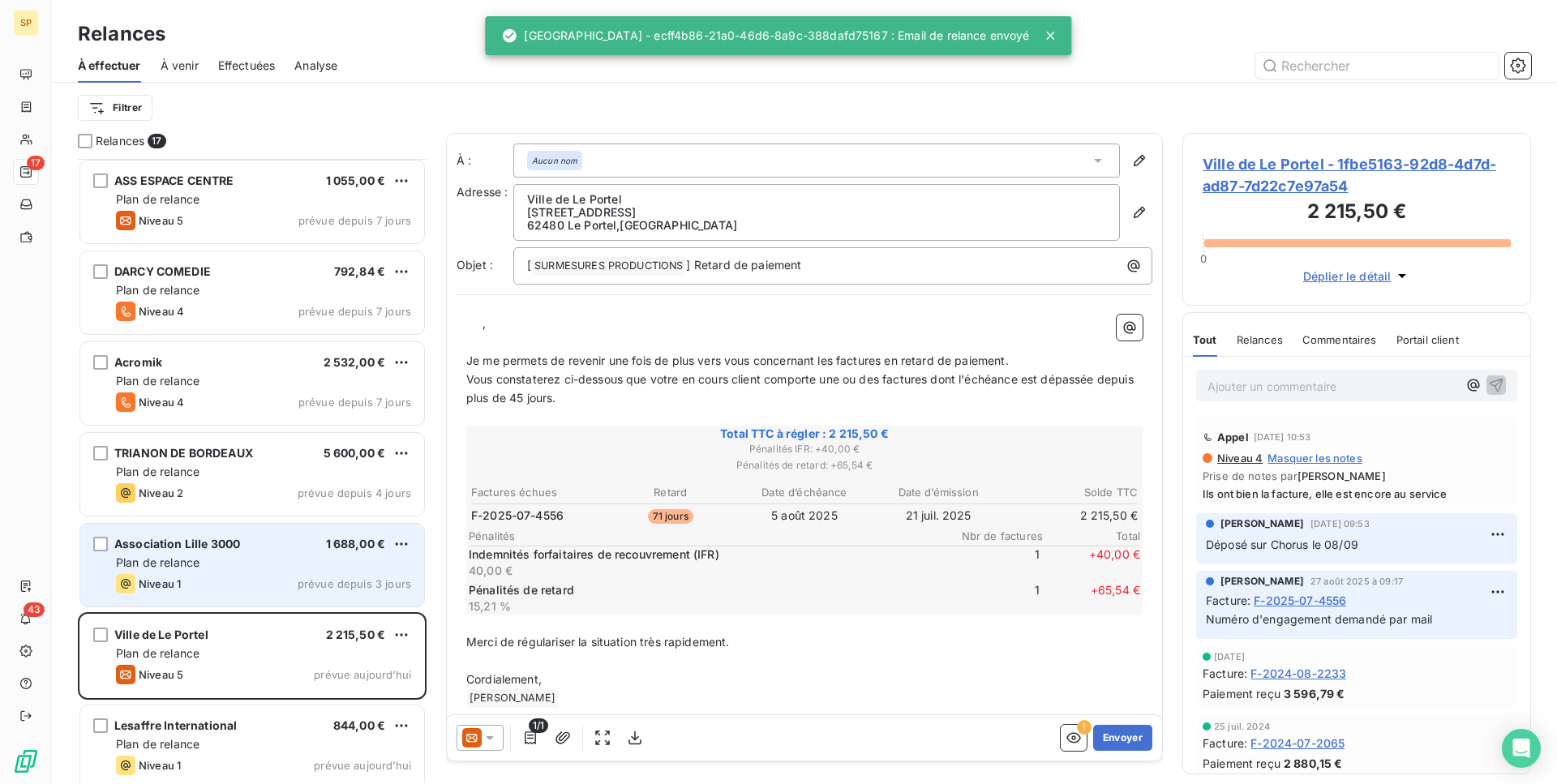
click at [253, 569] on div "Plan de relance" at bounding box center [264, 563] width 295 height 17
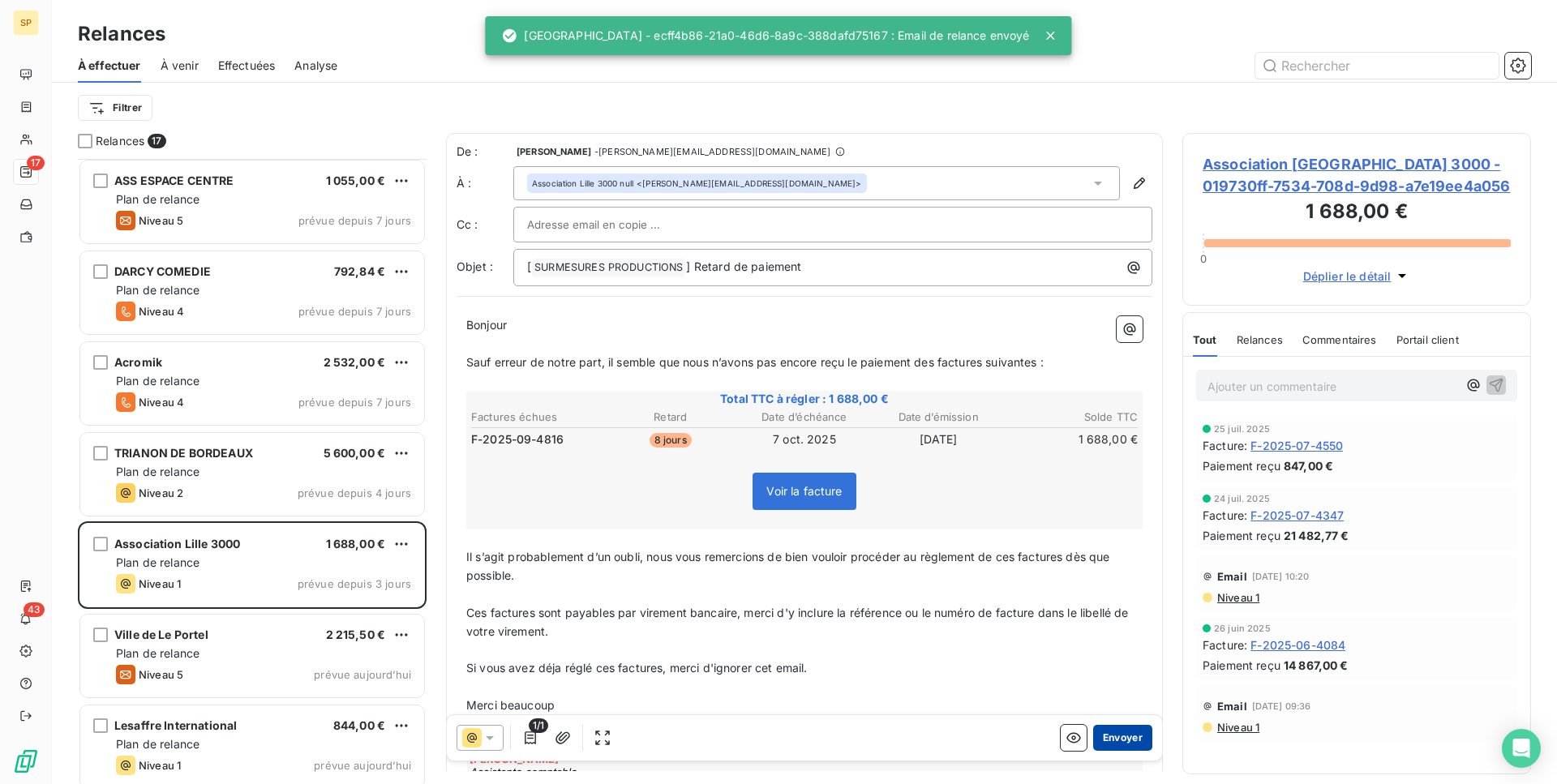
click at [1125, 731] on button "Envoyer" at bounding box center [1123, 737] width 59 height 26
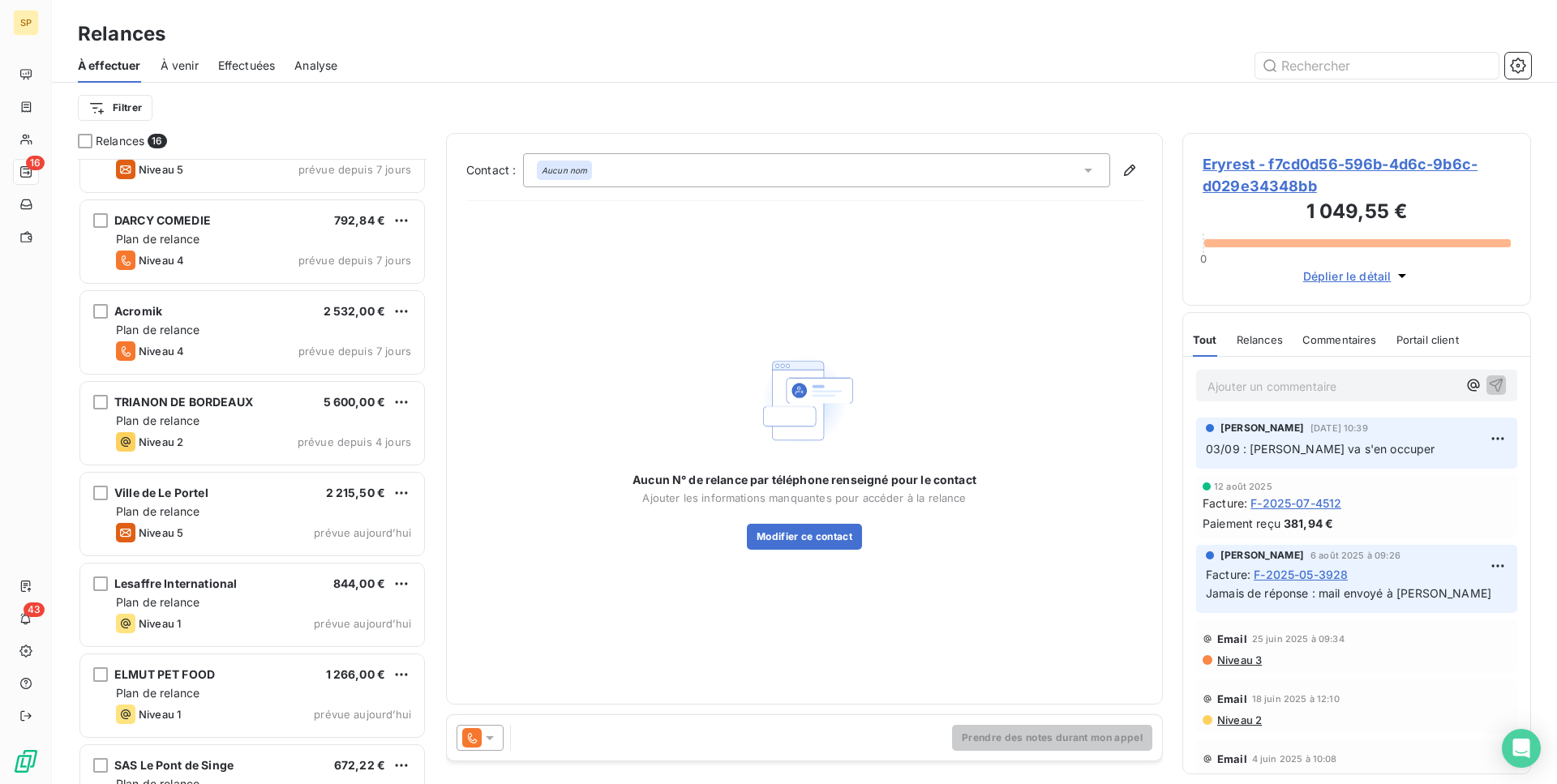
scroll to position [286, 0]
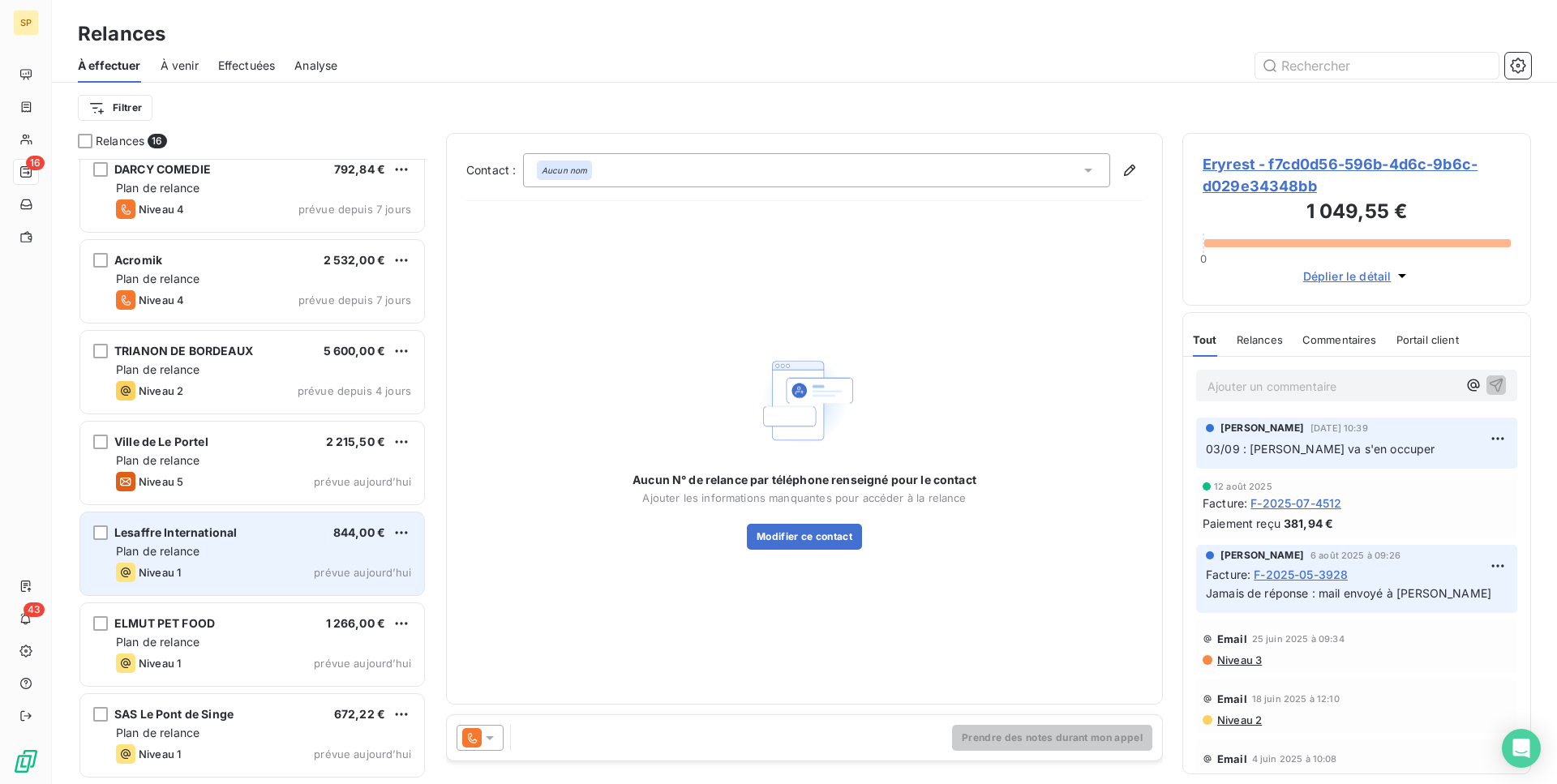
click at [332, 547] on div "Plan de relance" at bounding box center [264, 551] width 295 height 17
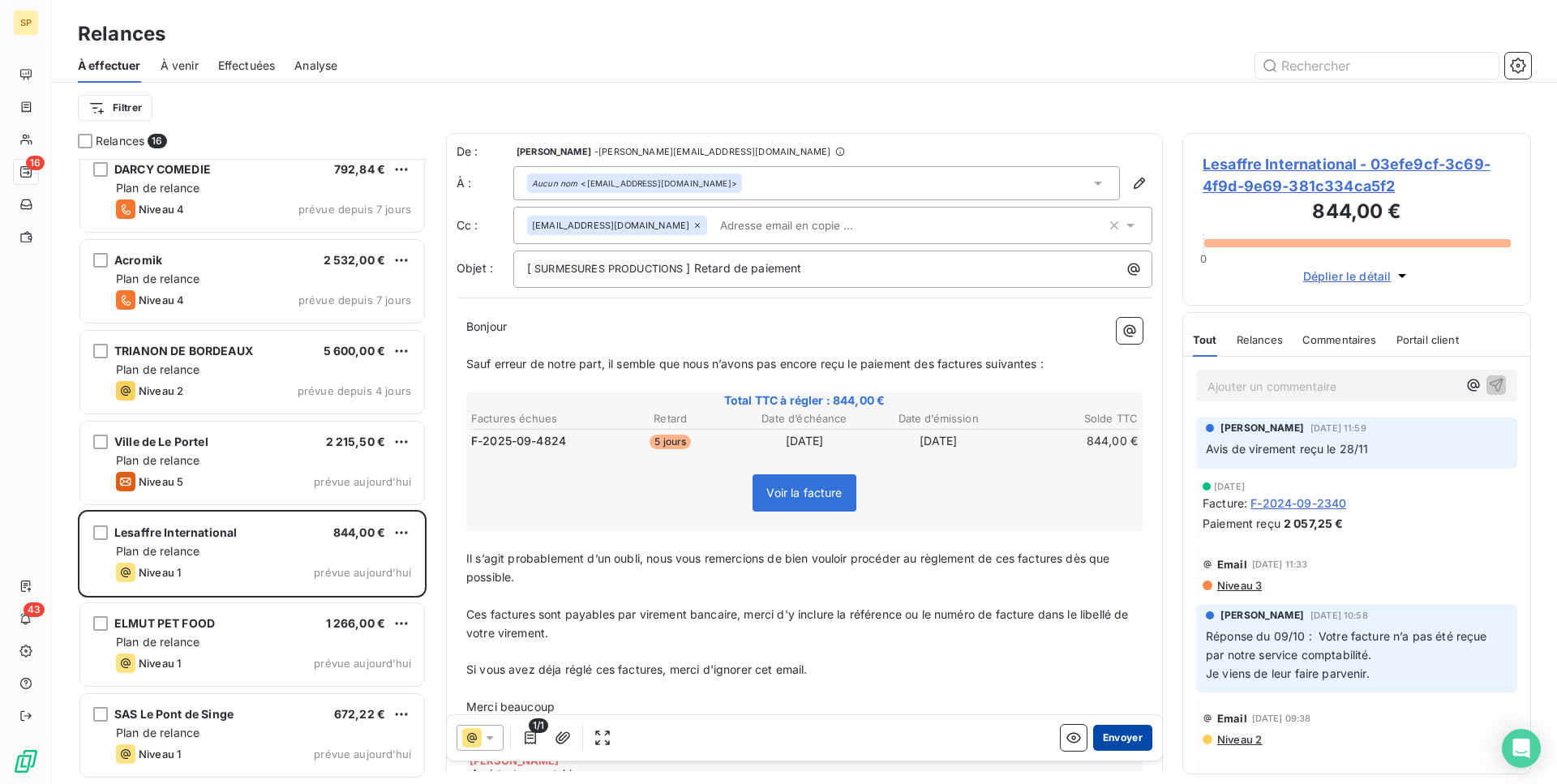
click at [1121, 735] on button "Envoyer" at bounding box center [1123, 737] width 59 height 26
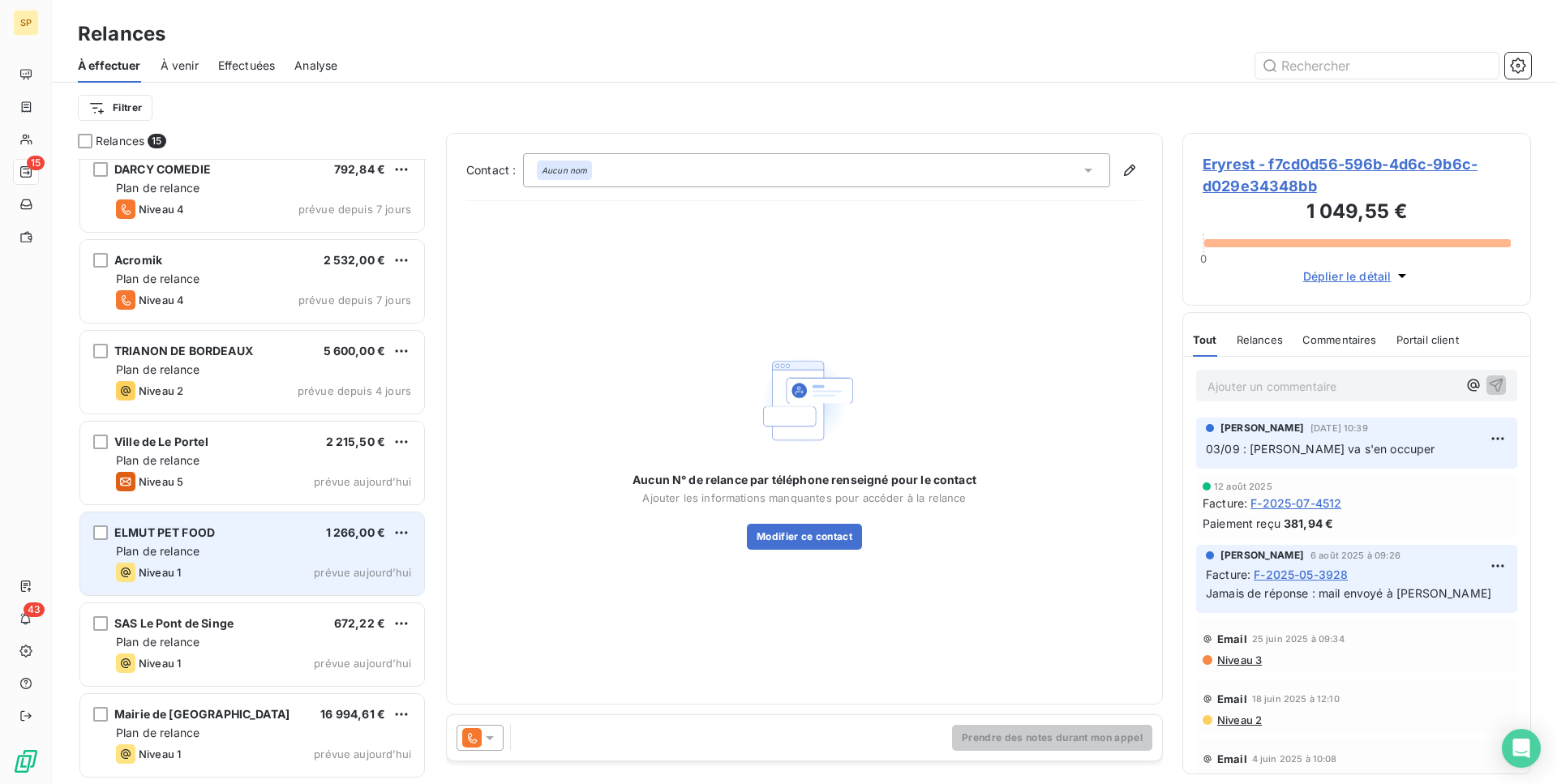
click at [270, 563] on div "Niveau 1 prévue aujourd’hui" at bounding box center [264, 571] width 295 height 19
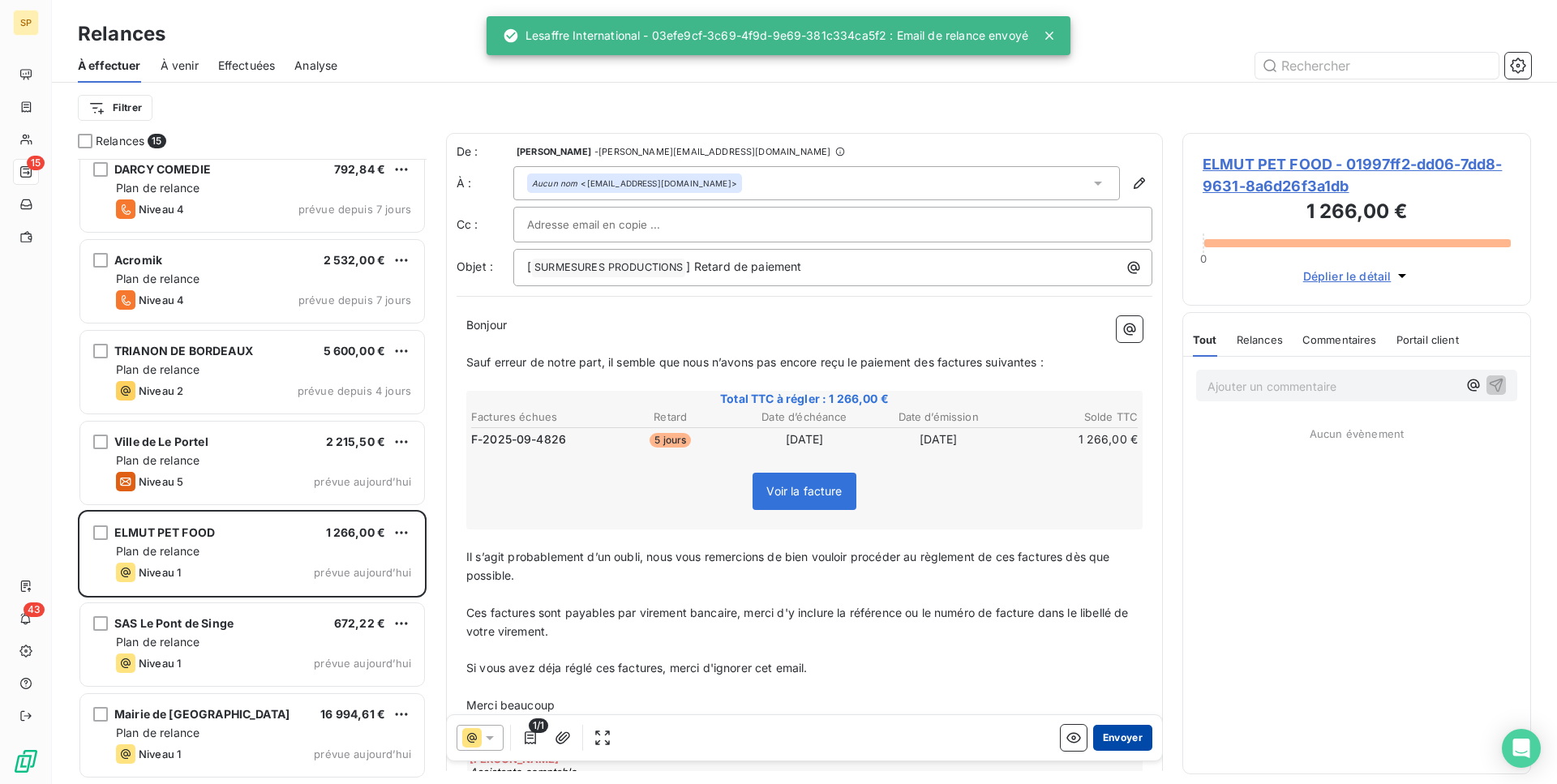
click at [1118, 735] on button "Envoyer" at bounding box center [1123, 737] width 59 height 26
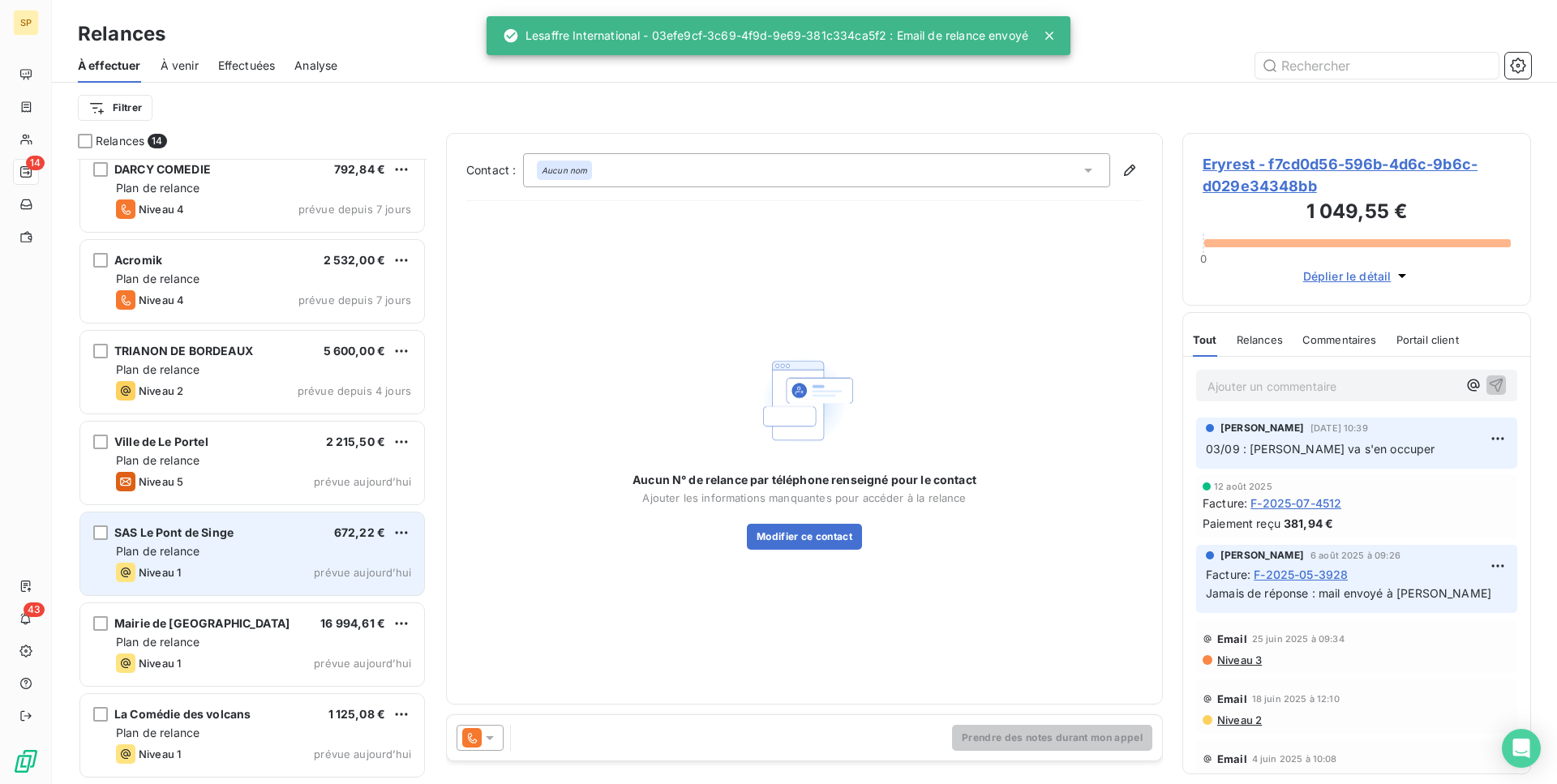
click at [243, 558] on div "Plan de relance" at bounding box center [264, 551] width 295 height 17
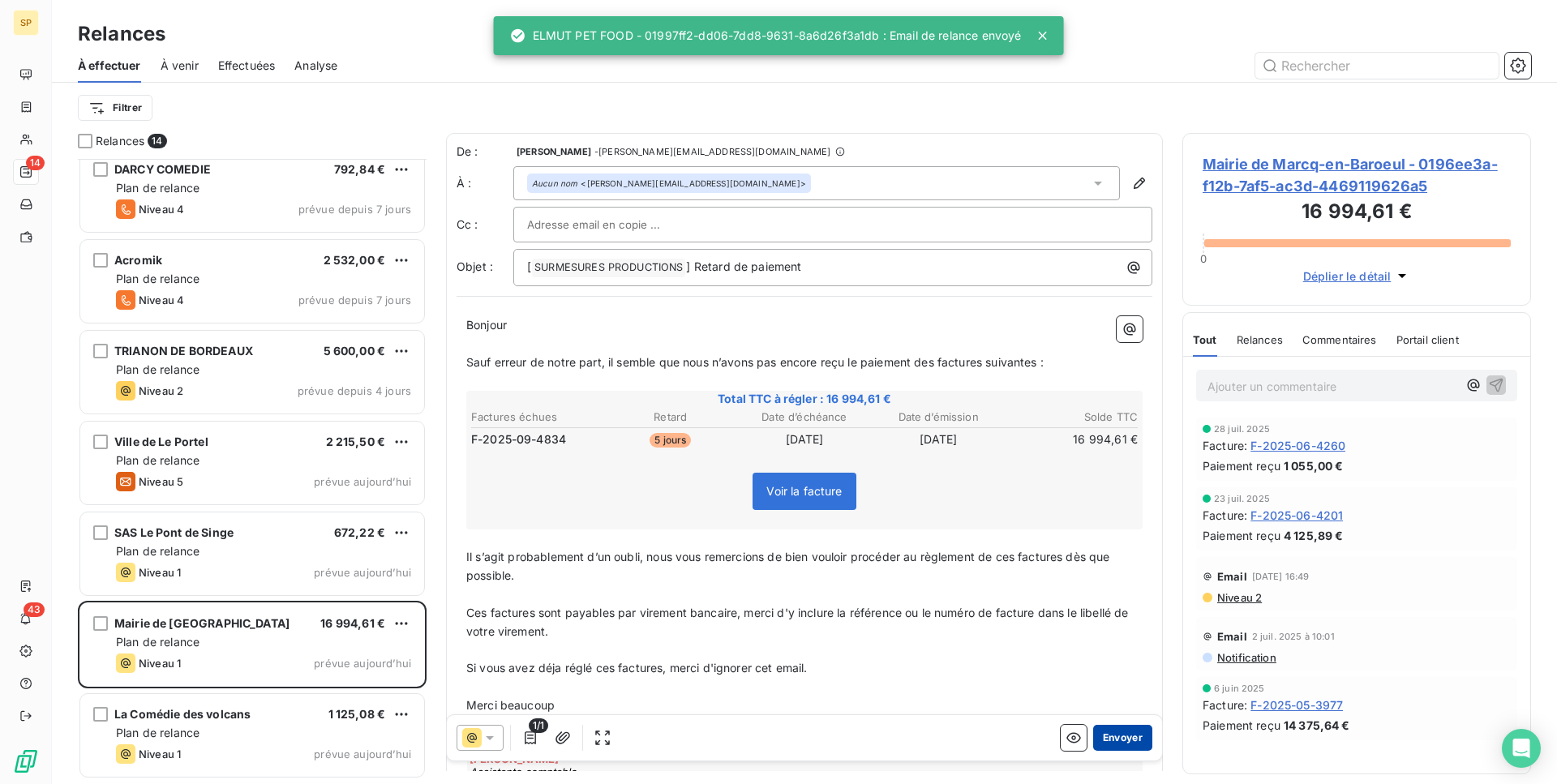
click at [1124, 731] on button "Envoyer" at bounding box center [1123, 737] width 59 height 26
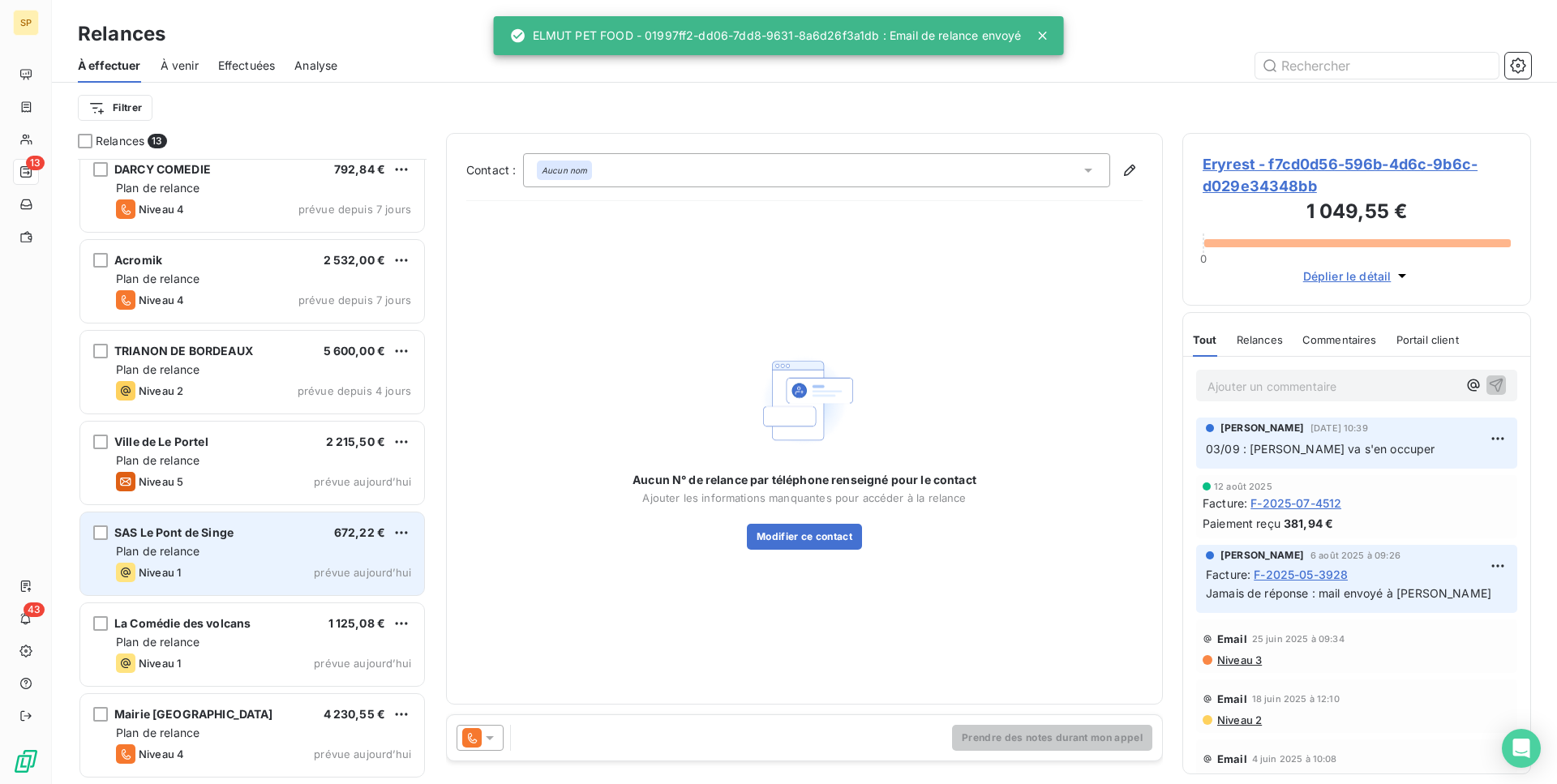
click at [313, 567] on div "Niveau 1 prévue aujourd’hui" at bounding box center [264, 571] width 295 height 19
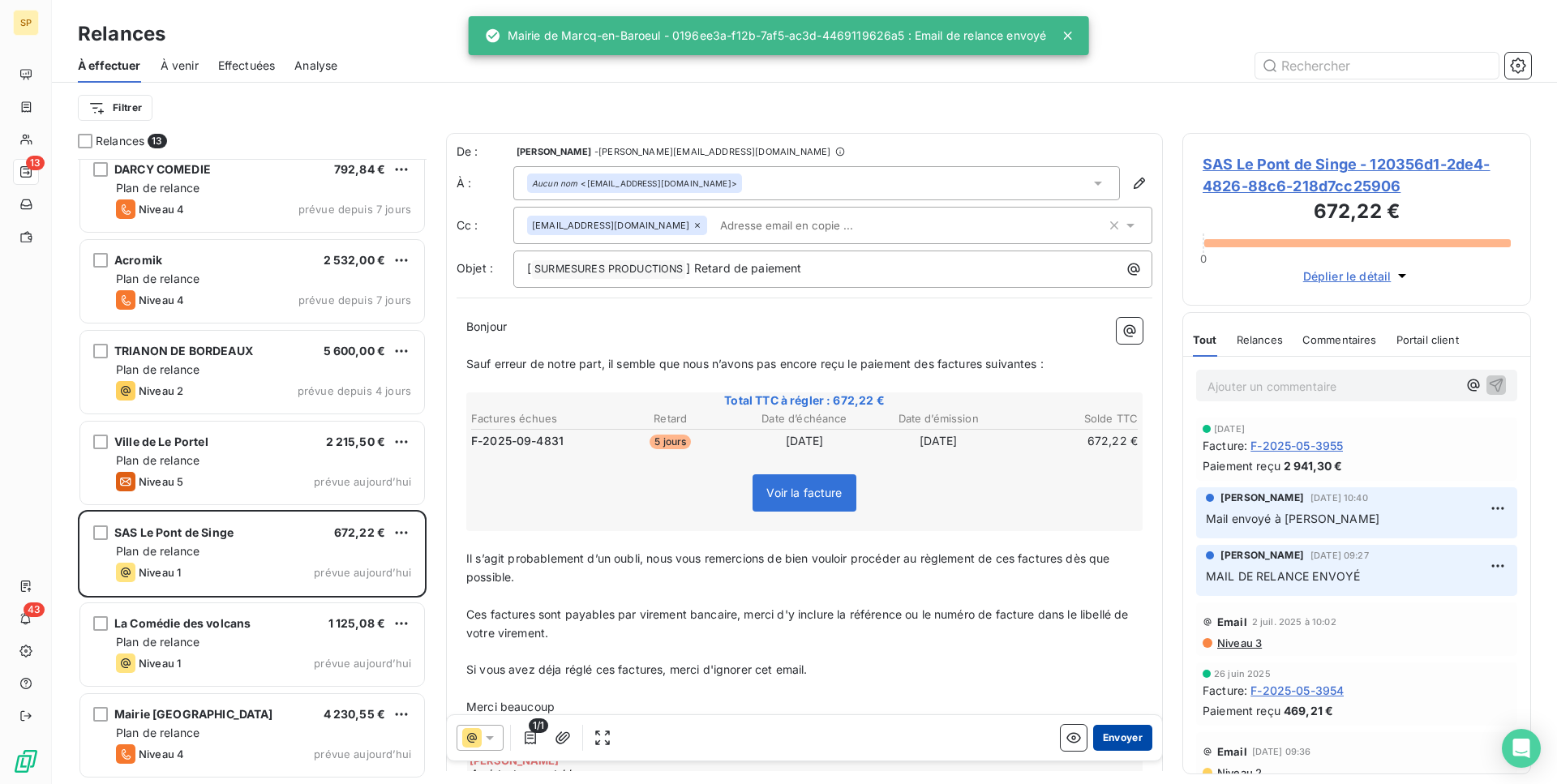
click at [1120, 744] on button "Envoyer" at bounding box center [1123, 737] width 59 height 26
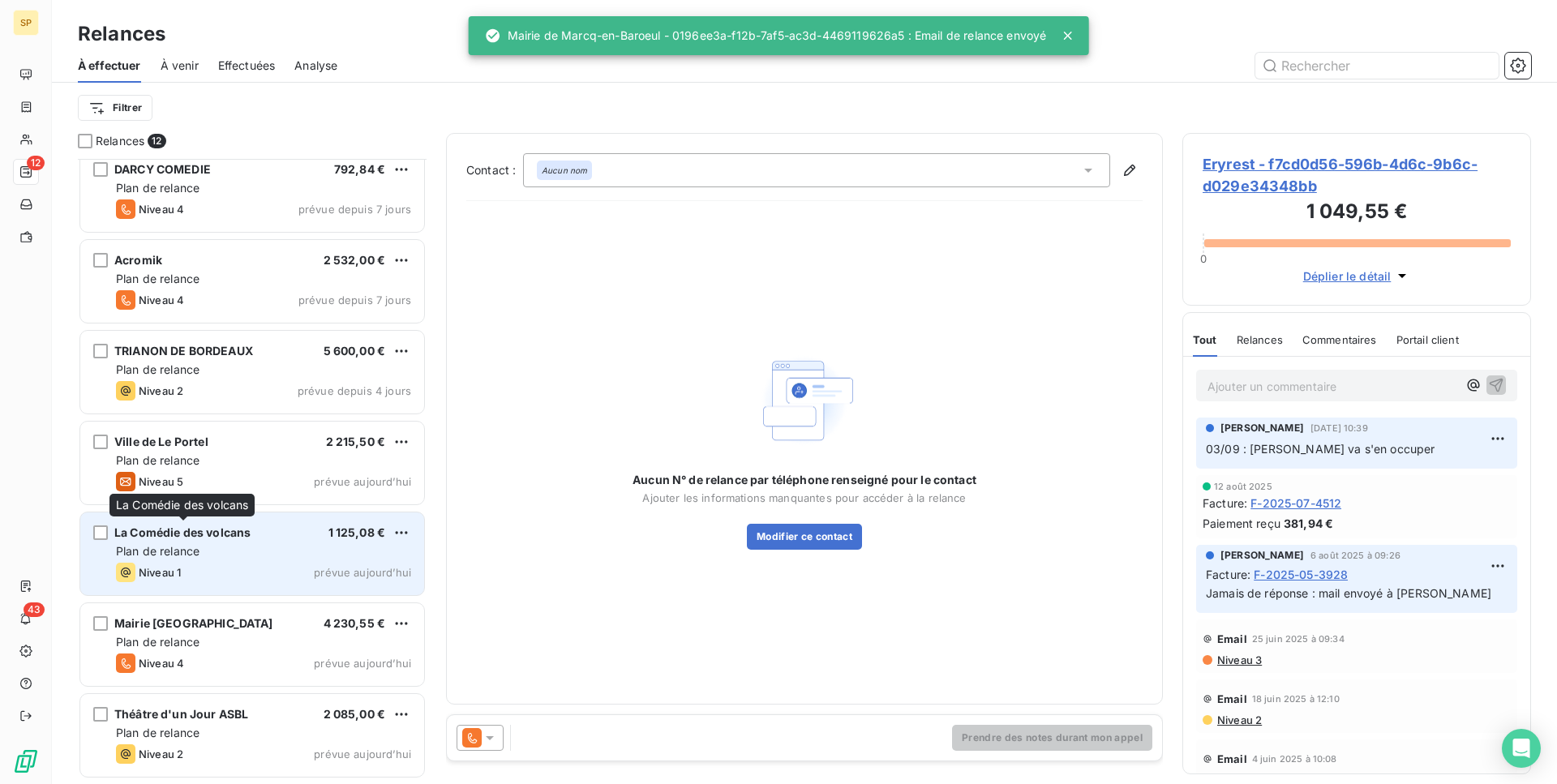
click at [218, 532] on span "La Comédie des volcans" at bounding box center [183, 532] width 136 height 14
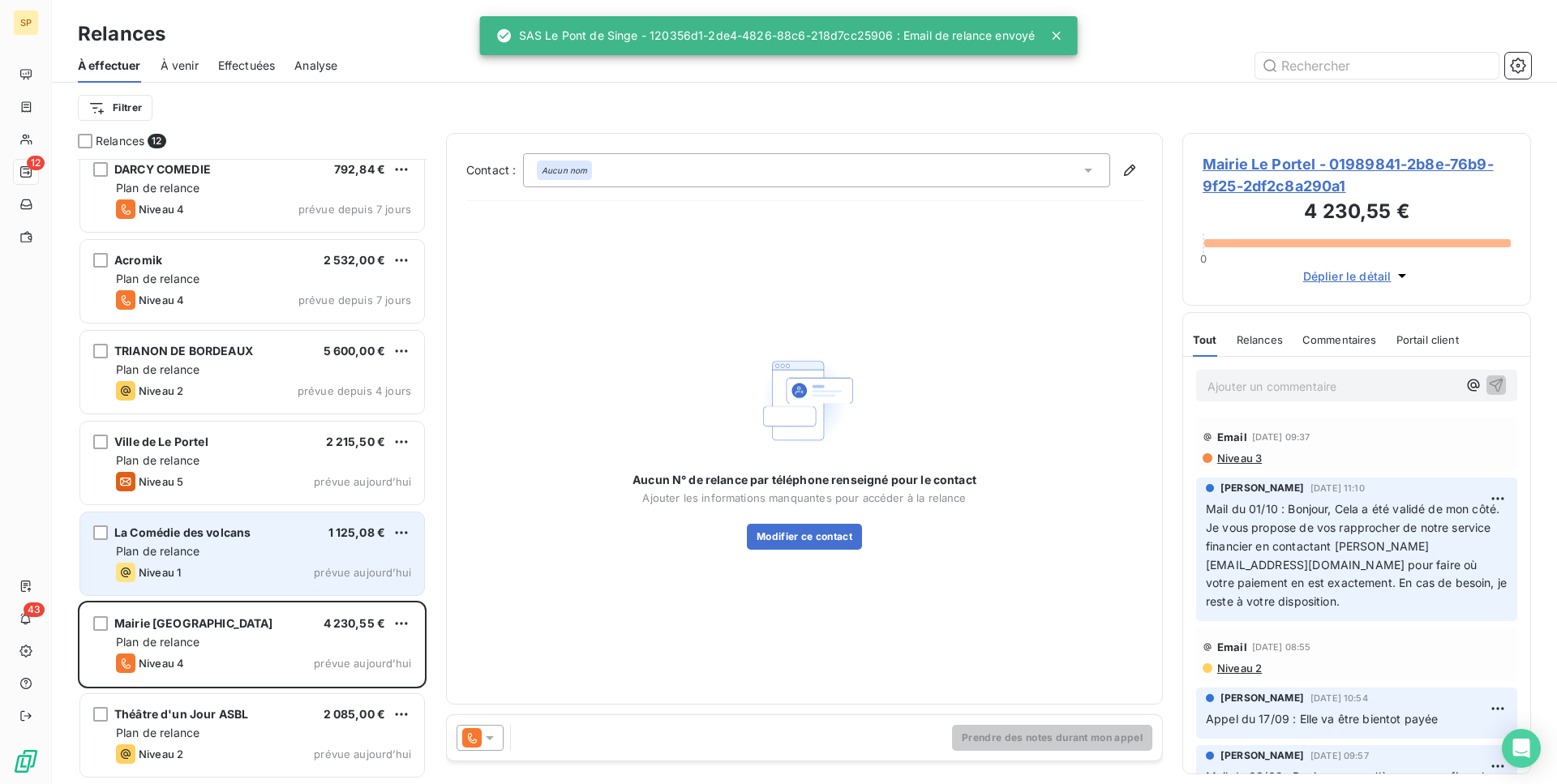
click at [187, 551] on span "Plan de relance" at bounding box center [158, 550] width 84 height 14
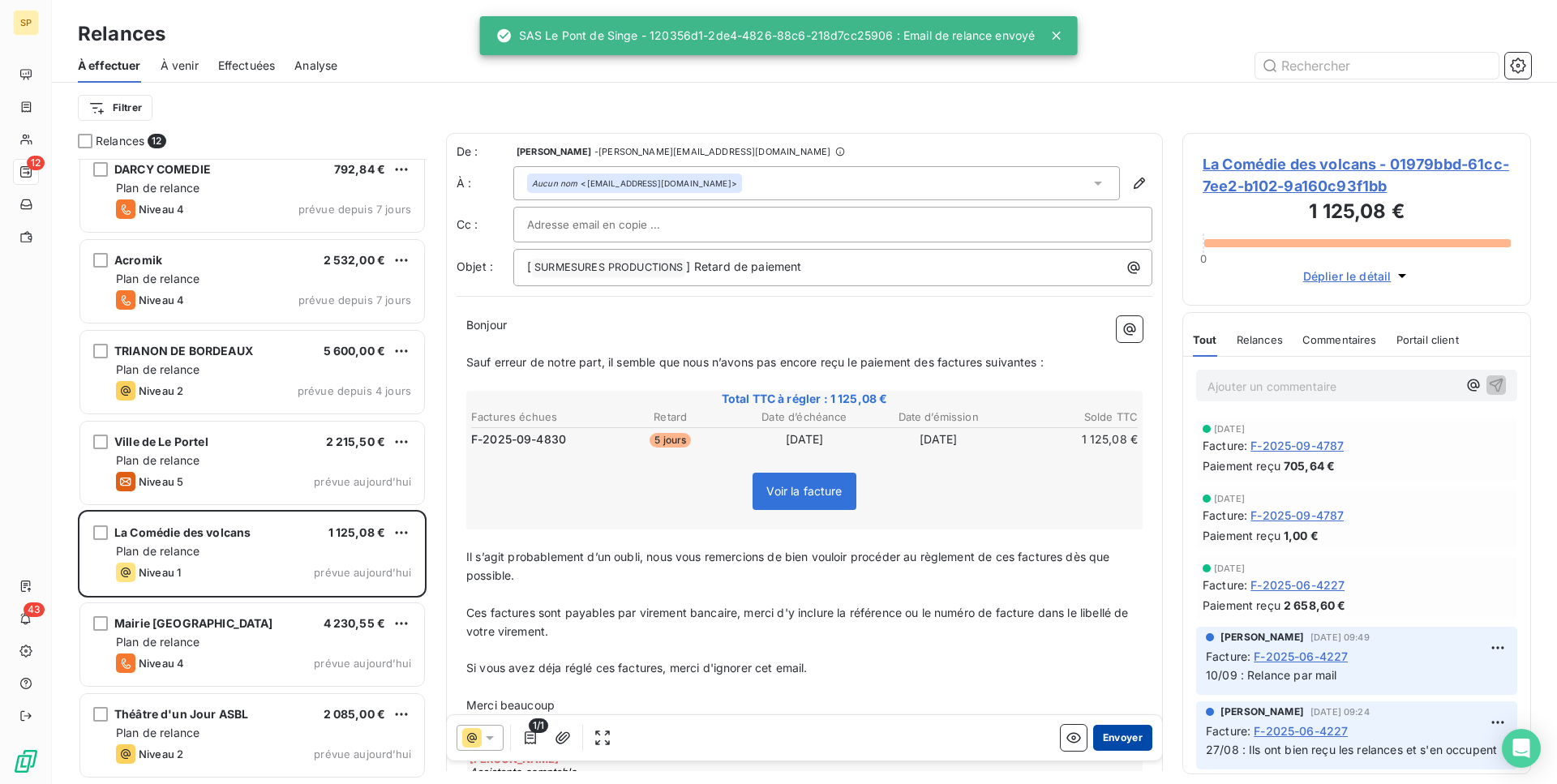
click at [1129, 732] on button "Envoyer" at bounding box center [1123, 737] width 59 height 26
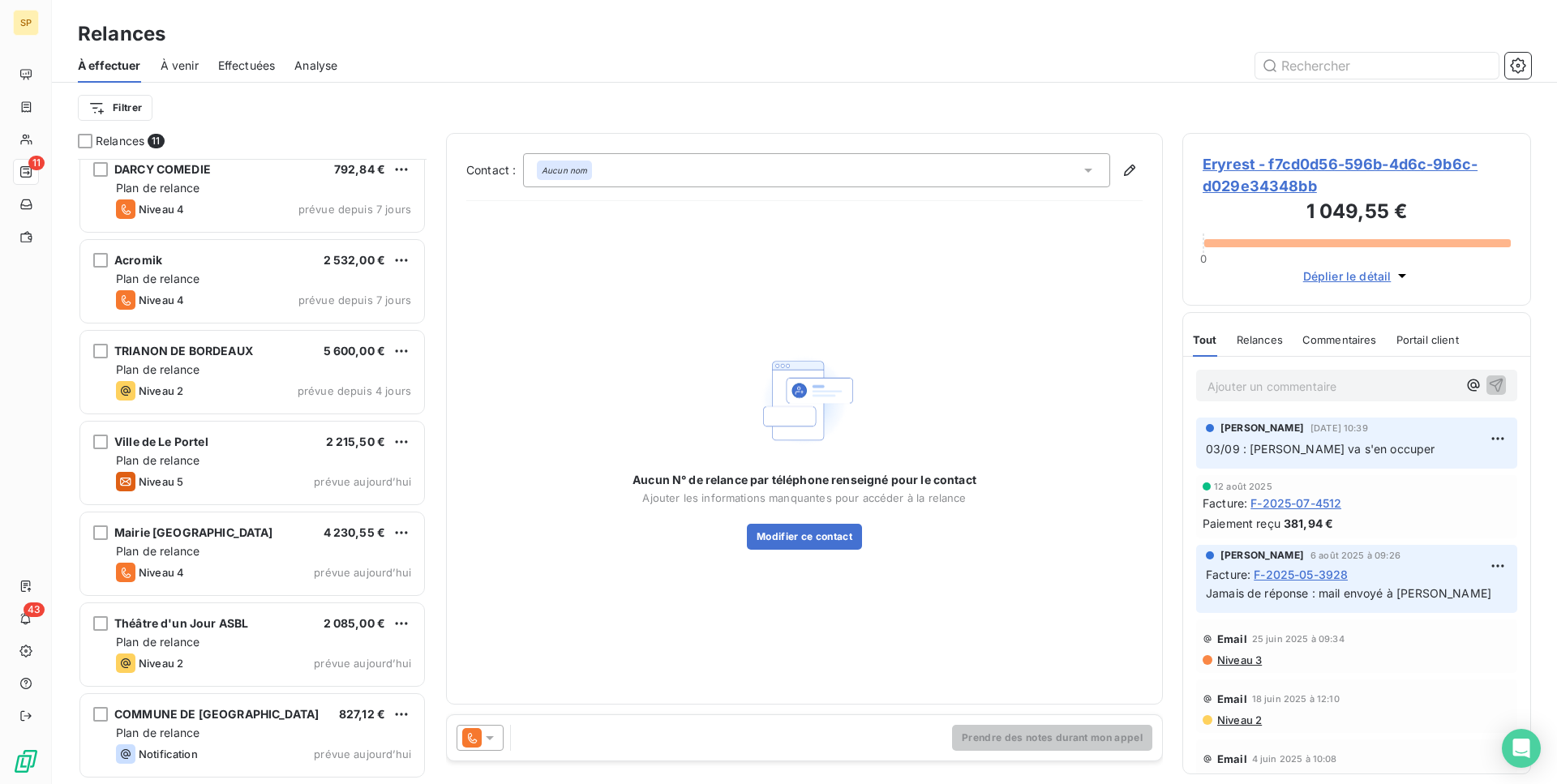
scroll to position [312, 0]
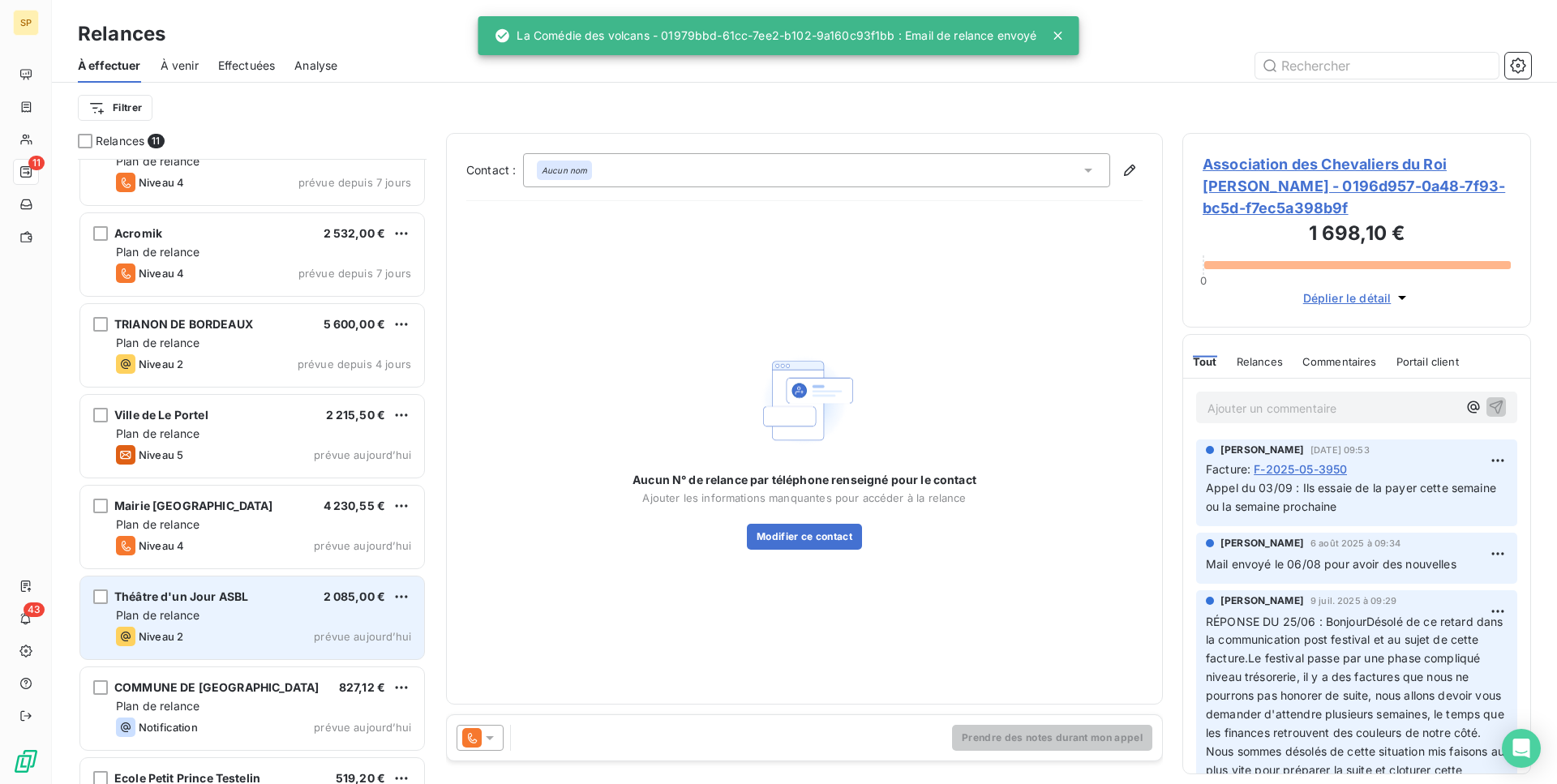
click at [248, 609] on div "Plan de relance" at bounding box center [264, 615] width 295 height 17
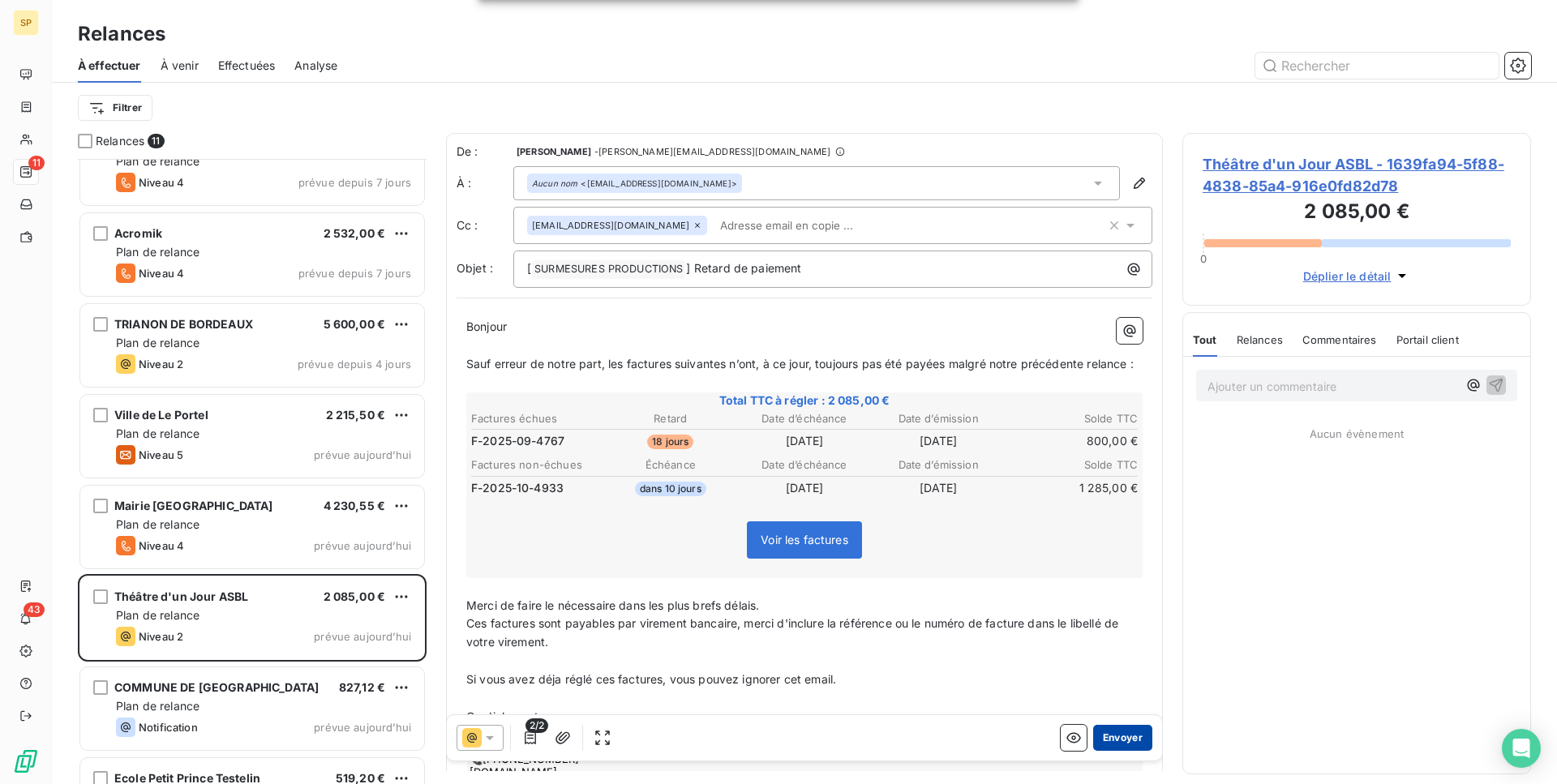
click at [1110, 735] on button "Envoyer" at bounding box center [1123, 737] width 59 height 26
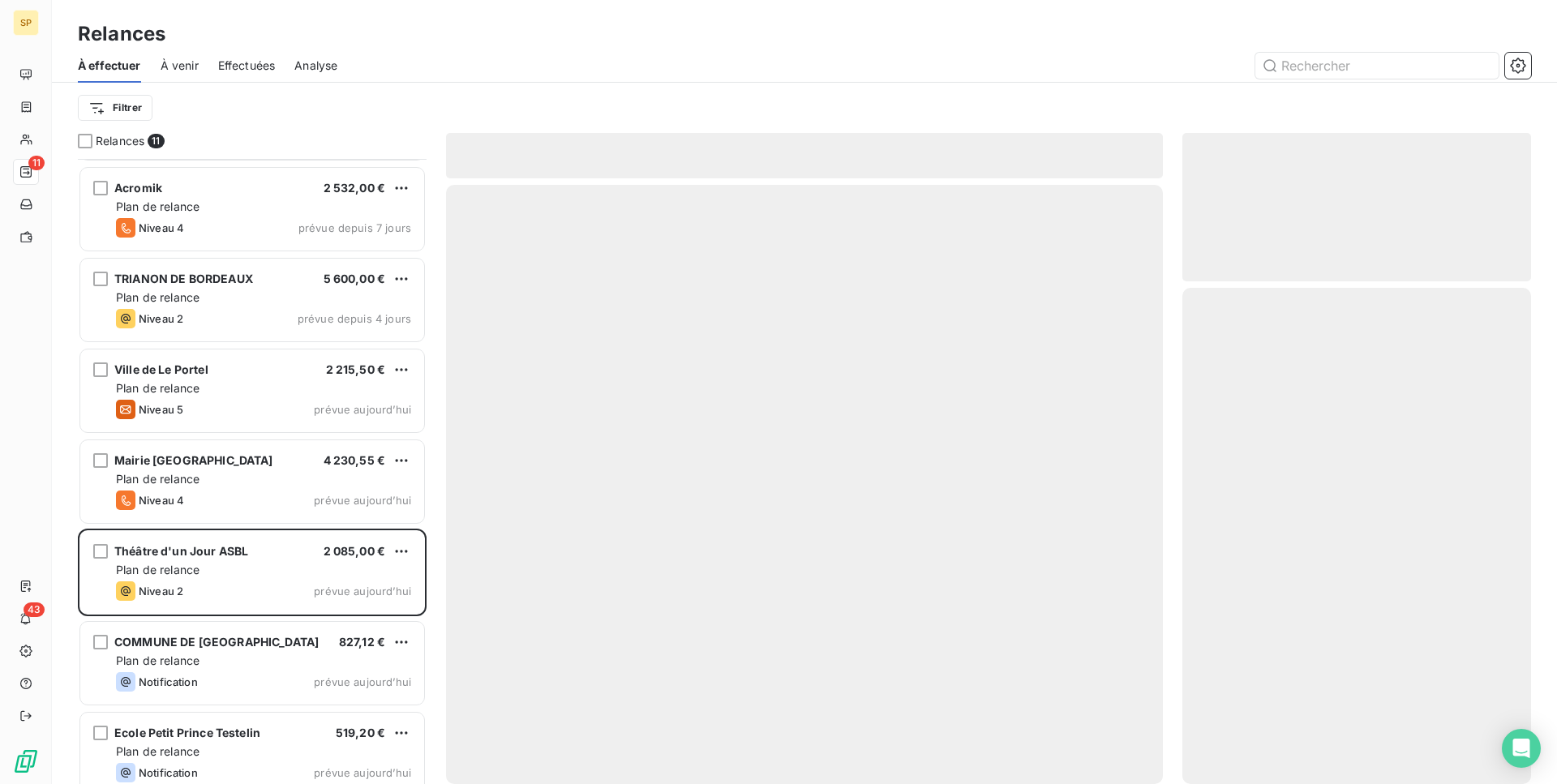
scroll to position [374, 0]
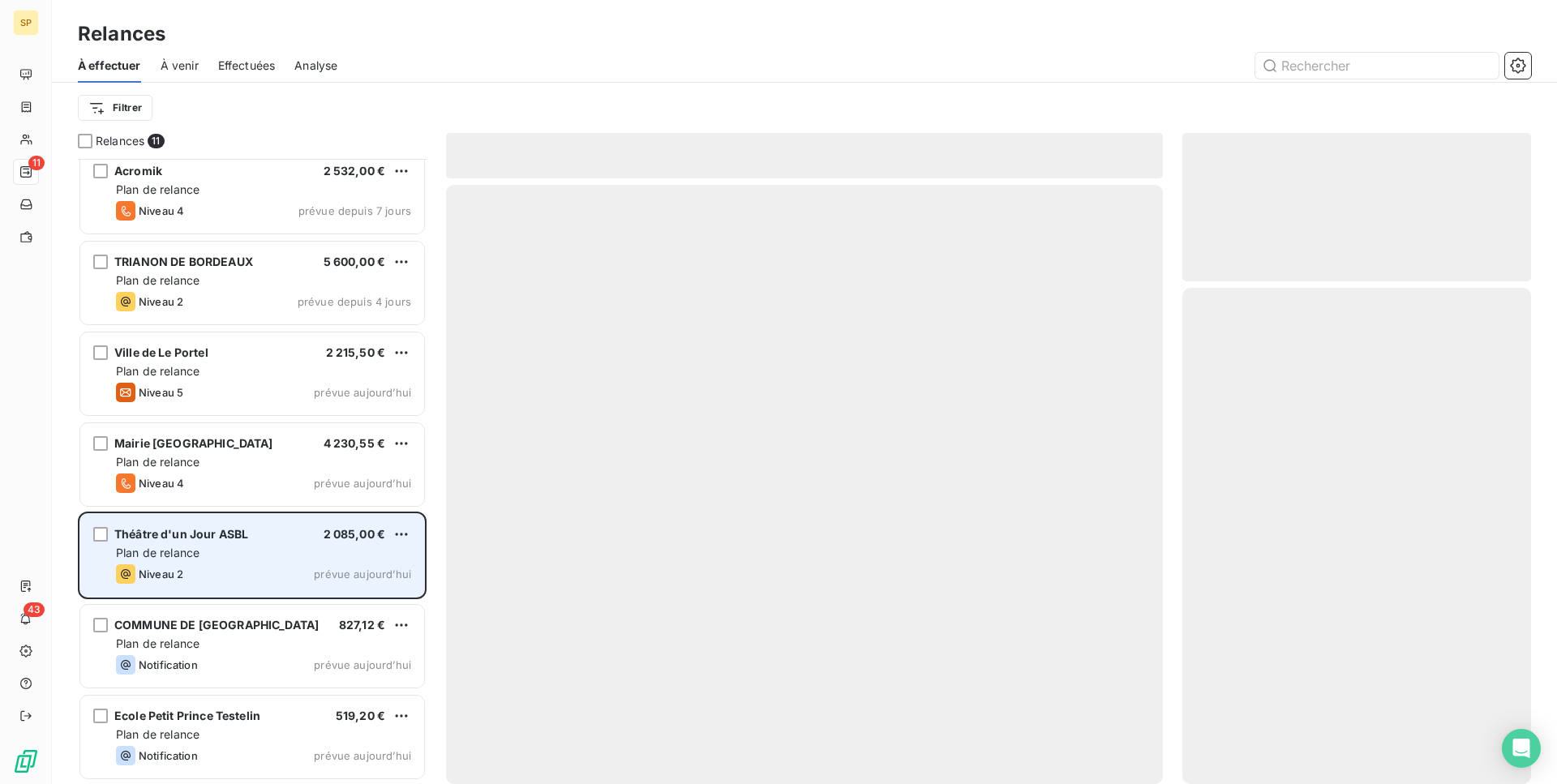
click at [313, 575] on div "Niveau 2 prévue [DATE]" at bounding box center [264, 573] width 295 height 19
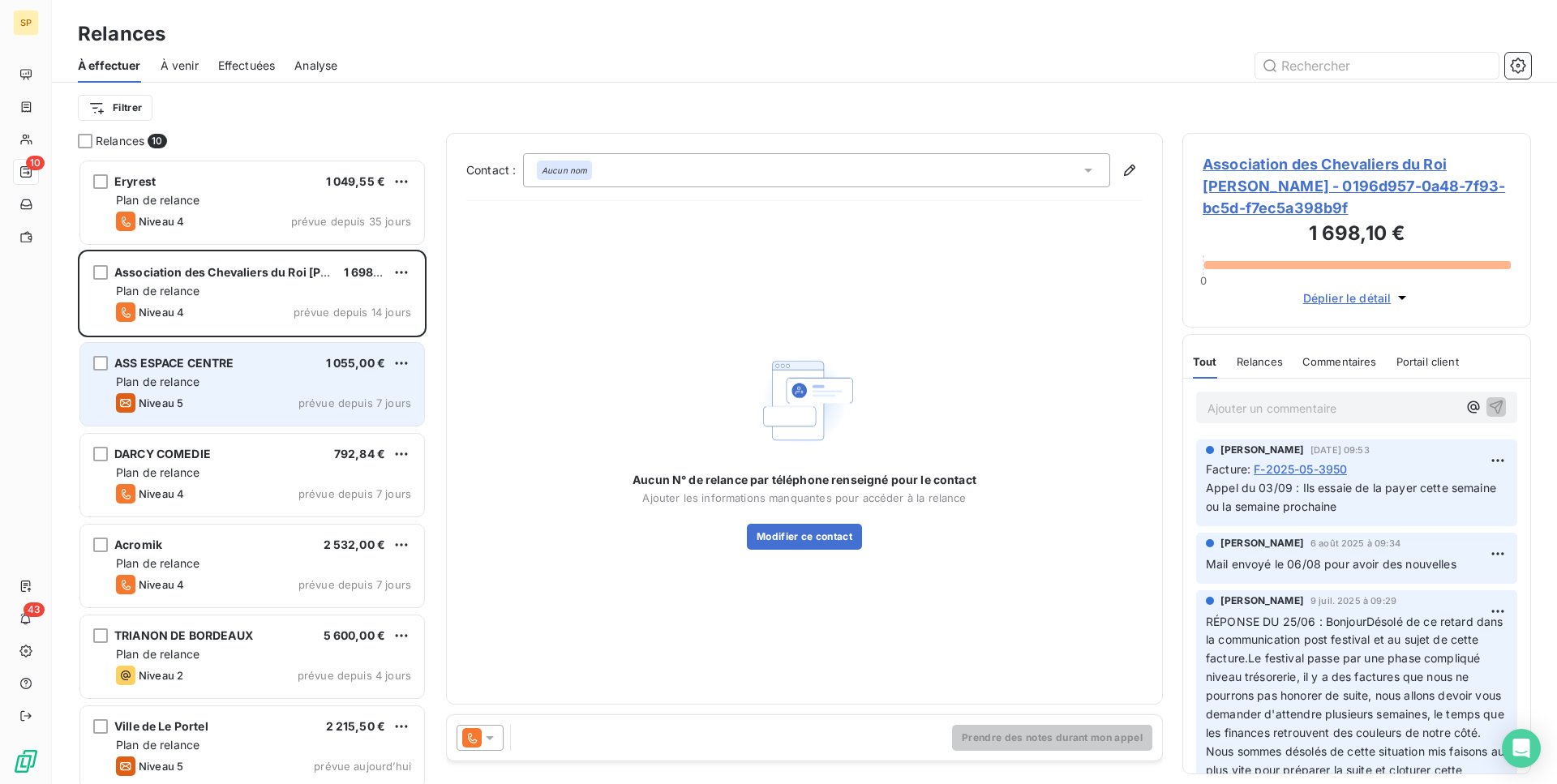
click at [235, 361] on div "ASS ESPACE CENTRE 1 055,00 €" at bounding box center [264, 363] width 295 height 15
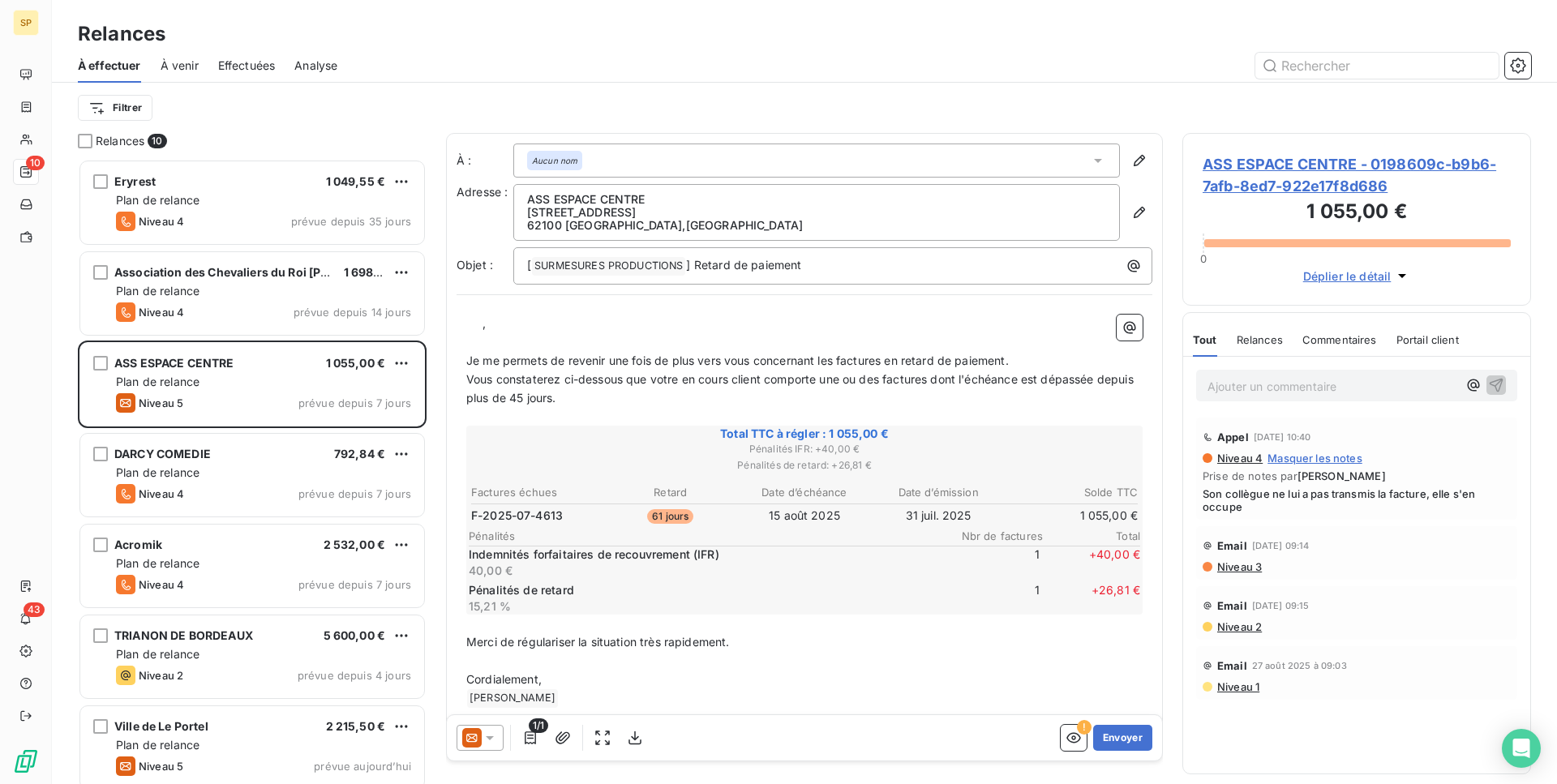
scroll to position [284, 0]
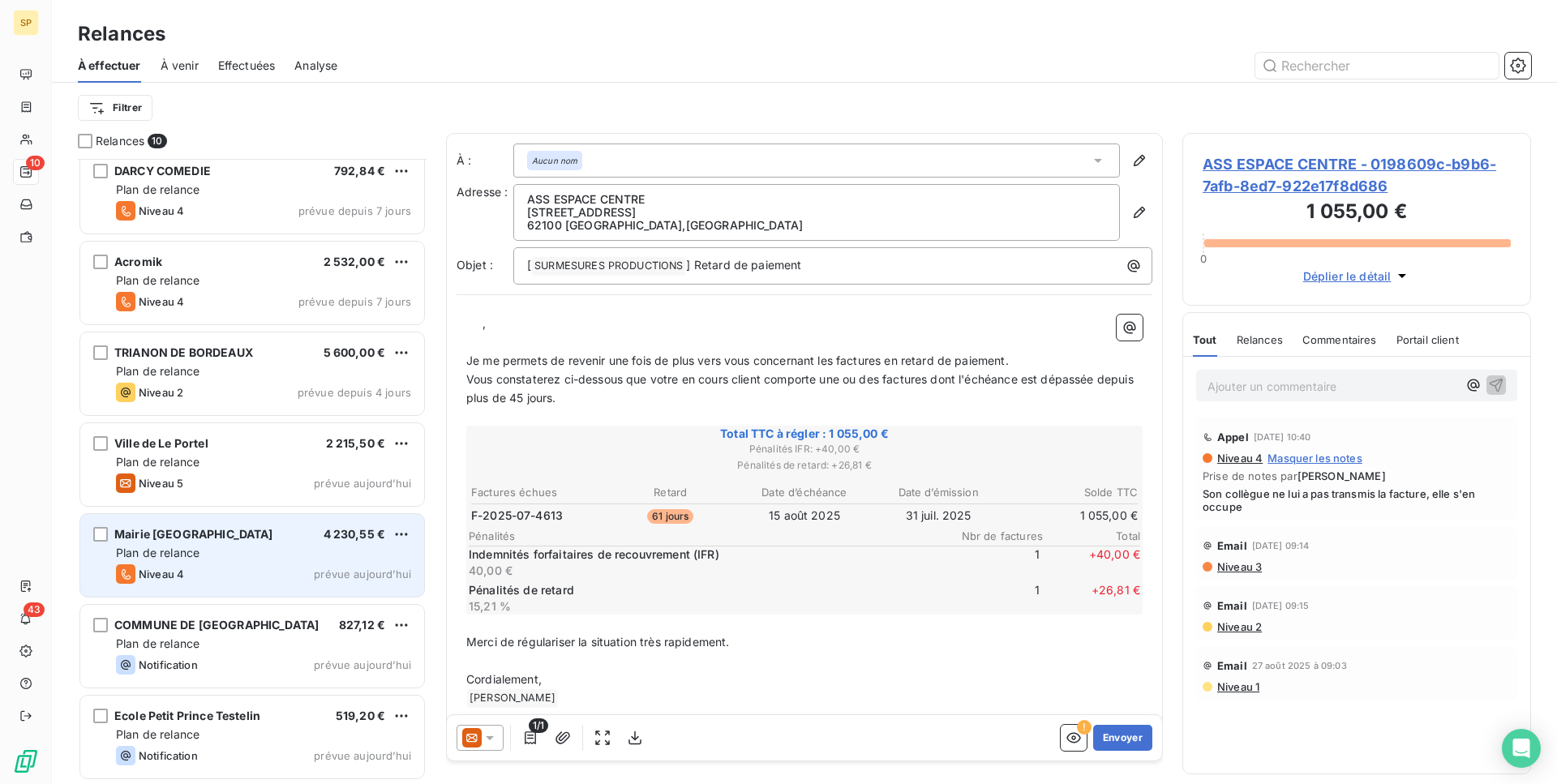
click at [288, 550] on div "Plan de relance" at bounding box center [264, 553] width 295 height 17
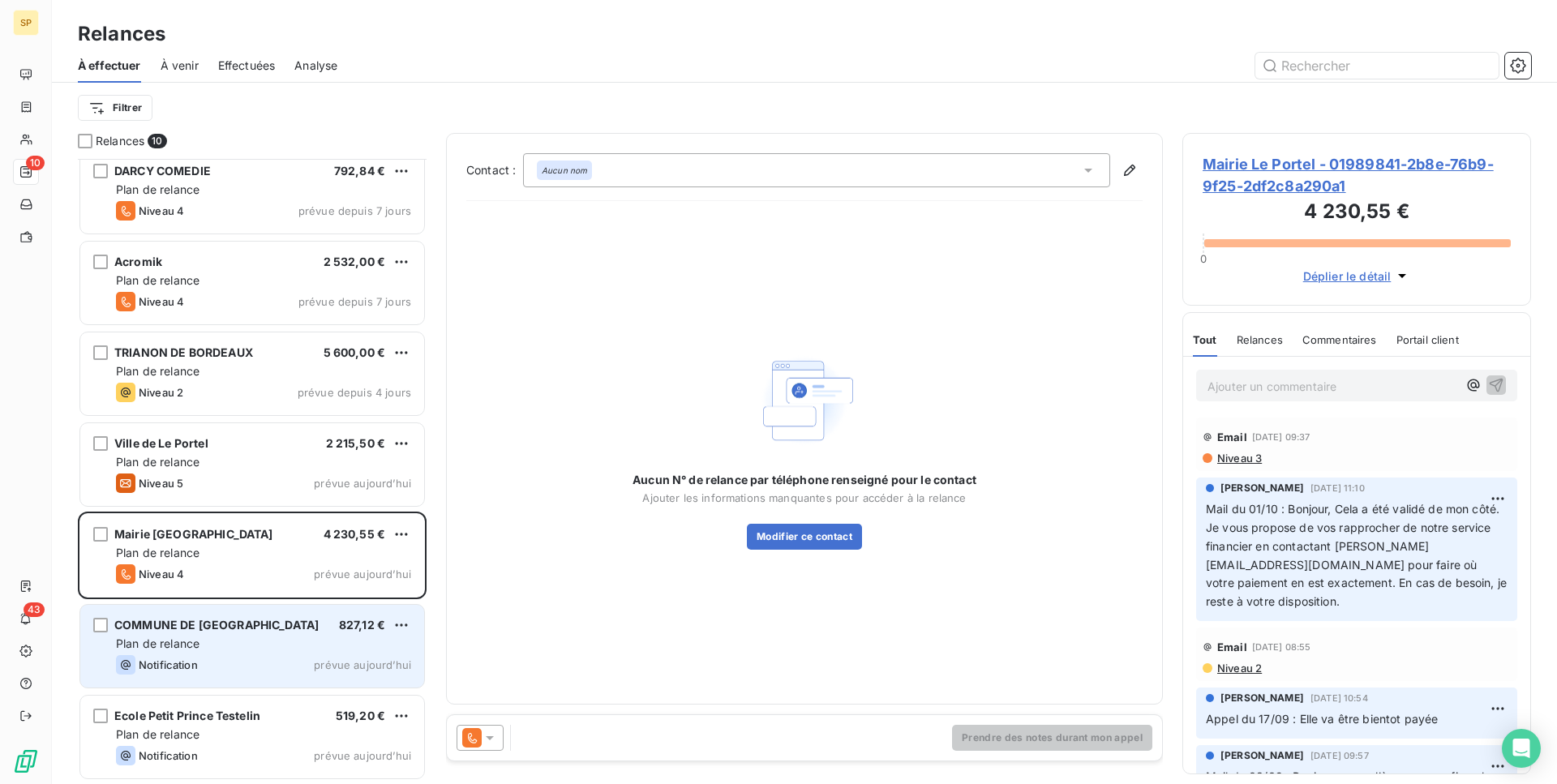
click at [342, 663] on span "prévue aujourd’hui" at bounding box center [362, 664] width 98 height 13
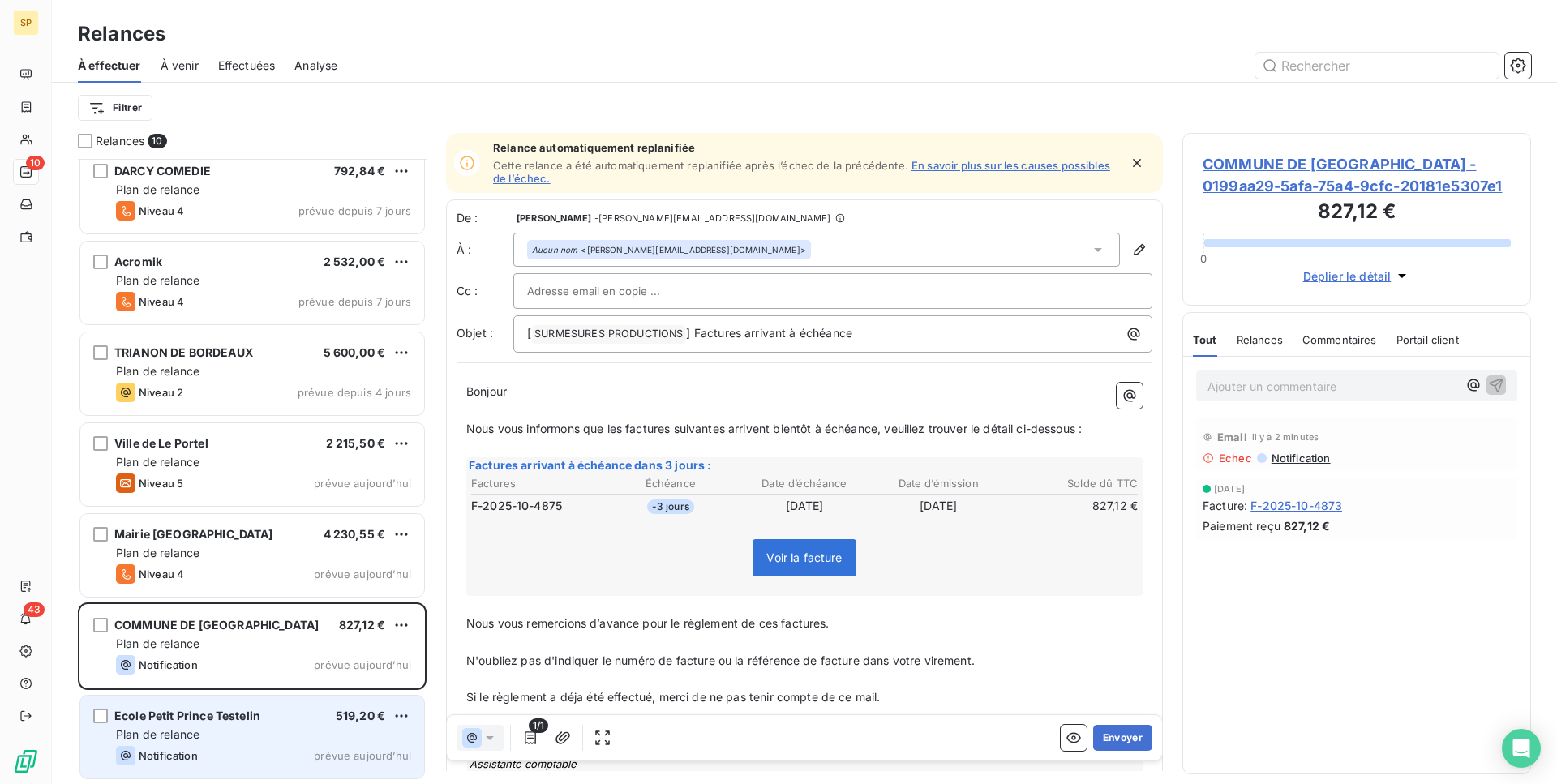
click at [348, 727] on div "Plan de relance" at bounding box center [264, 734] width 295 height 17
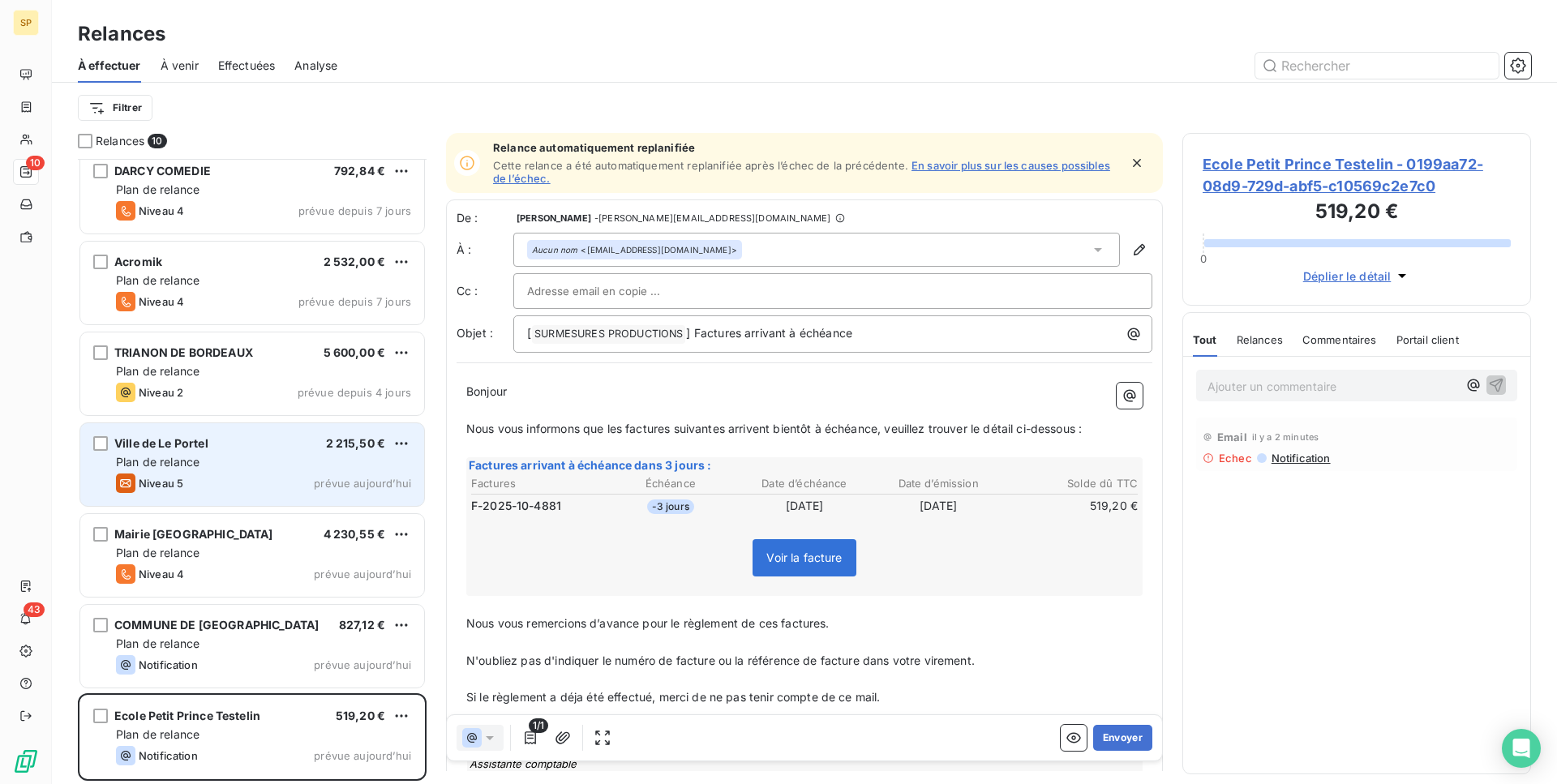
click at [294, 476] on div "Niveau 5 prévue aujourd’hui" at bounding box center [264, 483] width 295 height 19
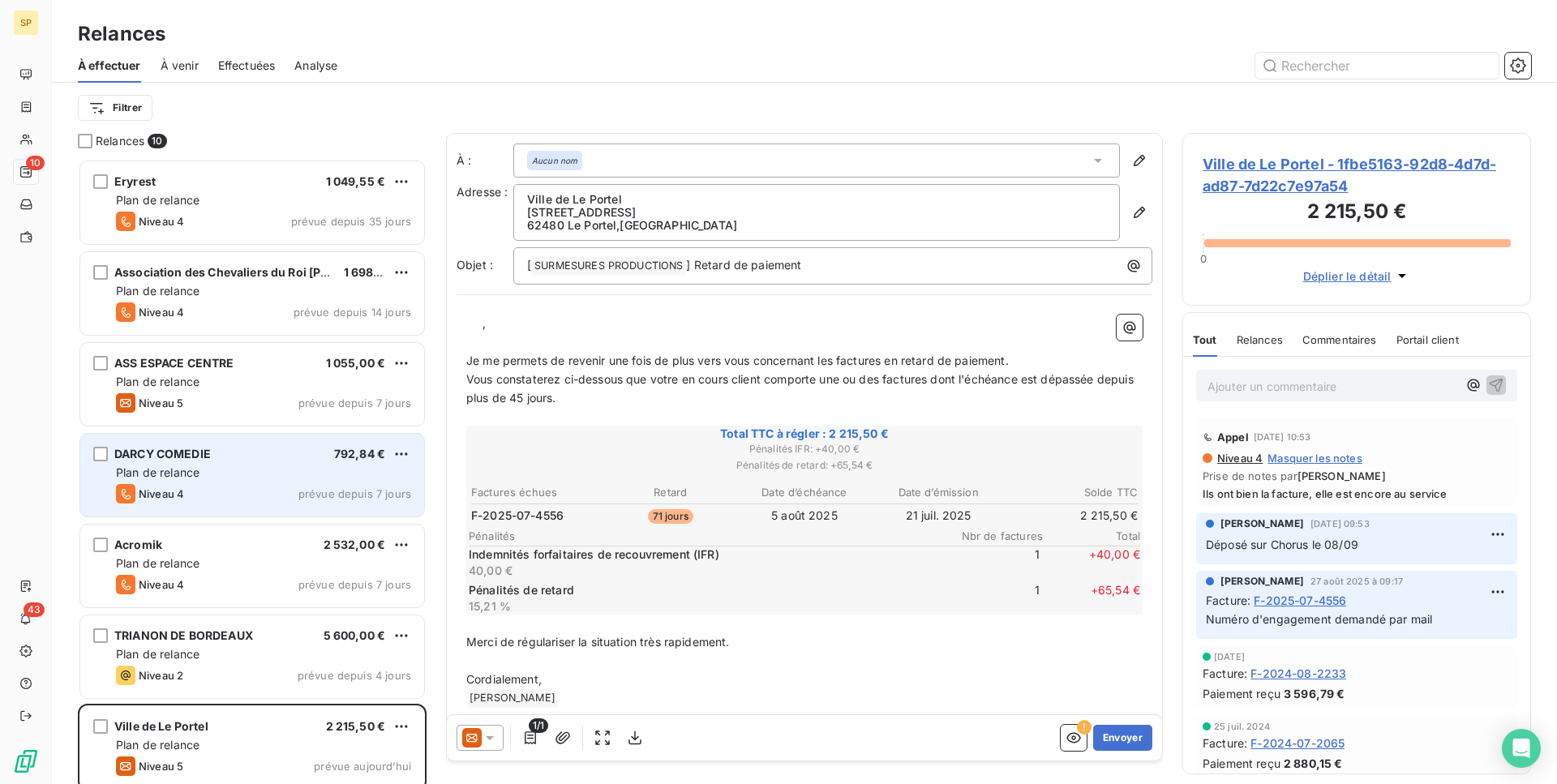
click at [273, 473] on div "Plan de relance" at bounding box center [264, 473] width 295 height 17
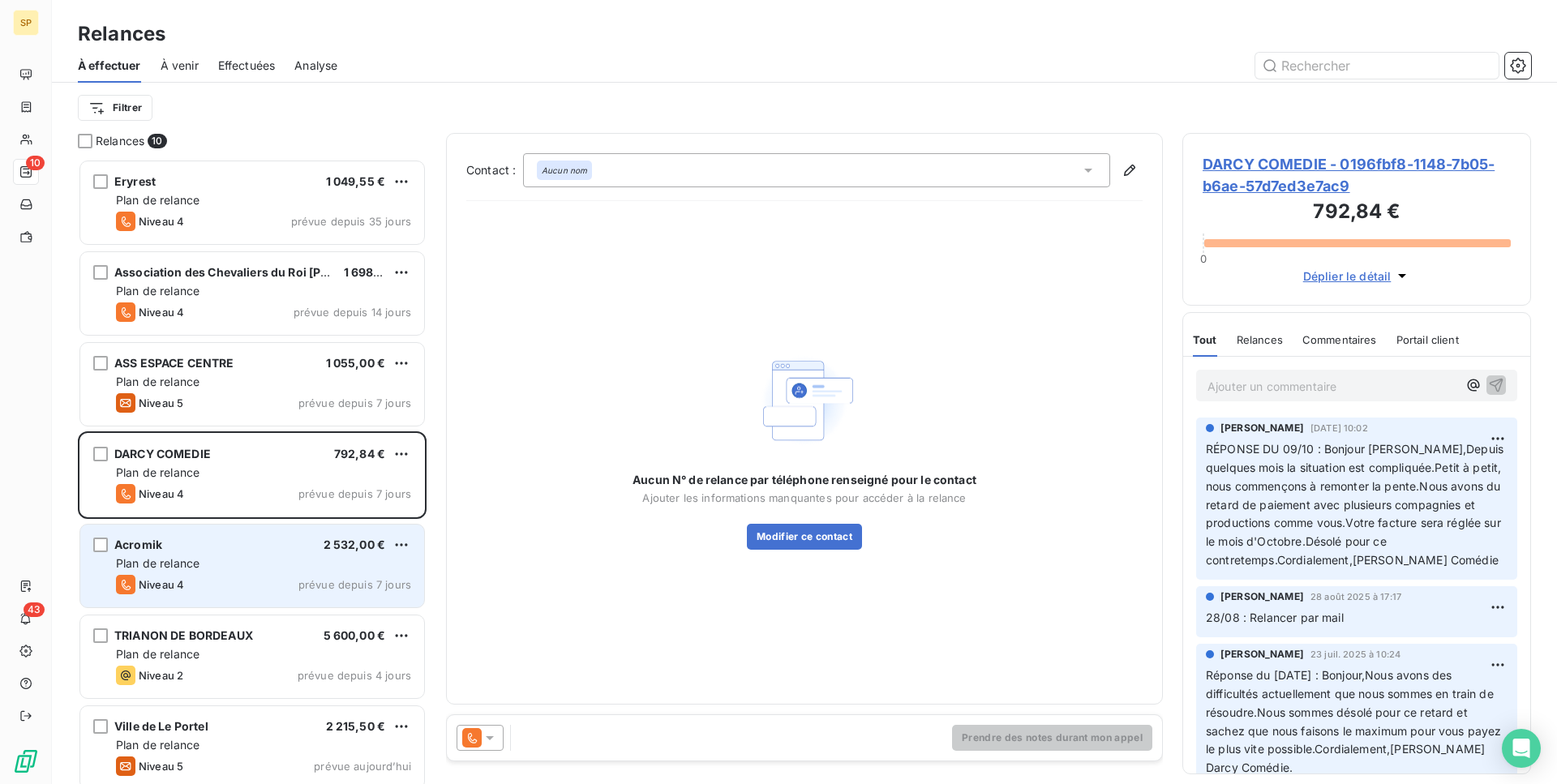
click at [317, 573] on div "Acromik 2 532,00 € Plan de relance Niveau 4 prévue depuis 7 jours" at bounding box center [252, 566] width 344 height 83
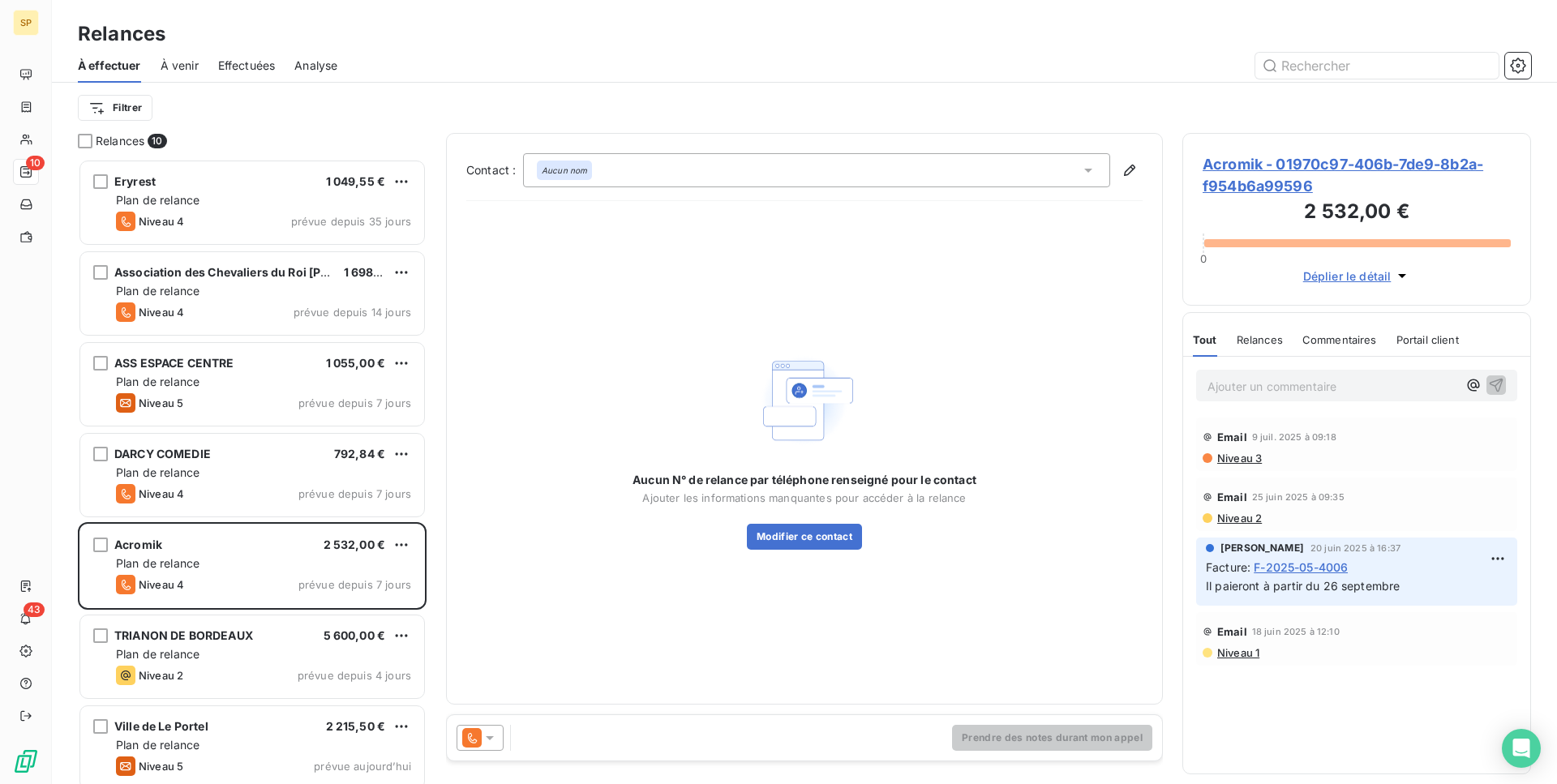
scroll to position [133, 0]
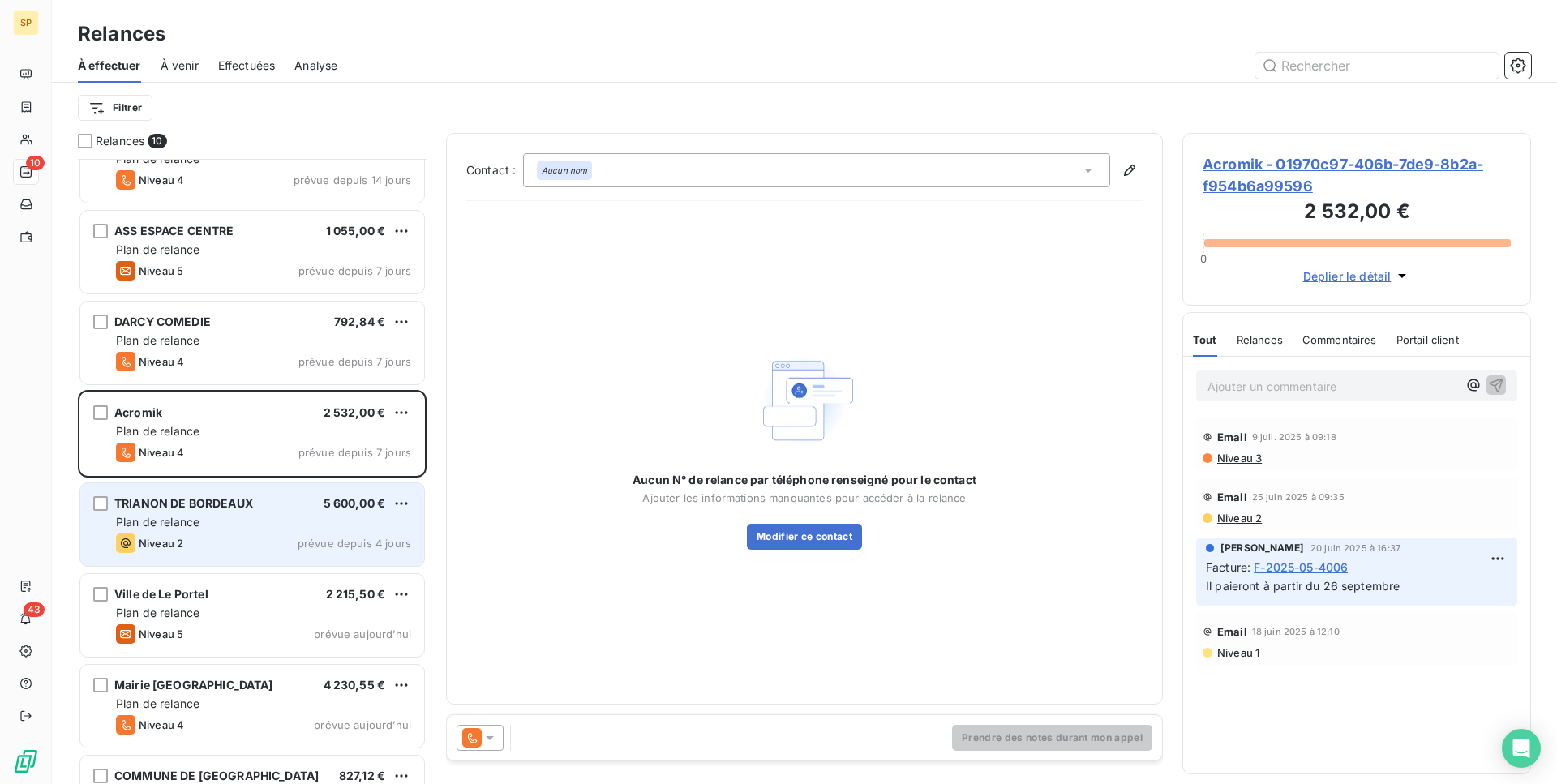
click at [307, 537] on span "prévue depuis 4 jours" at bounding box center [354, 543] width 113 height 13
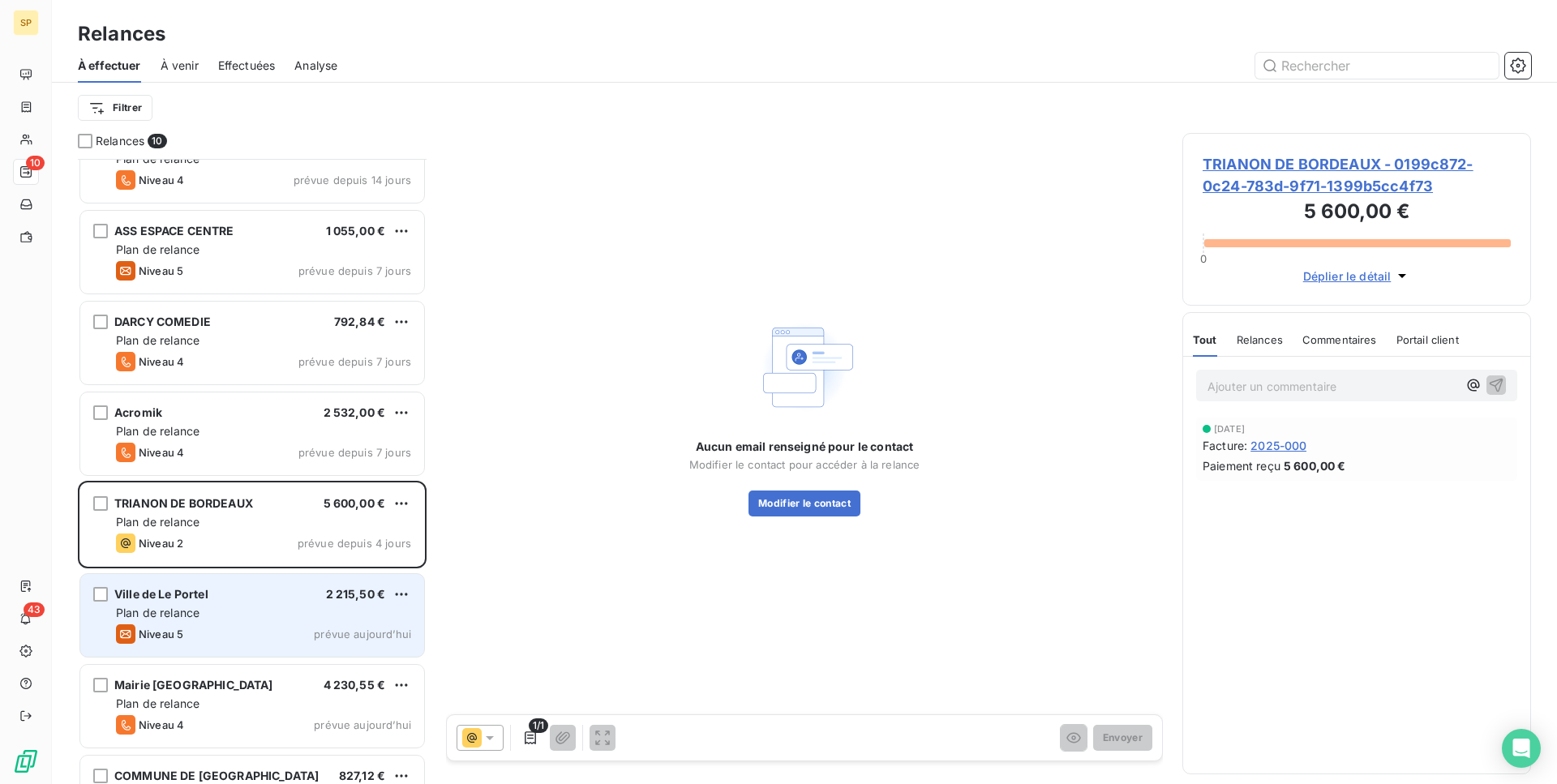
click at [313, 596] on div "Ville de Le Portel 2 215,50 €" at bounding box center [264, 594] width 295 height 15
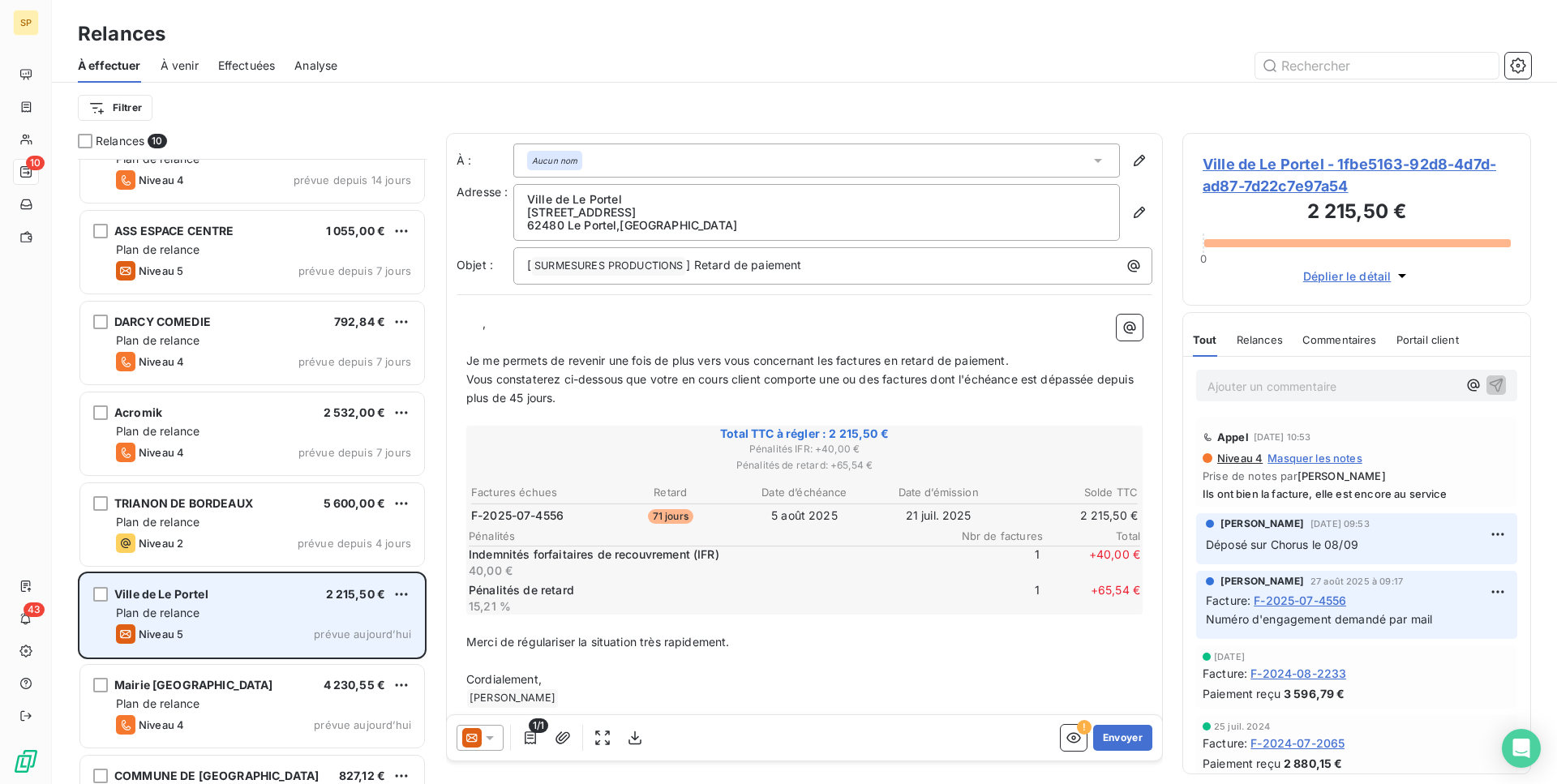
click at [332, 607] on div "Plan de relance" at bounding box center [264, 613] width 295 height 17
click at [379, 600] on span "2 215,50 €" at bounding box center [356, 593] width 60 height 14
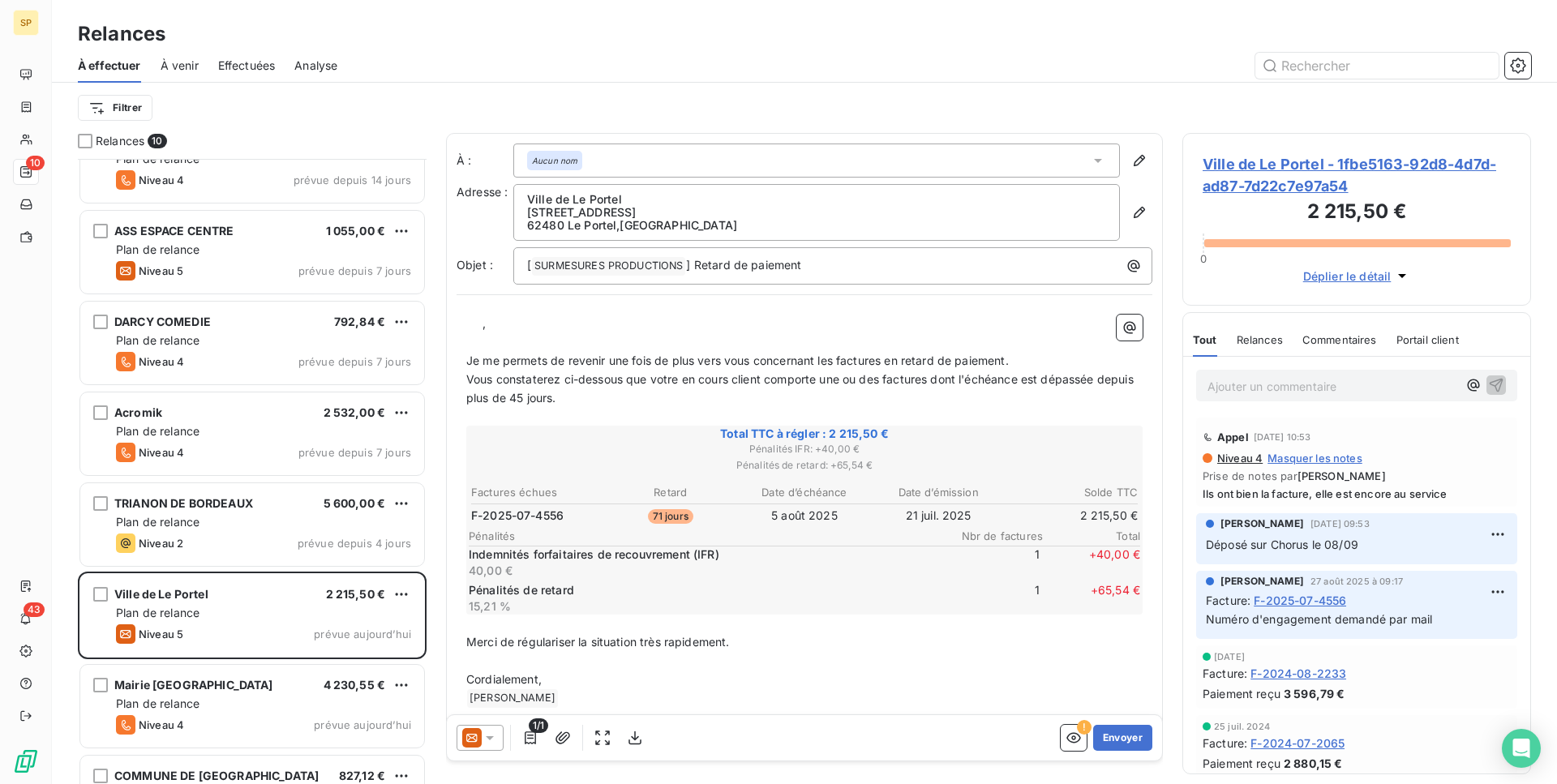
scroll to position [284, 0]
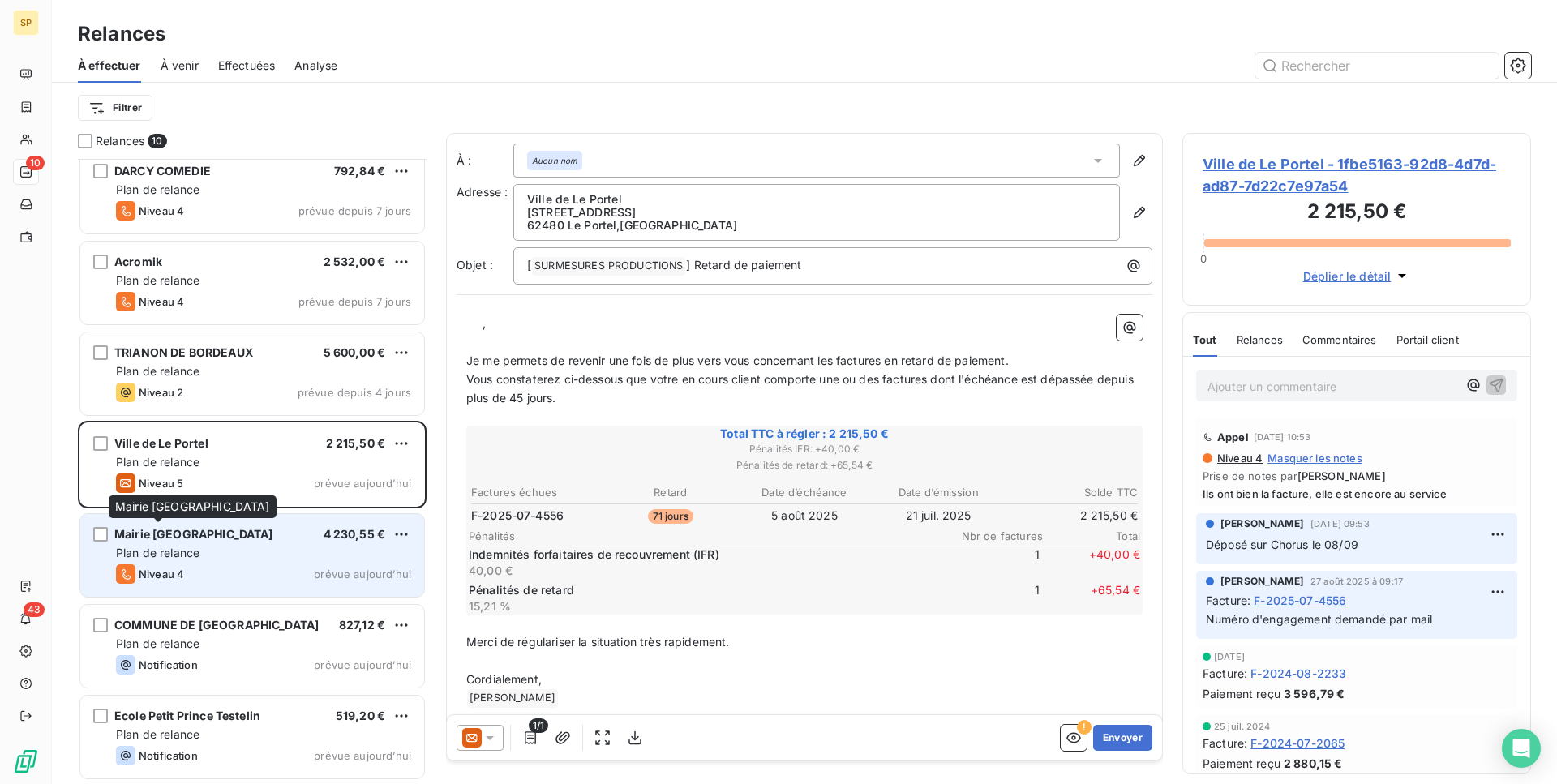
click at [195, 534] on span "Mairie [GEOGRAPHIC_DATA]" at bounding box center [194, 533] width 159 height 14
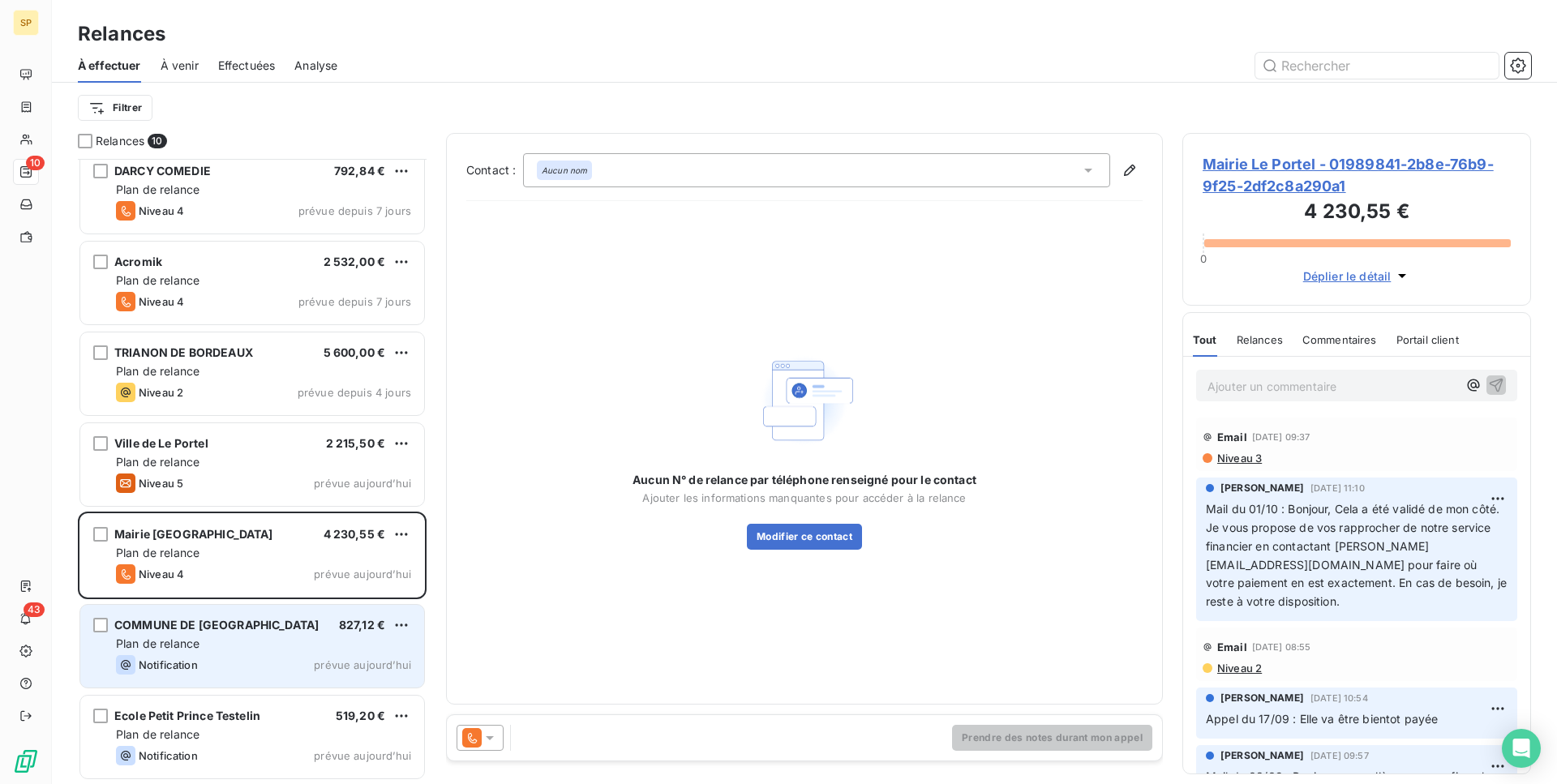
click at [334, 644] on div "Plan de relance" at bounding box center [264, 644] width 295 height 17
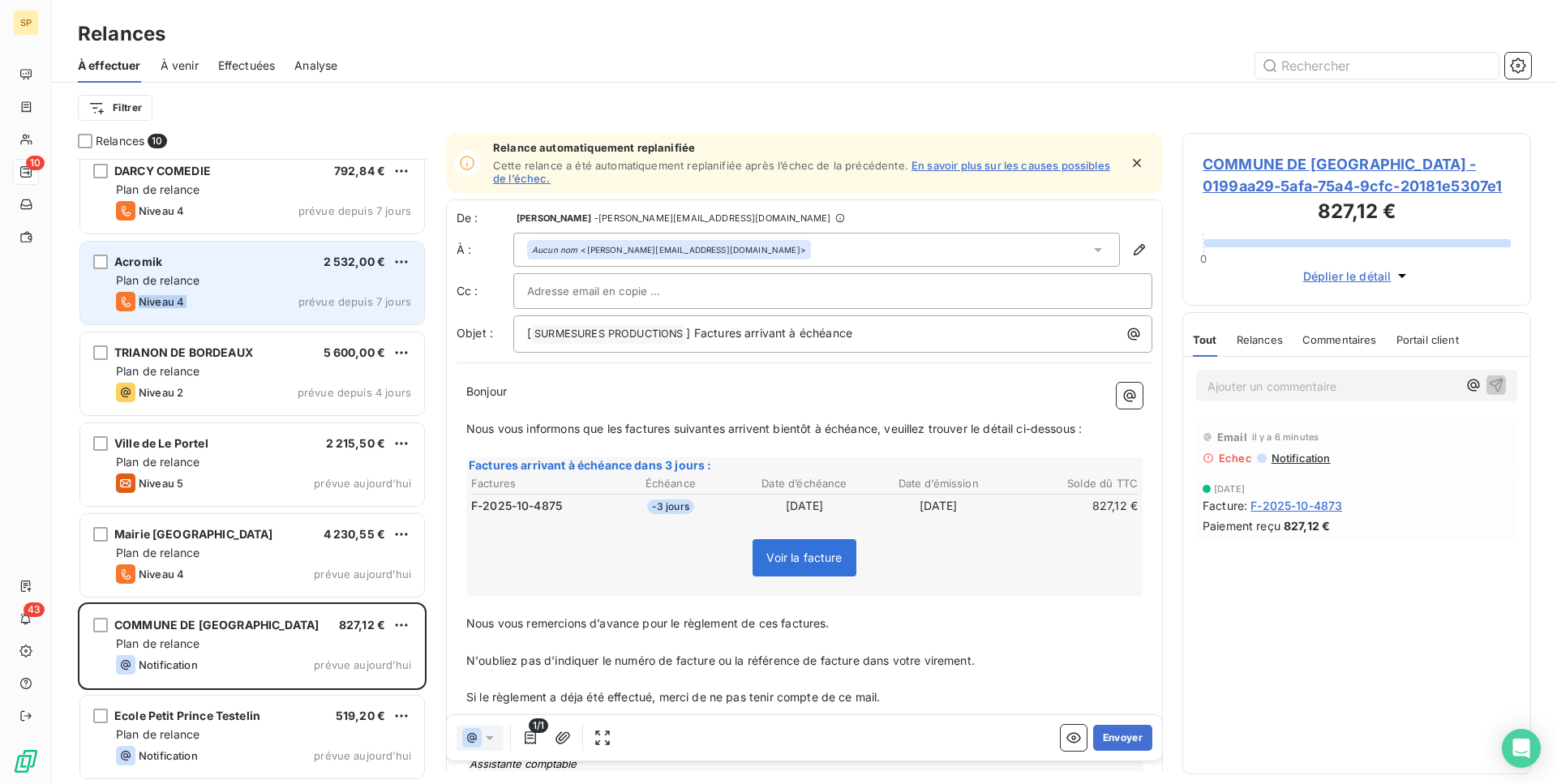
click at [202, 290] on div "Acromik 2 532,00 € Plan de relance Niveau 4 prévue depuis 7 jours" at bounding box center [252, 283] width 344 height 83
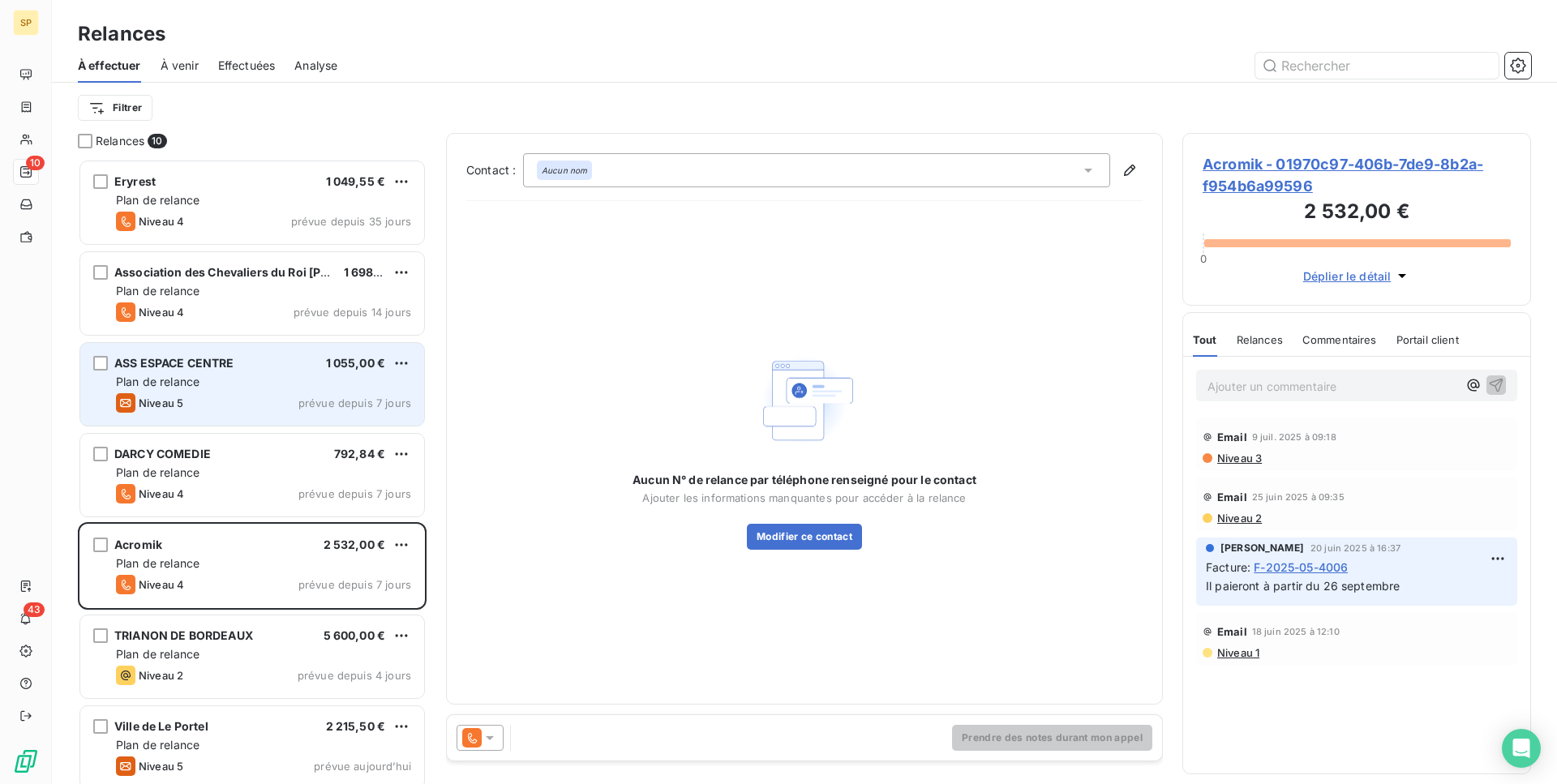
click at [286, 426] on div "ASS ESPACE CENTRE 1 055,00 € Plan de relance Niveau 5 prévue depuis 7 jours" at bounding box center [252, 383] width 346 height 84
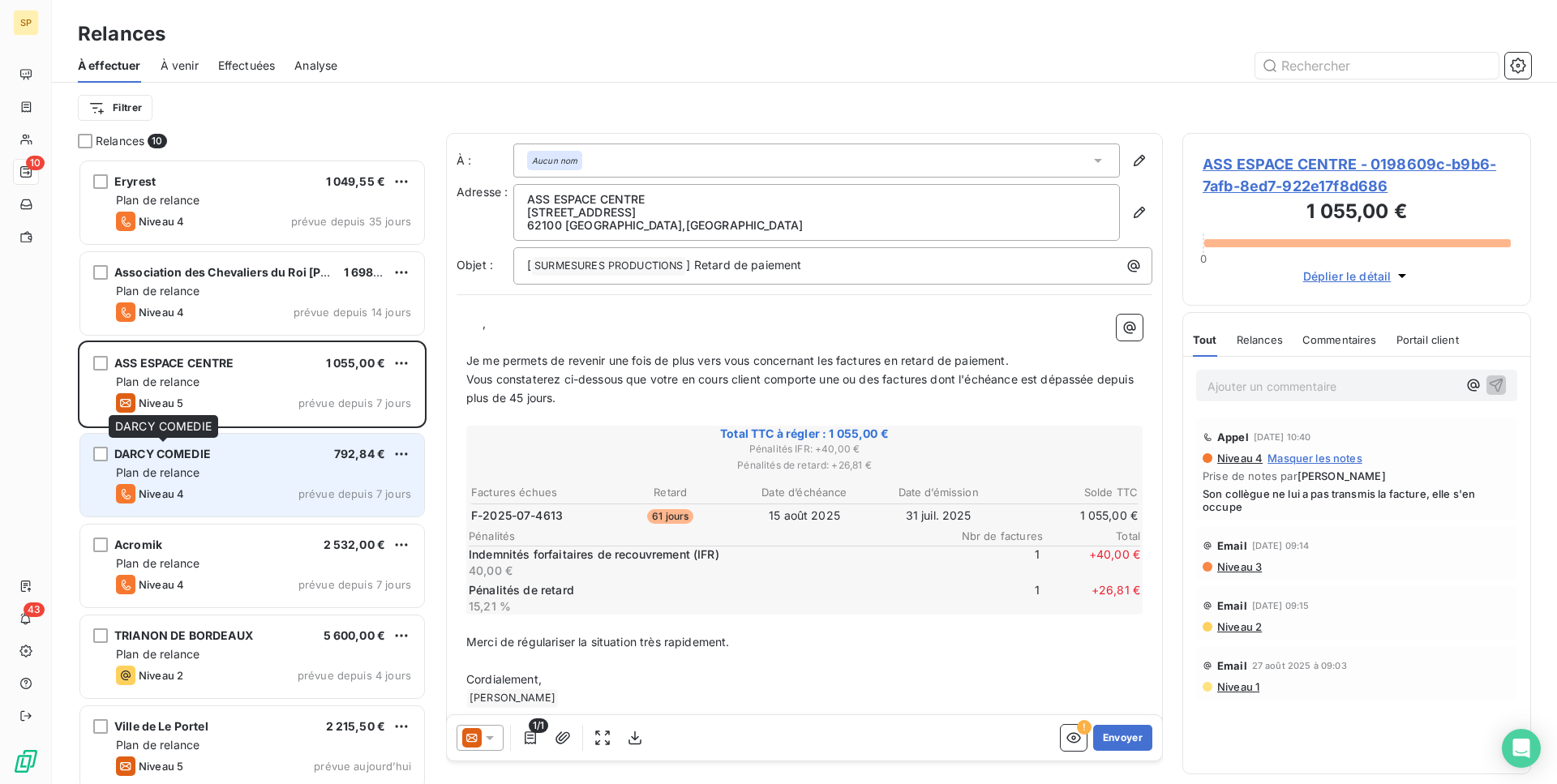
click at [198, 455] on span "DARCY COMEDIE" at bounding box center [162, 453] width 97 height 14
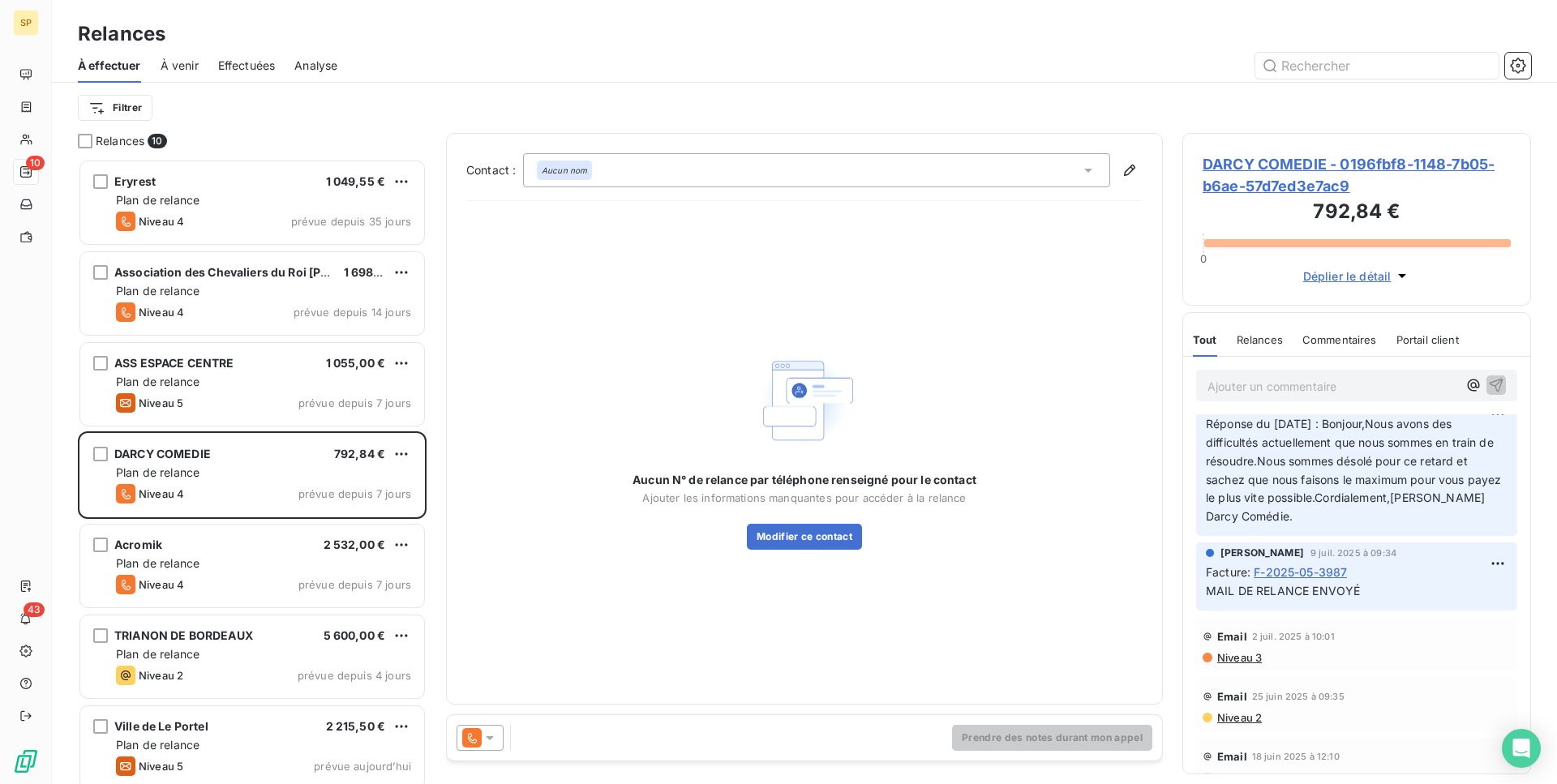
scroll to position [27, 0]
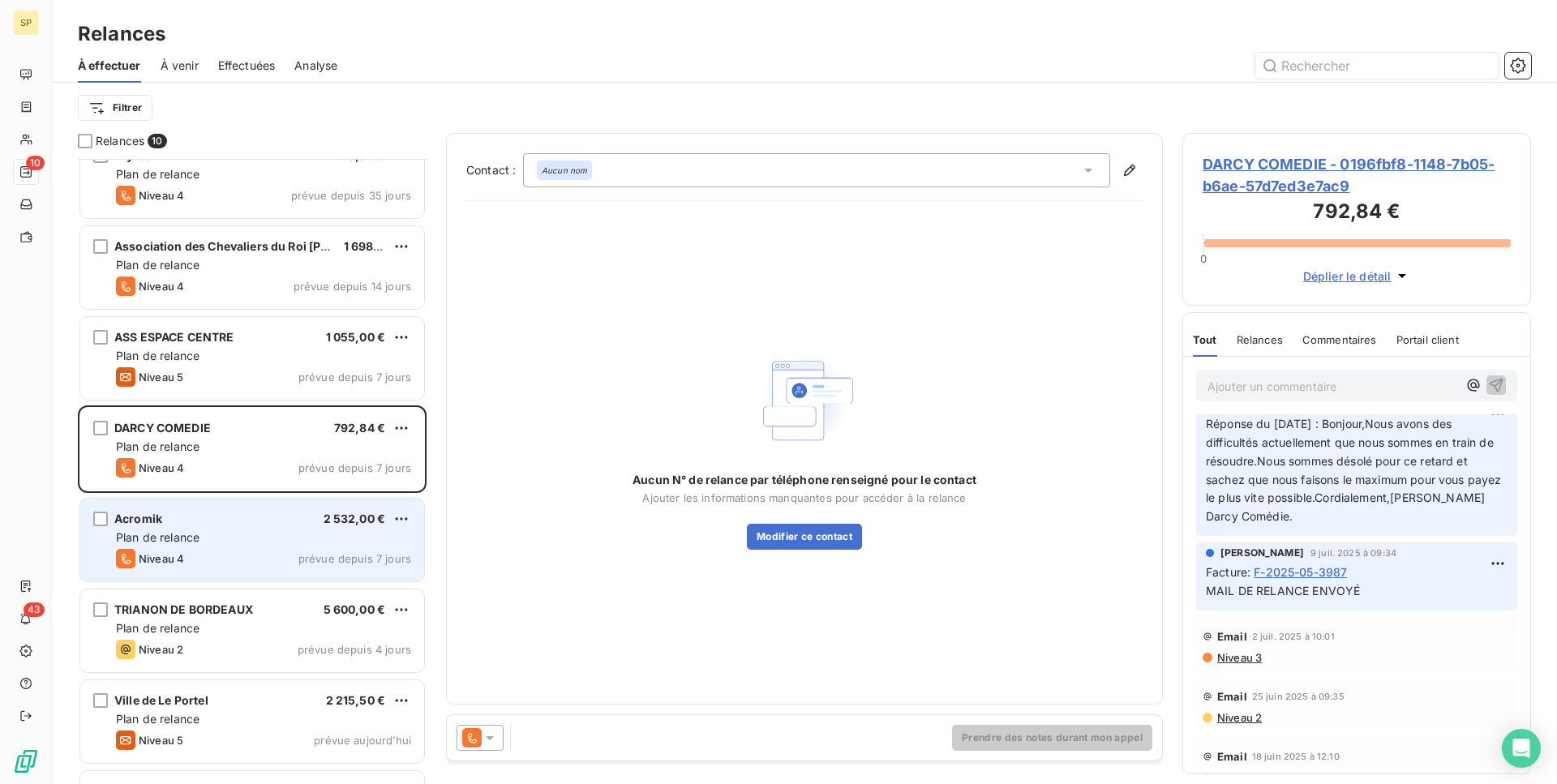
click at [248, 559] on div "Niveau 4 prévue depuis 7 jours" at bounding box center [264, 558] width 295 height 19
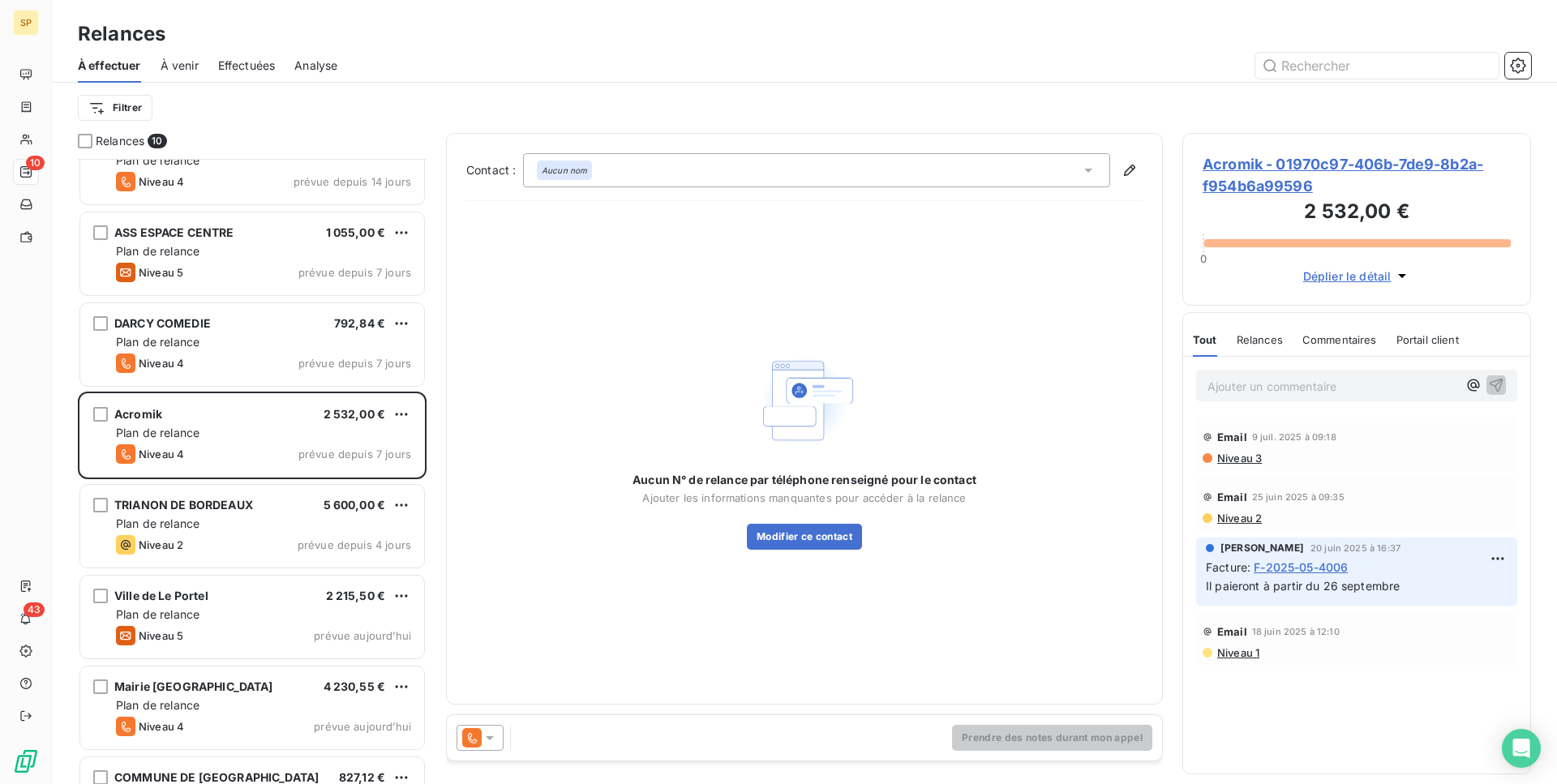
scroll to position [135, 0]
click at [1299, 171] on span "Acromik - 01970c97-406b-7de9-8b2a-f954b6a99596" at bounding box center [1357, 175] width 308 height 44
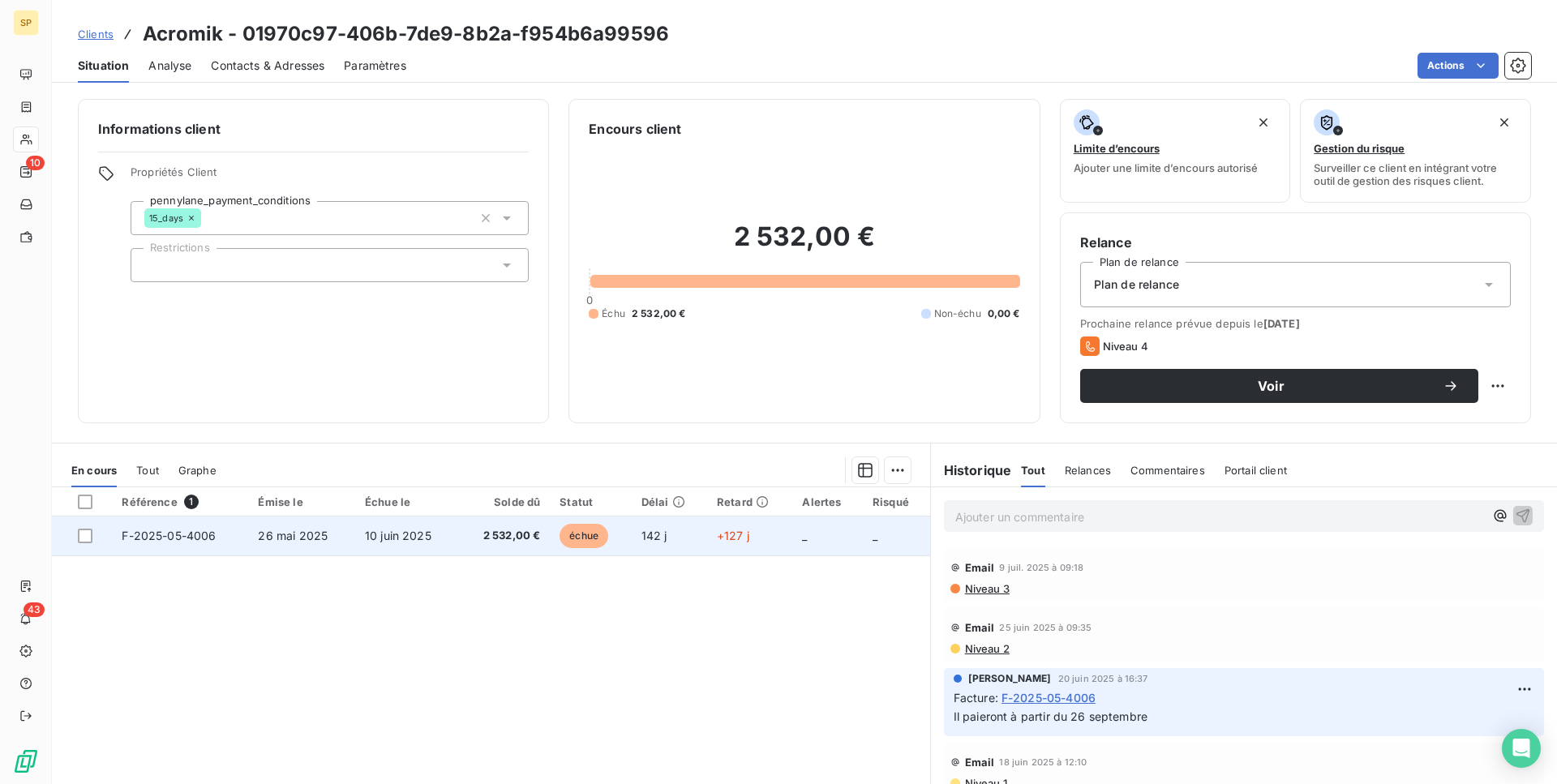
click at [759, 544] on td "+127 j" at bounding box center [749, 535] width 85 height 39
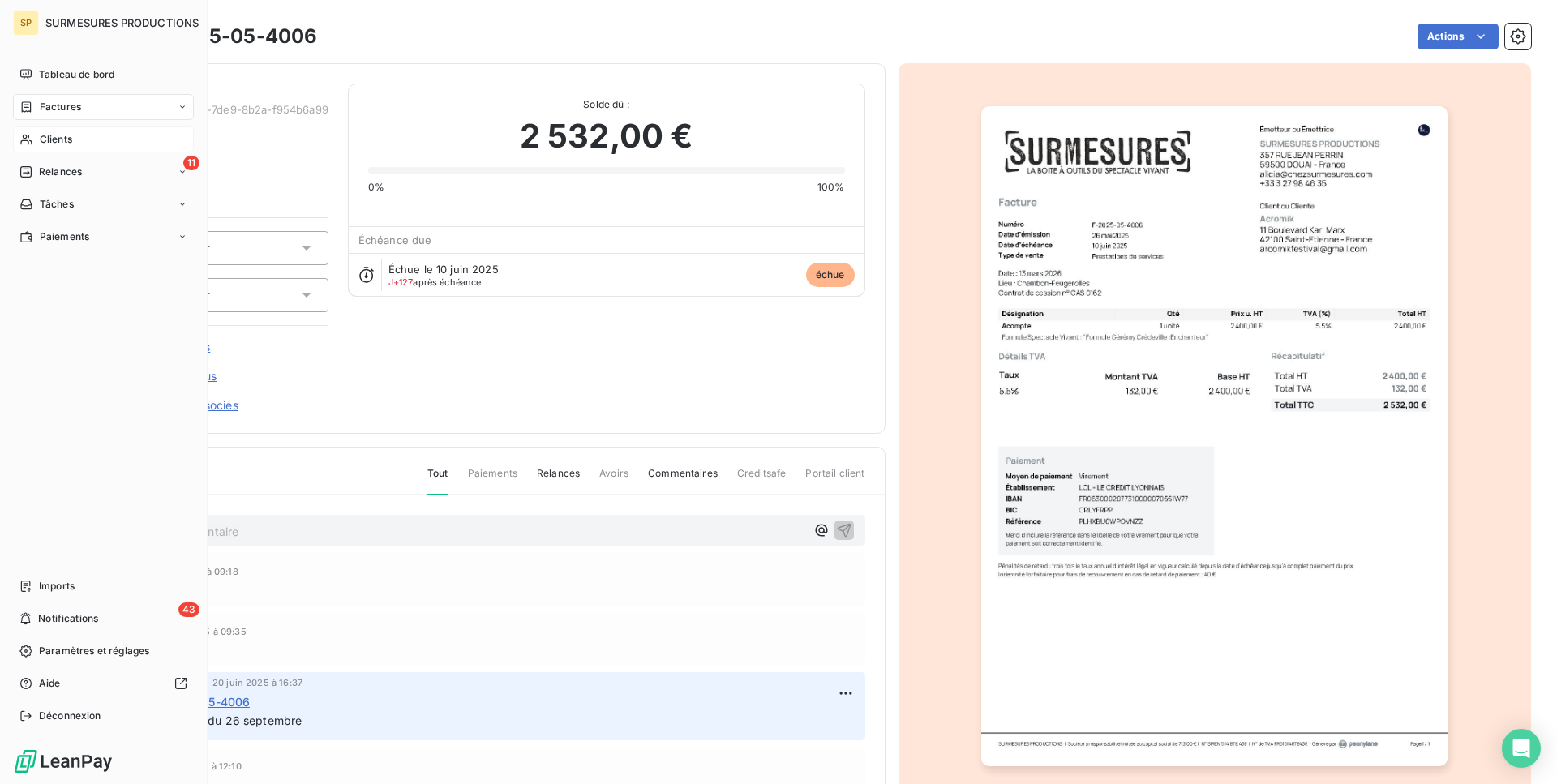
click at [28, 146] on div "Clients" at bounding box center [103, 139] width 181 height 26
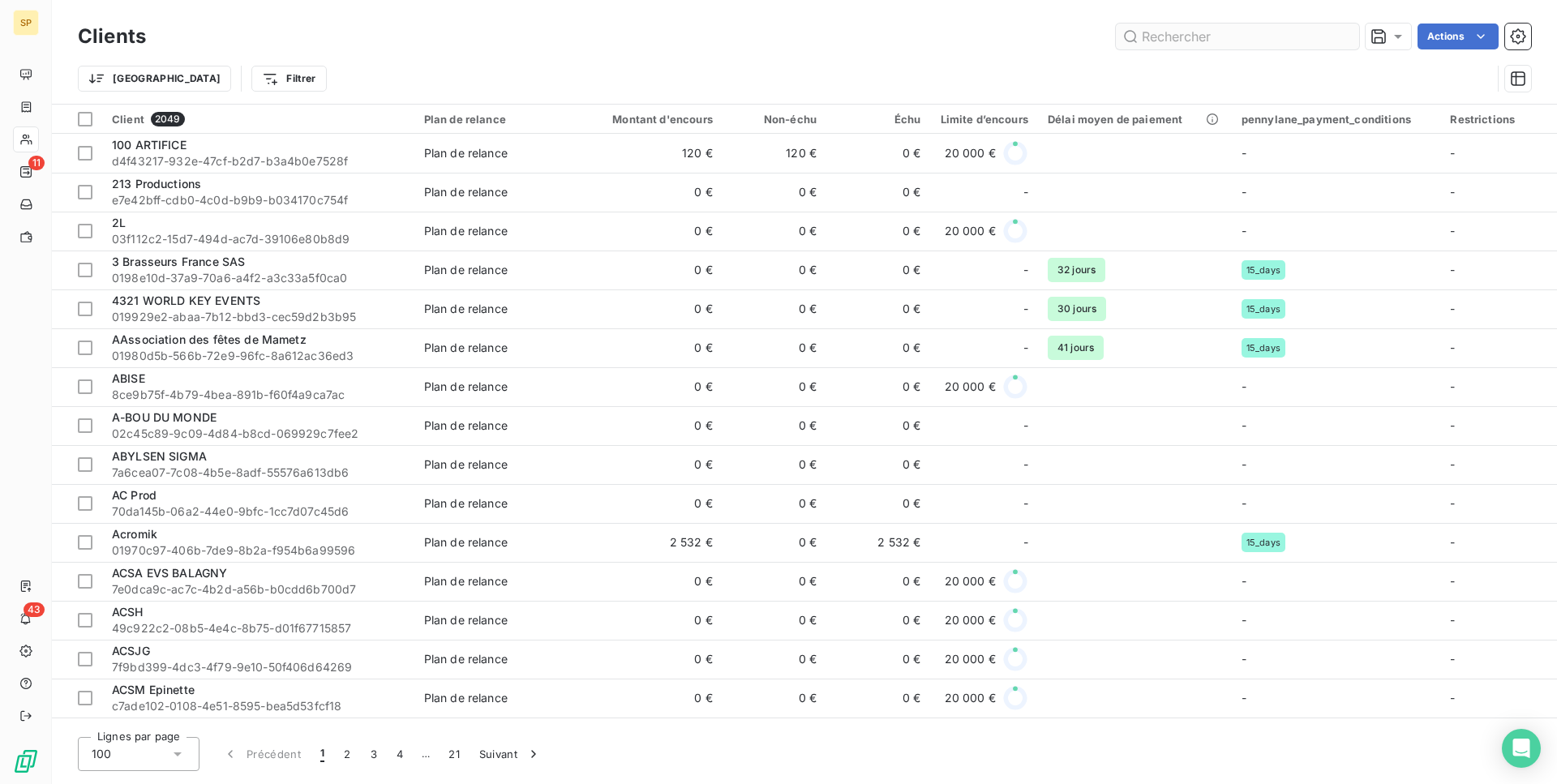
click at [1192, 36] on input "text" at bounding box center [1237, 37] width 243 height 26
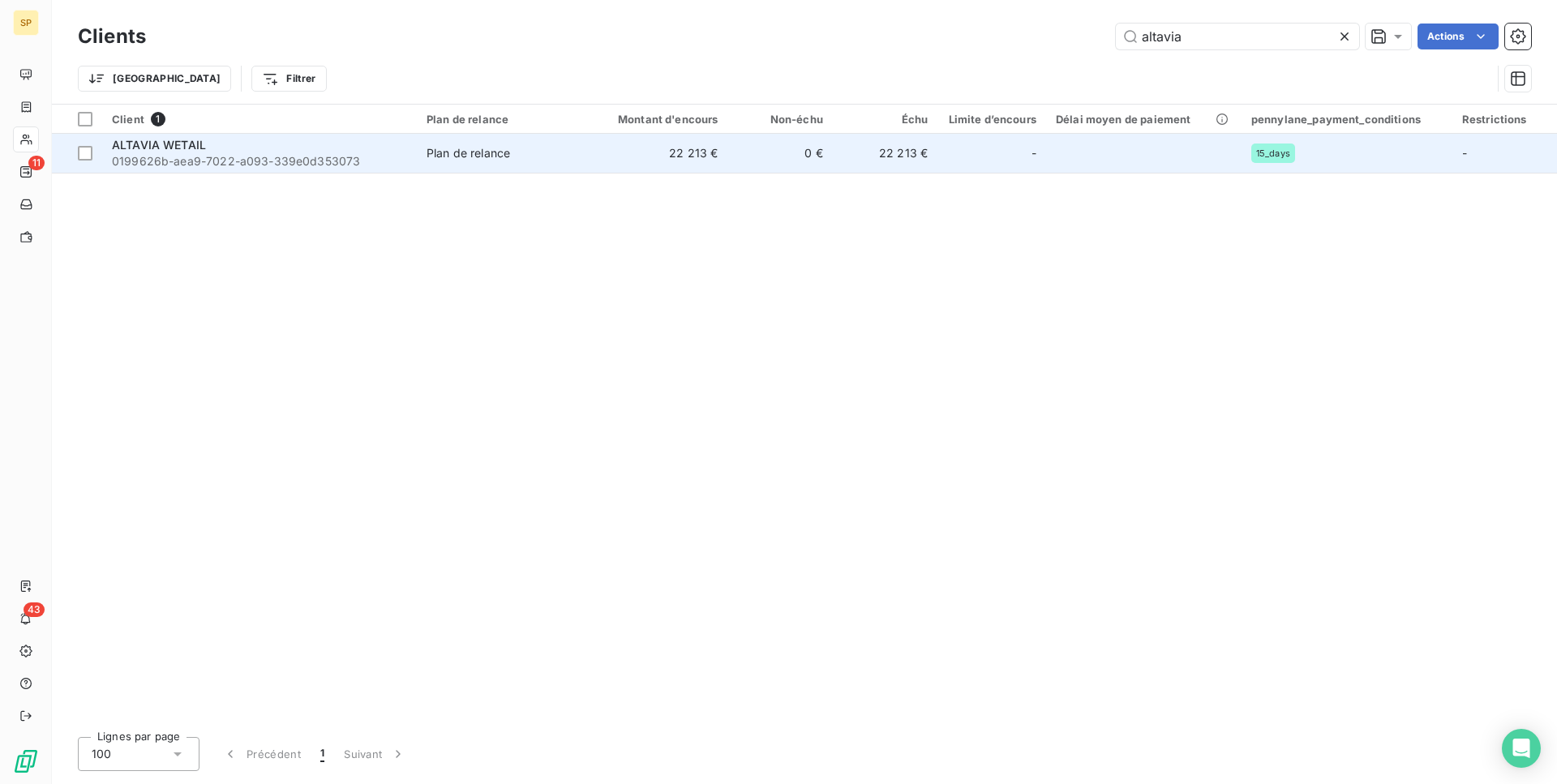
type input "altavia"
click at [724, 139] on td "22 213 €" at bounding box center [657, 153] width 140 height 39
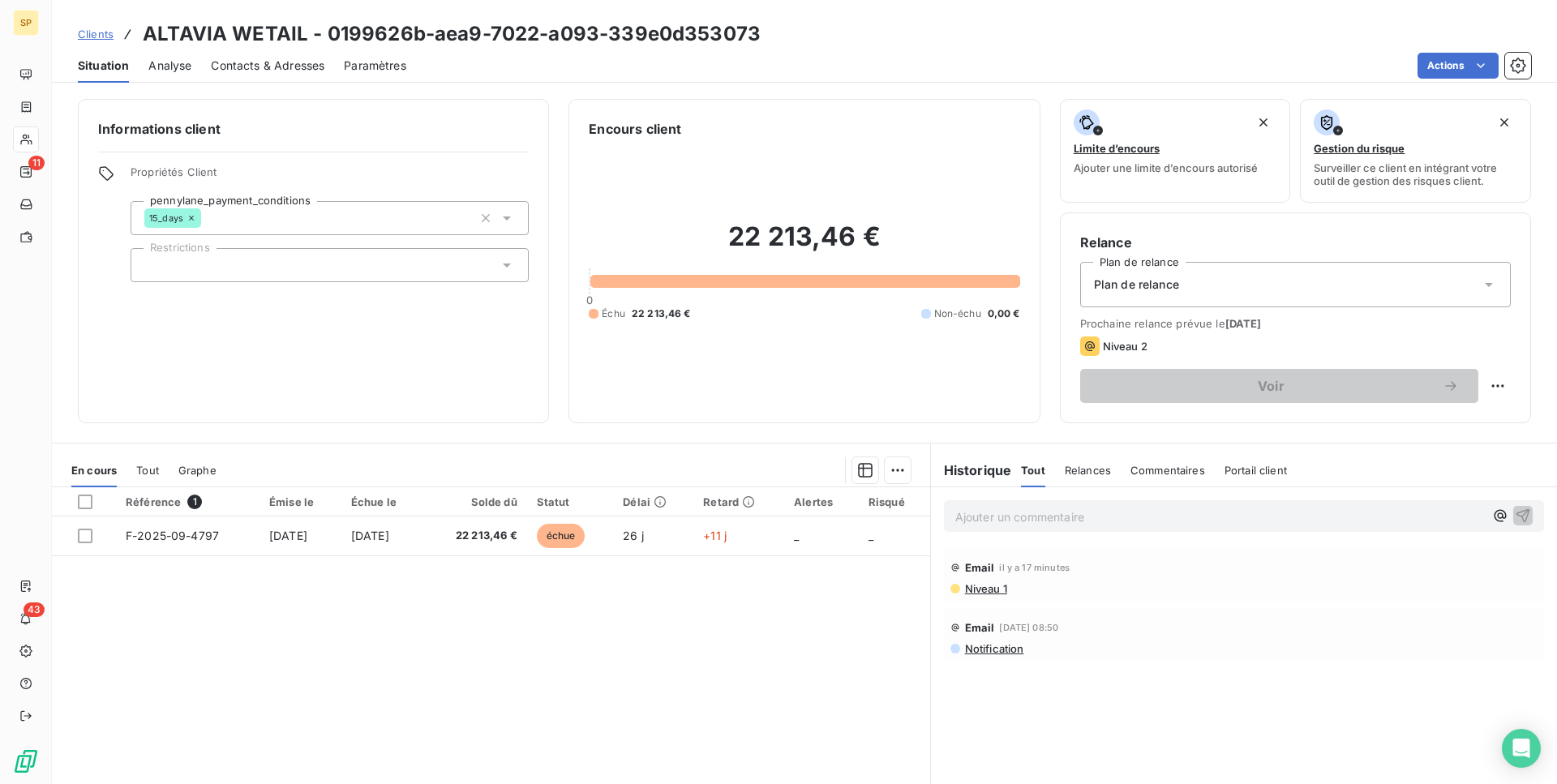
click at [1088, 520] on p "Ajouter un commentaire ﻿" at bounding box center [1220, 517] width 529 height 20
click at [1515, 509] on icon "button" at bounding box center [1523, 515] width 17 height 17
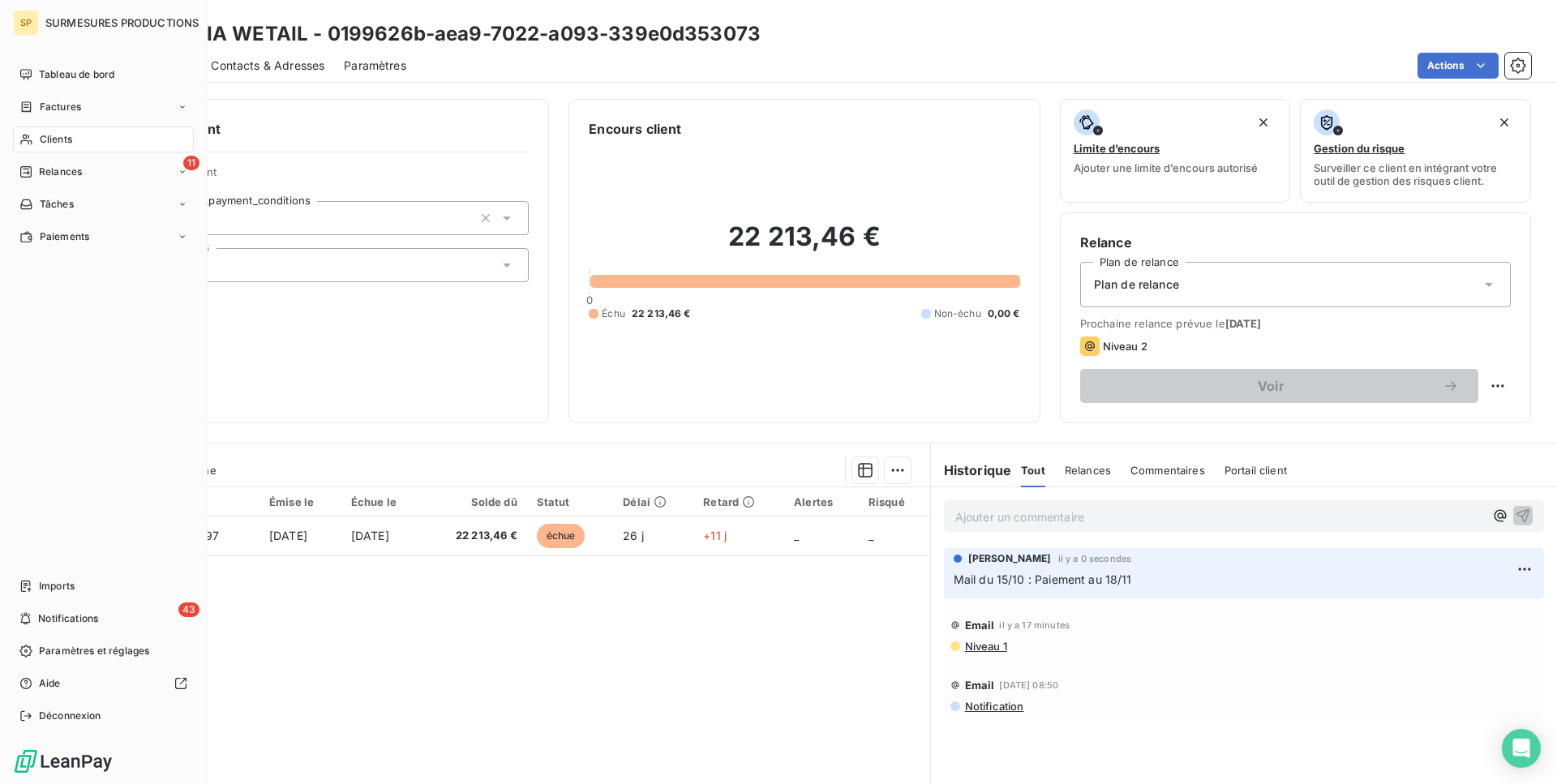
click at [50, 132] on span "Clients" at bounding box center [55, 139] width 32 height 15
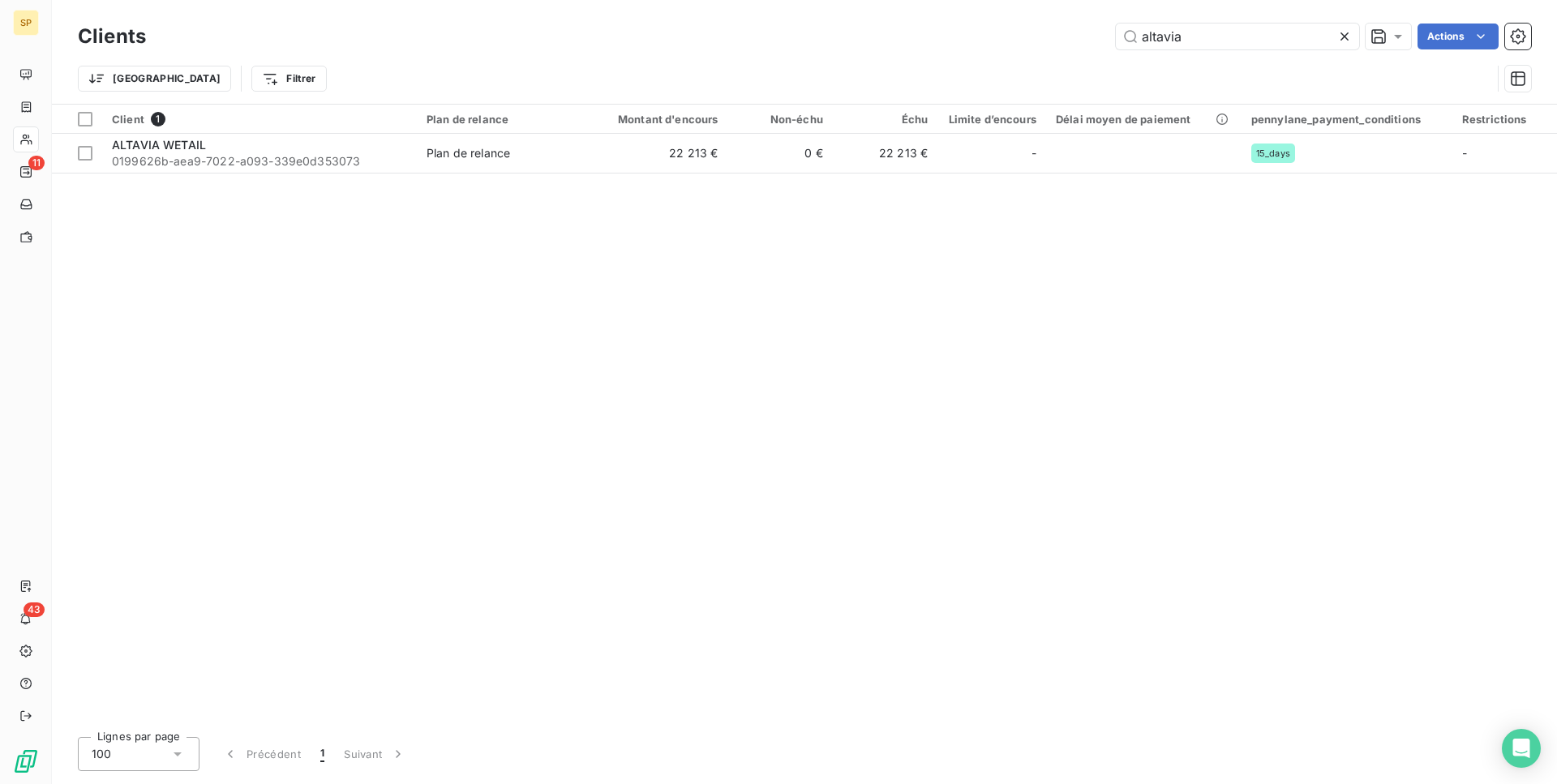
drag, startPoint x: 1230, startPoint y: 35, endPoint x: 1139, endPoint y: 18, distance: 92.6
click at [1138, 33] on input "altavia" at bounding box center [1237, 37] width 243 height 26
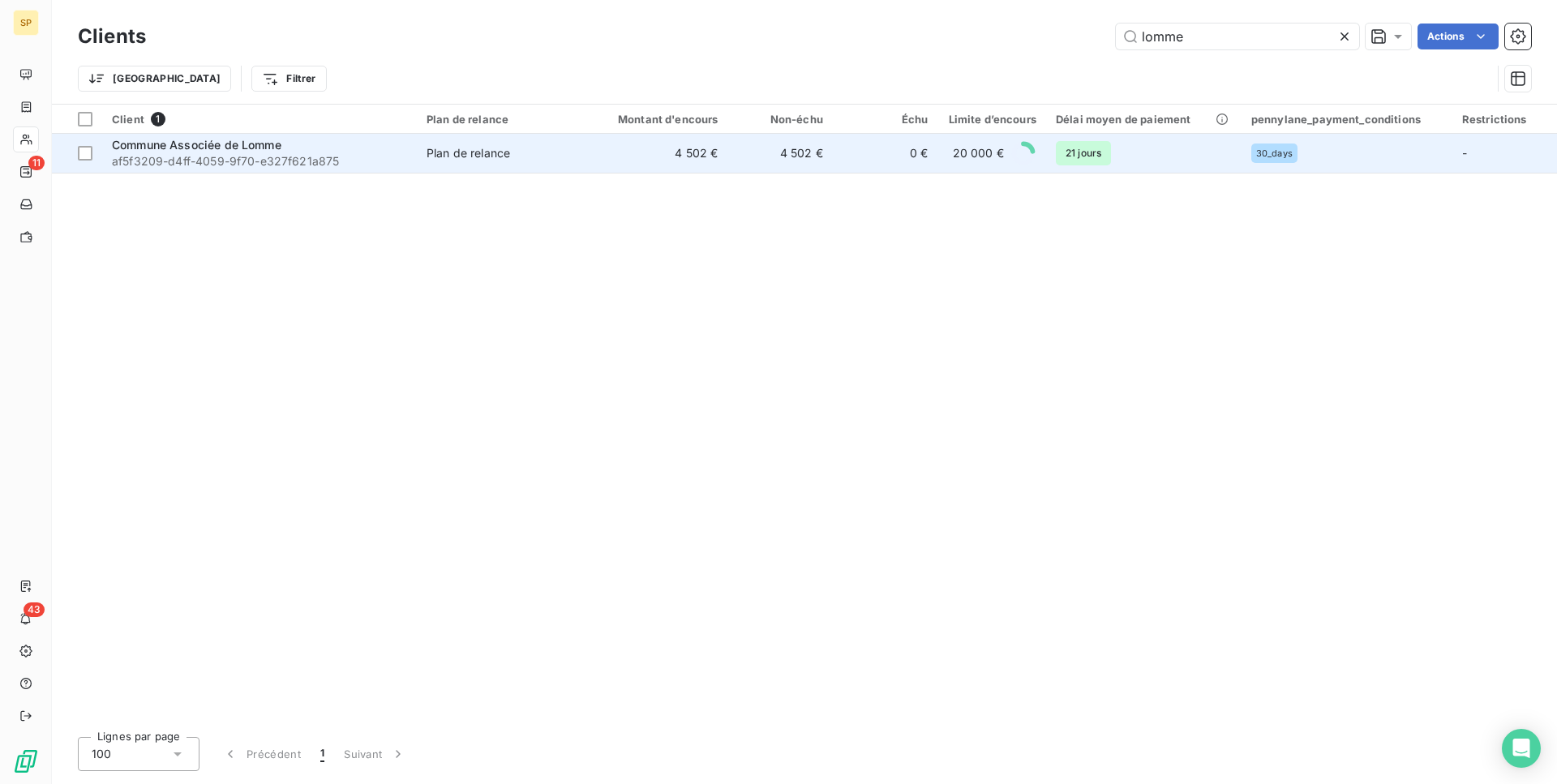
type input "lomme"
click at [610, 161] on td "4 502 €" at bounding box center [657, 153] width 140 height 39
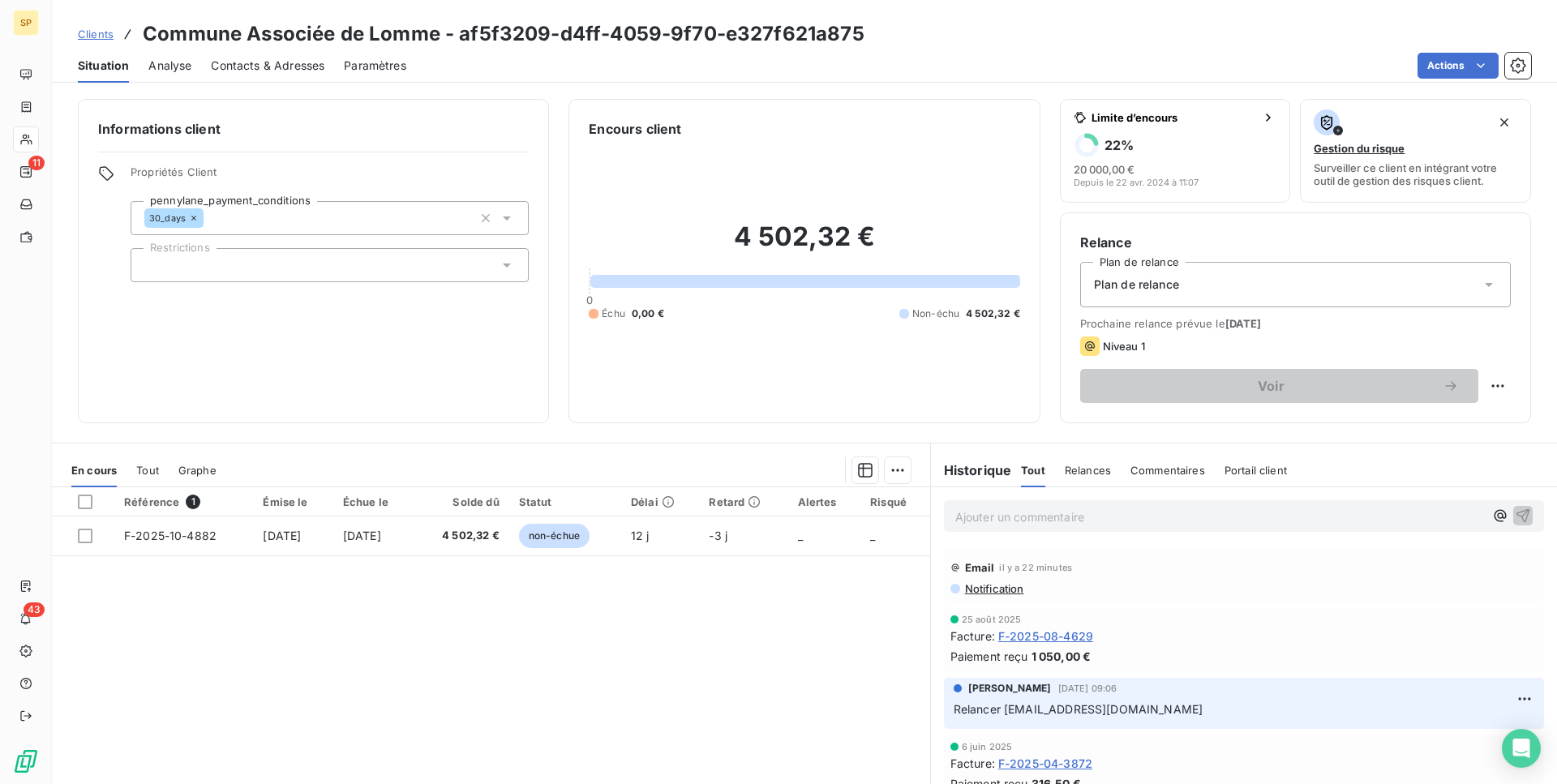
click at [279, 64] on span "Contacts & Adresses" at bounding box center [267, 65] width 113 height 17
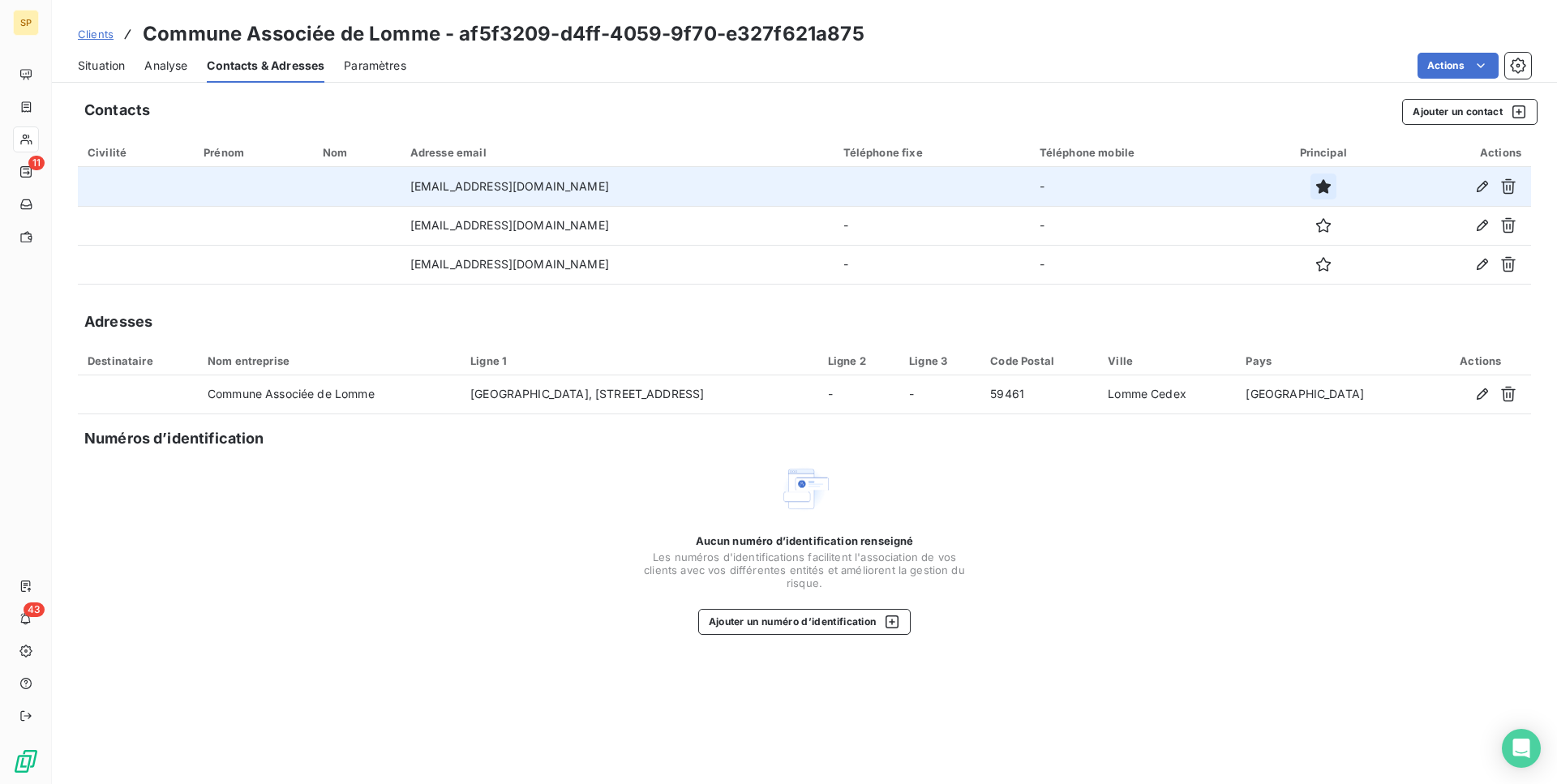
click at [1316, 184] on icon "button" at bounding box center [1324, 186] width 15 height 15
click at [1316, 182] on icon "button" at bounding box center [1324, 186] width 15 height 15
click at [1461, 115] on button "Ajouter un contact" at bounding box center [1469, 111] width 136 height 26
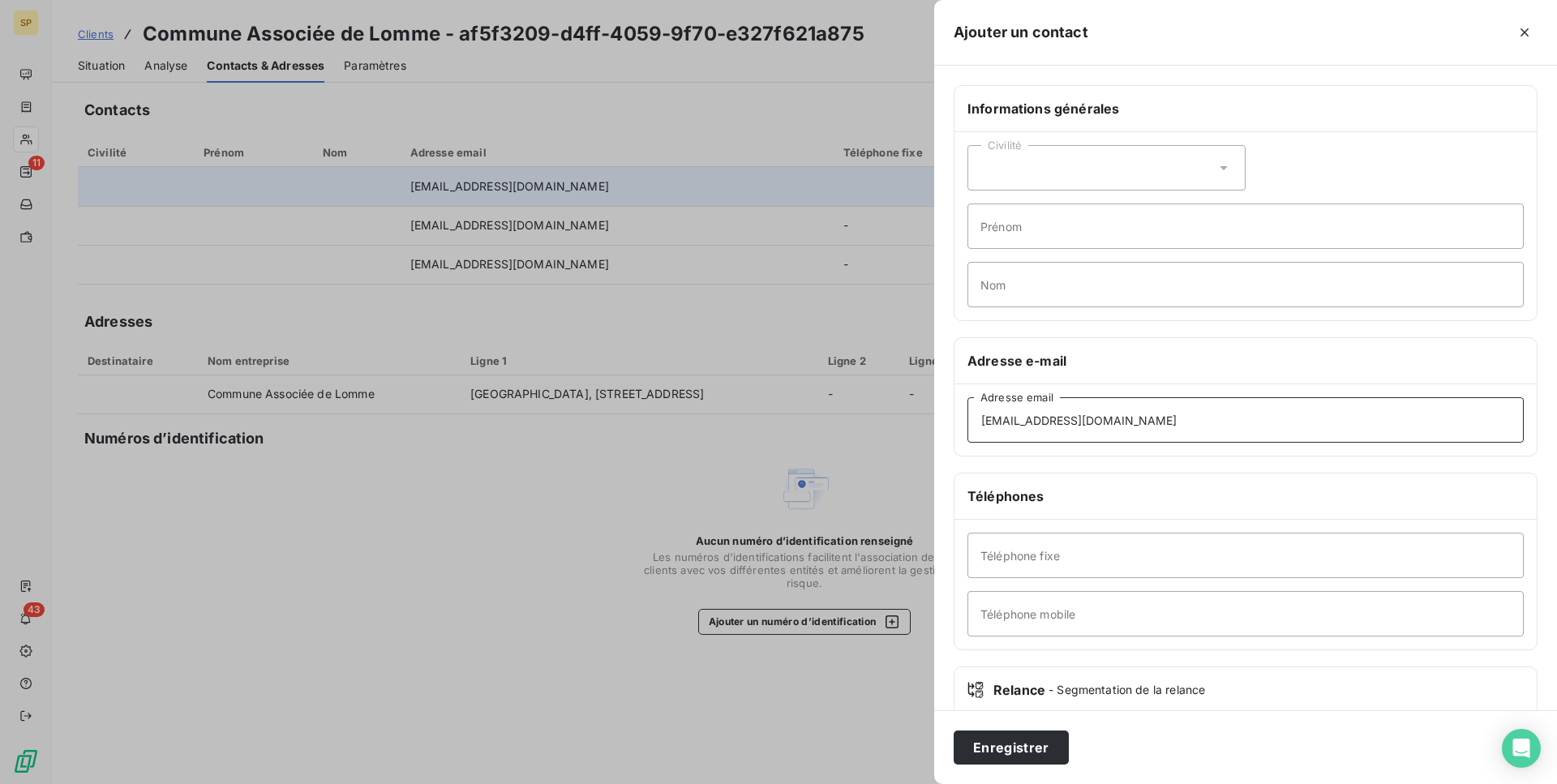
type input "[EMAIL_ADDRESS][DOMAIN_NAME]"
click at [1009, 747] on button "Enregistrer" at bounding box center [1011, 747] width 115 height 34
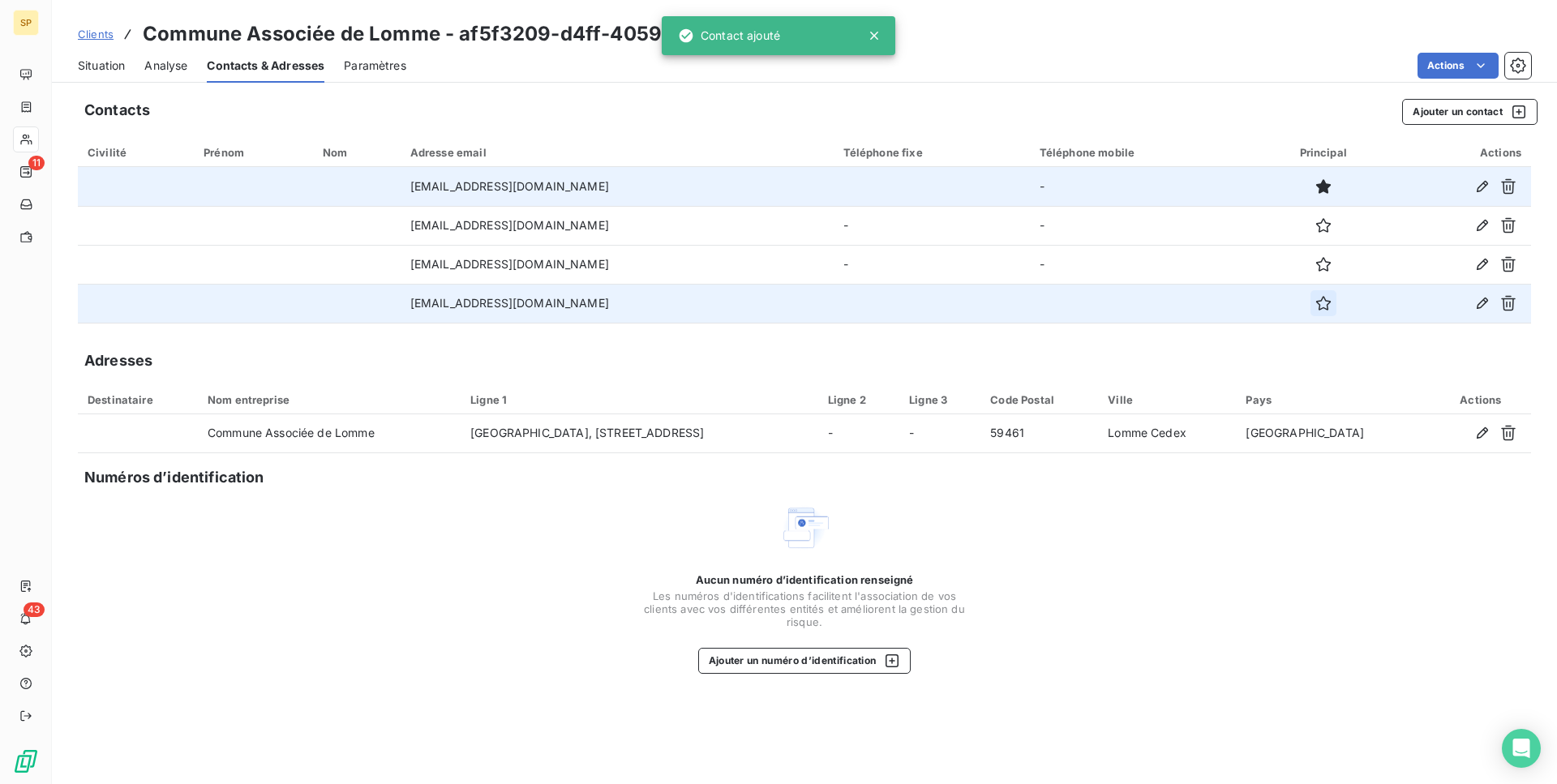
click at [1316, 298] on icon "button" at bounding box center [1324, 303] width 15 height 15
click at [118, 67] on span "Situation" at bounding box center [100, 65] width 47 height 17
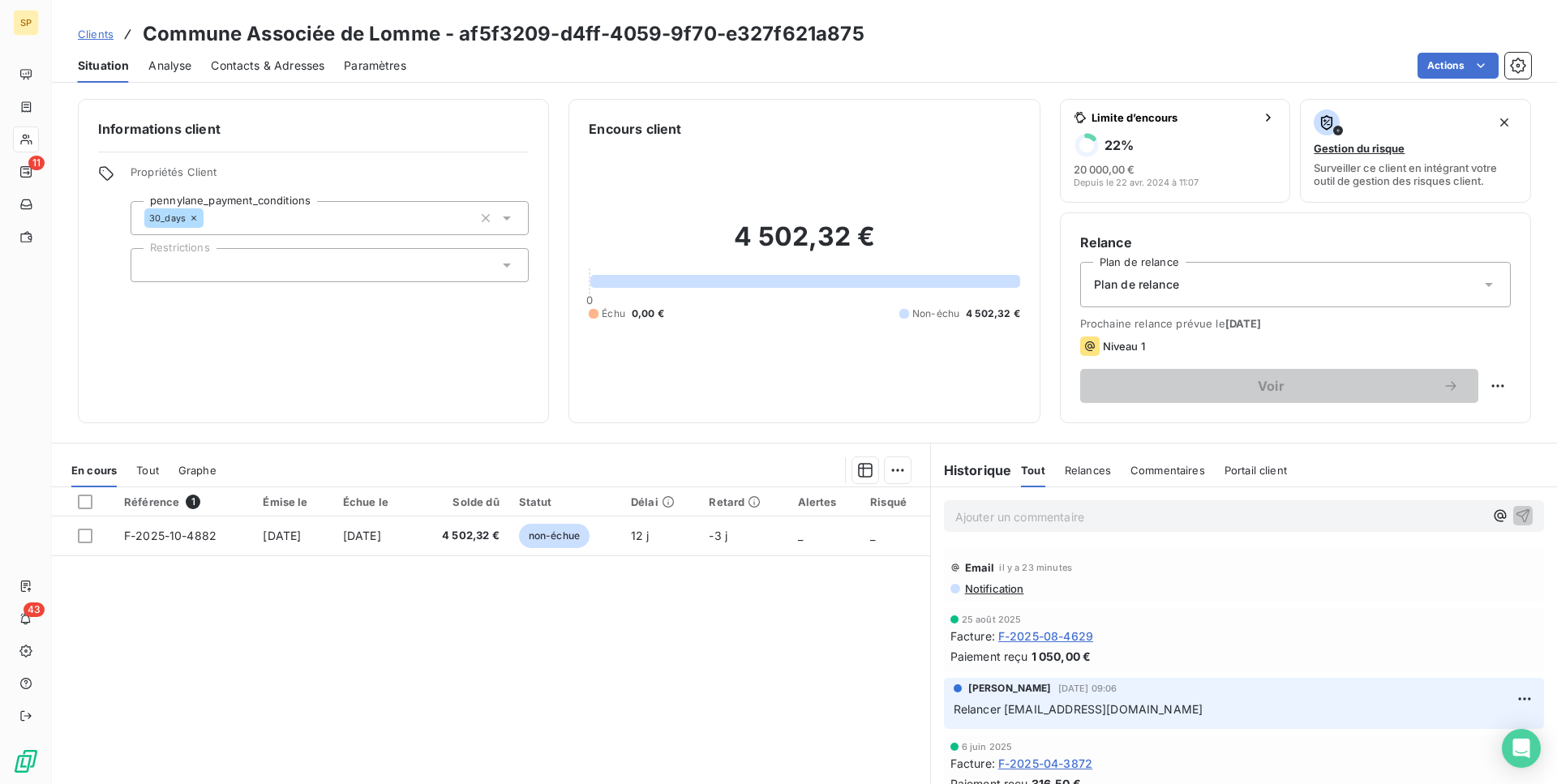
click at [1270, 527] on div "Ajouter un commentaire ﻿" at bounding box center [1244, 516] width 600 height 31
click at [1263, 522] on p "Ajouter un commentaire ﻿" at bounding box center [1220, 517] width 529 height 20
